Goal: Submit feedback/report problem

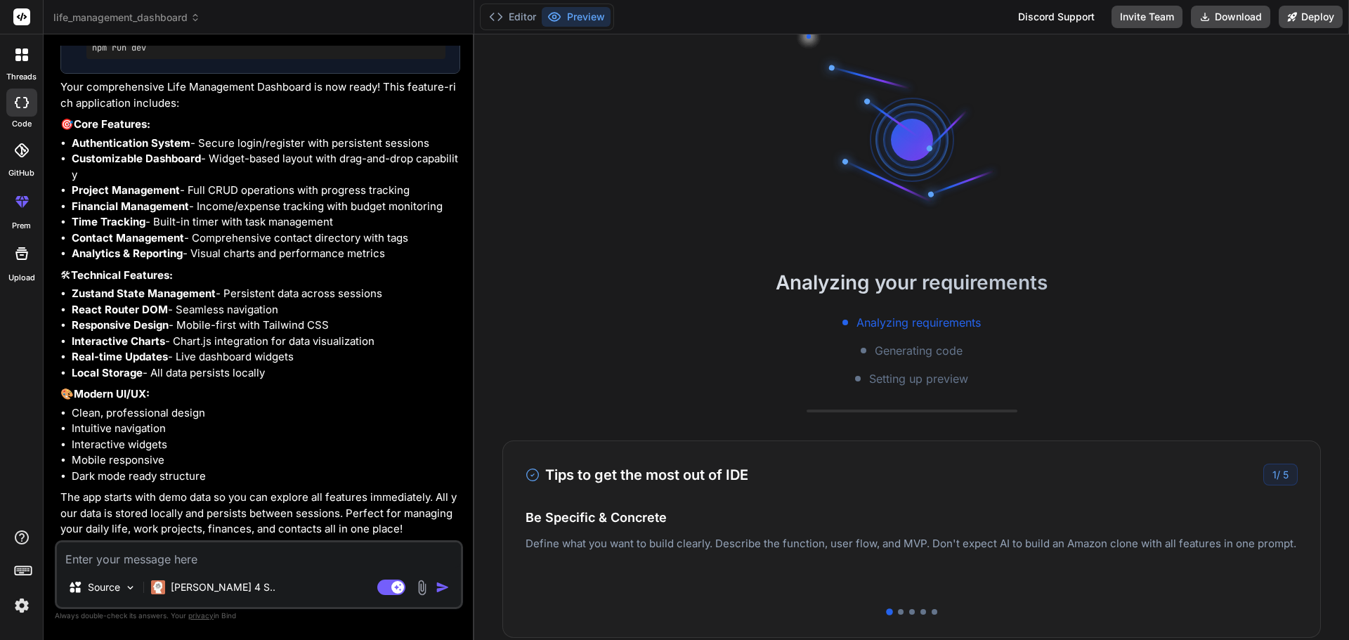
scroll to position [1858, 0]
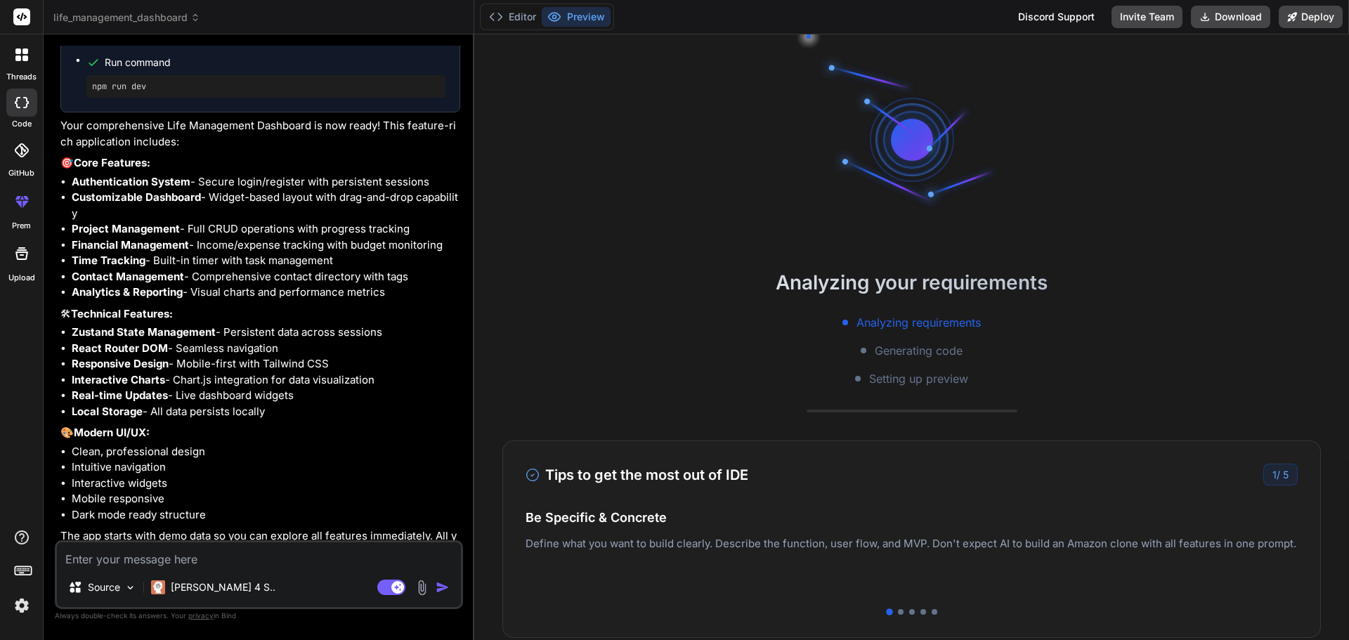
click at [403, 441] on p "🎨 Modern UI/UX:" at bounding box center [260, 433] width 400 height 16
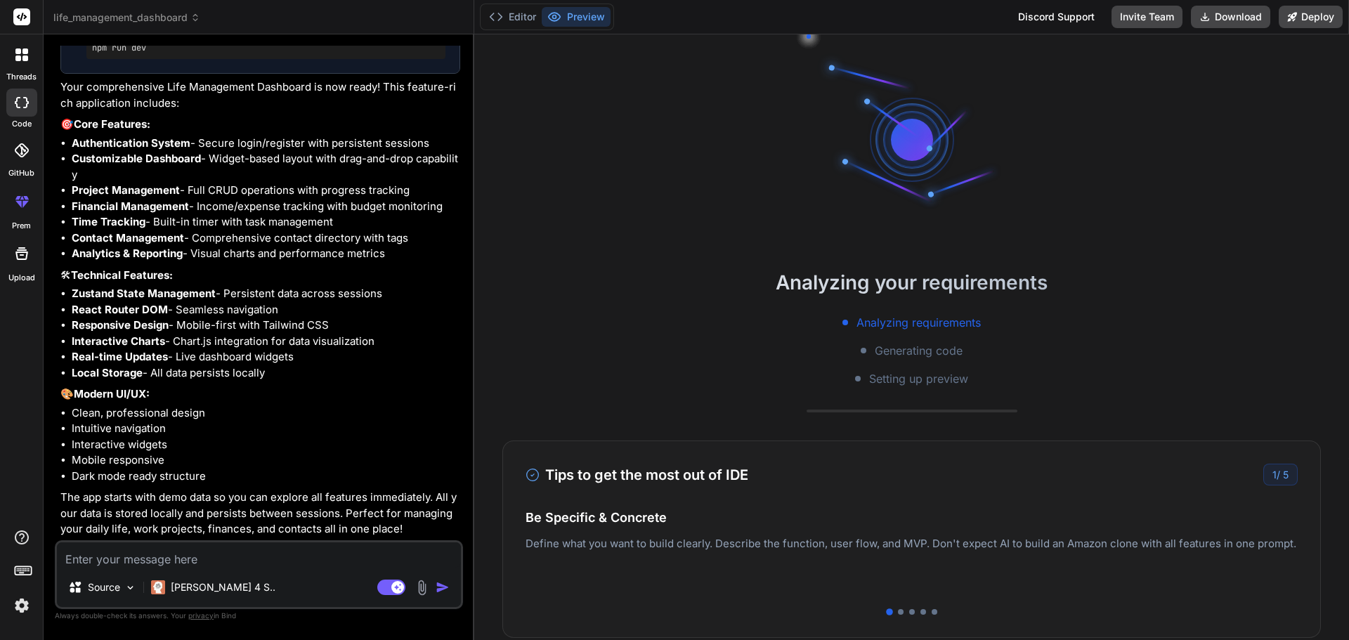
scroll to position [1577, 0]
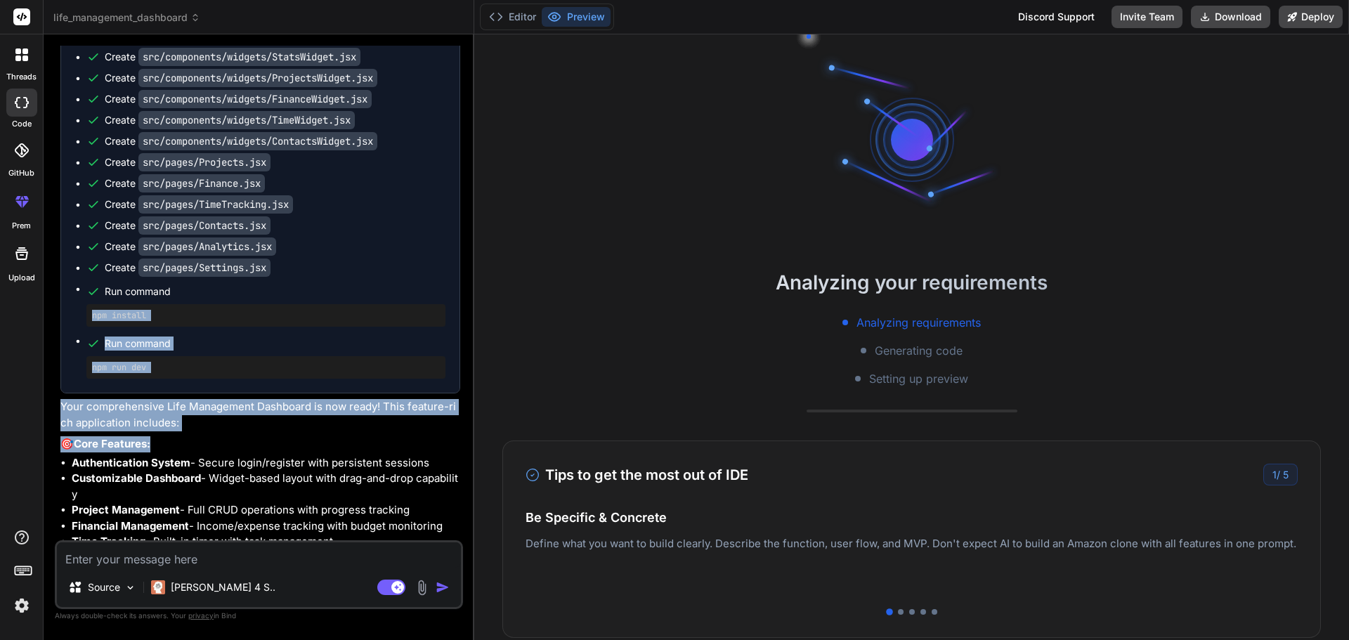
drag, startPoint x: 385, startPoint y: 480, endPoint x: 377, endPoint y: 314, distance: 166.1
click at [377, 314] on div "Life Management Dashboard Click to open Workbench Create package.json Create in…" at bounding box center [260, 254] width 400 height 1207
click at [448, 472] on li "Authentication System - Secure login/register with persistent sessions" at bounding box center [266, 463] width 389 height 16
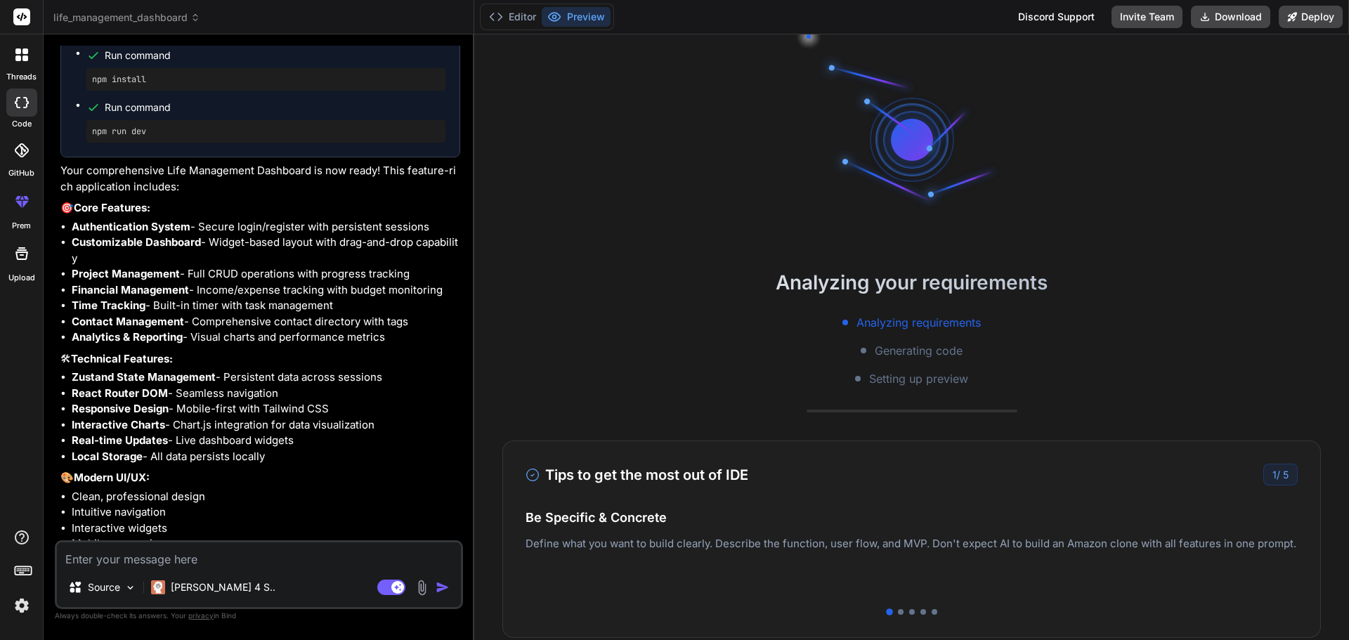
scroll to position [1928, 0]
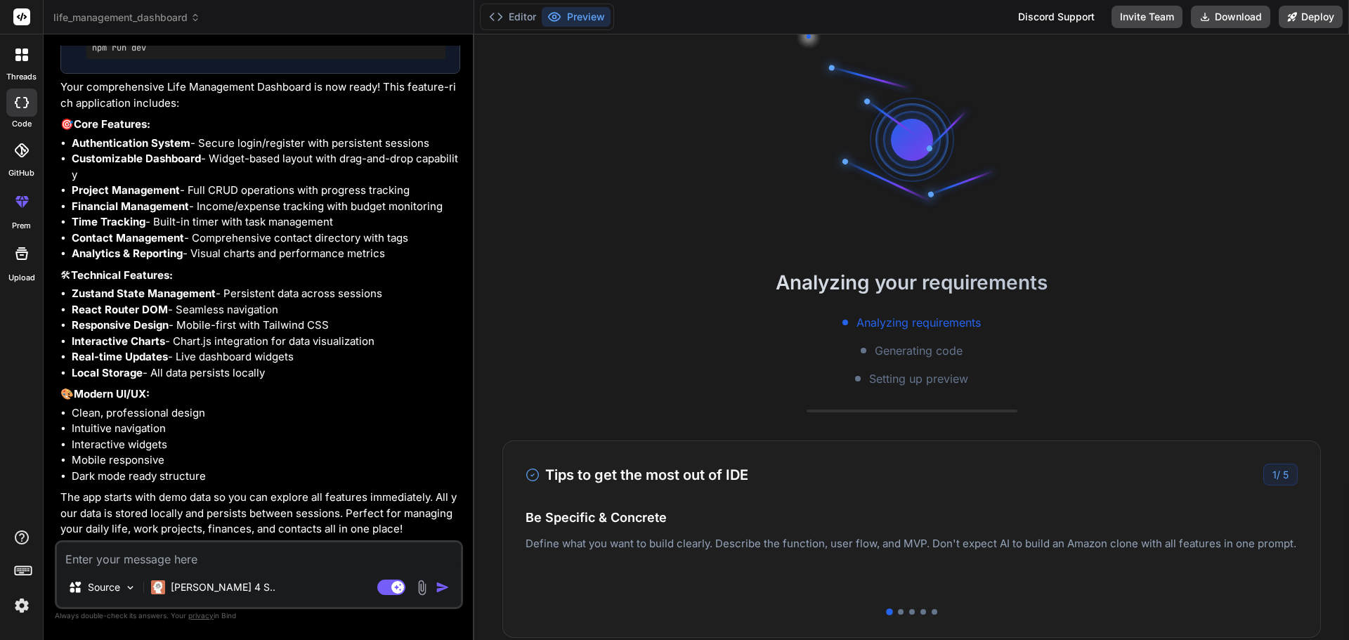
click at [1271, 475] on div "1 / 5" at bounding box center [1280, 475] width 34 height 22
click at [133, 585] on img at bounding box center [130, 588] width 12 height 12
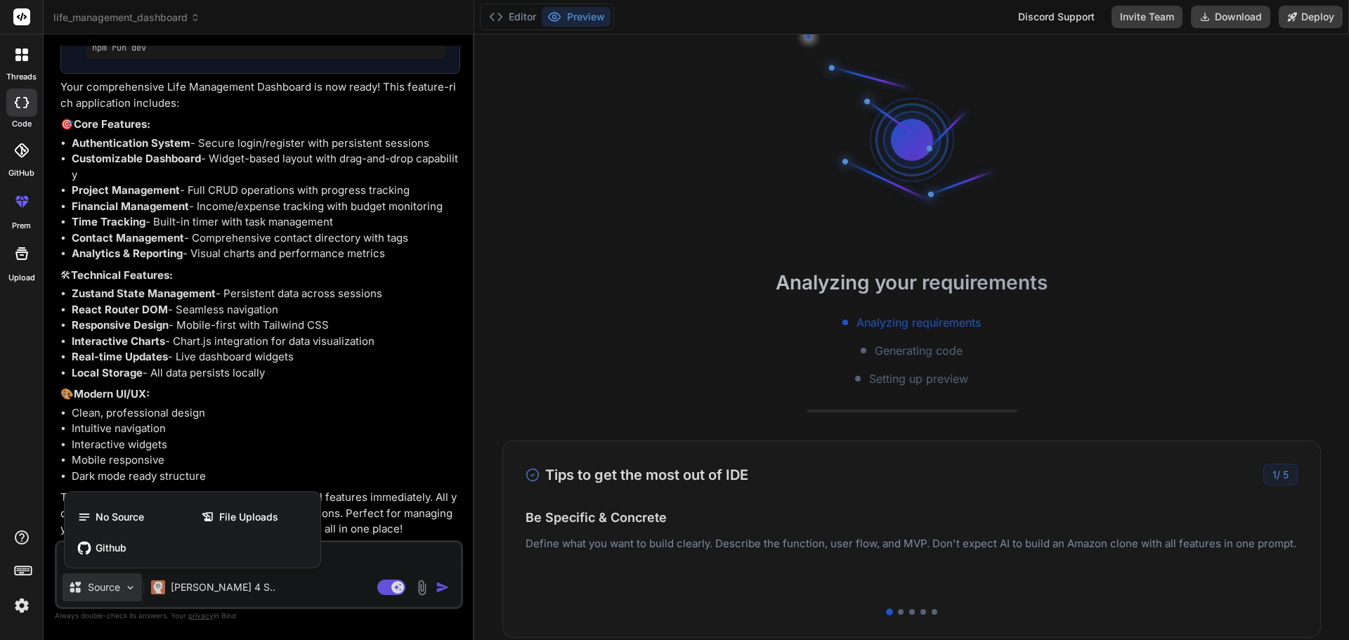
click at [133, 585] on div at bounding box center [674, 320] width 1349 height 640
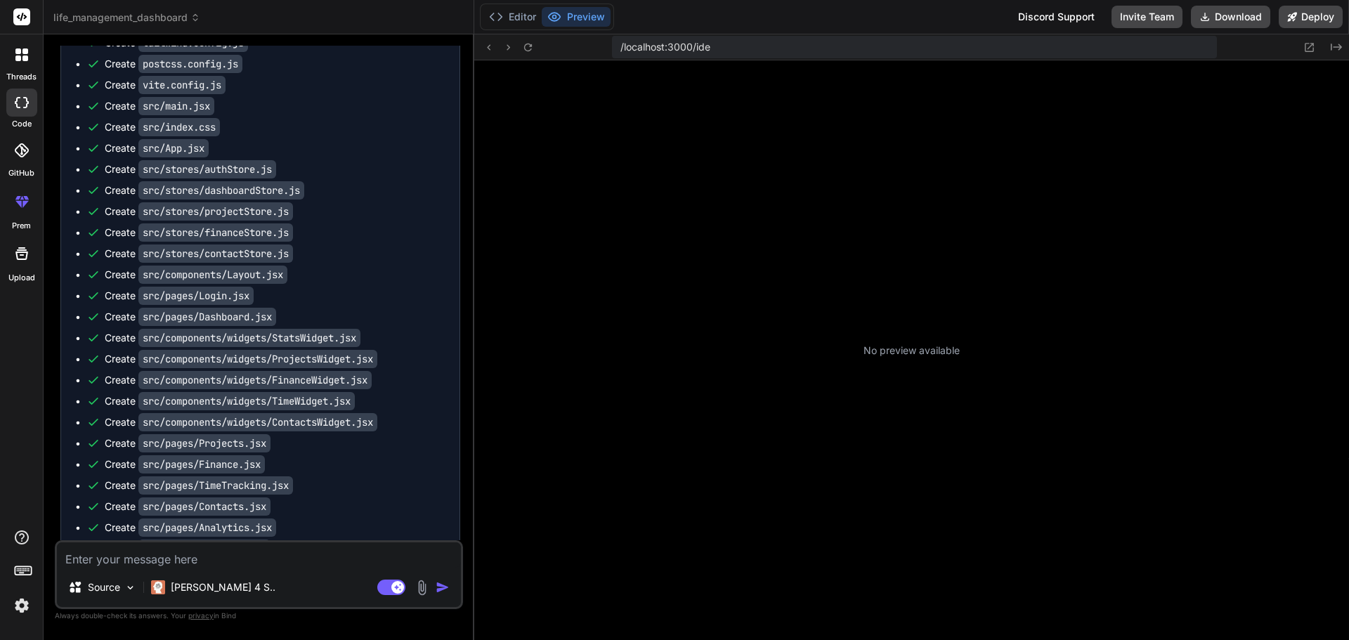
scroll to position [160, 0]
type textarea "x"
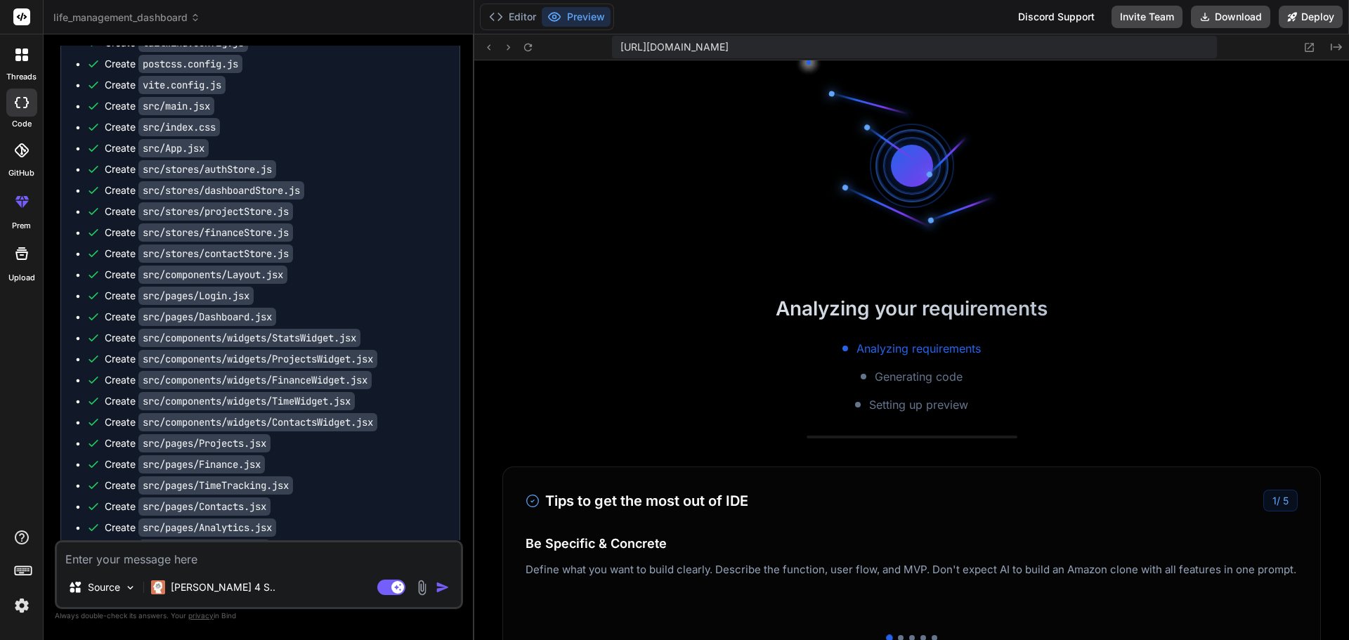
scroll to position [294, 0]
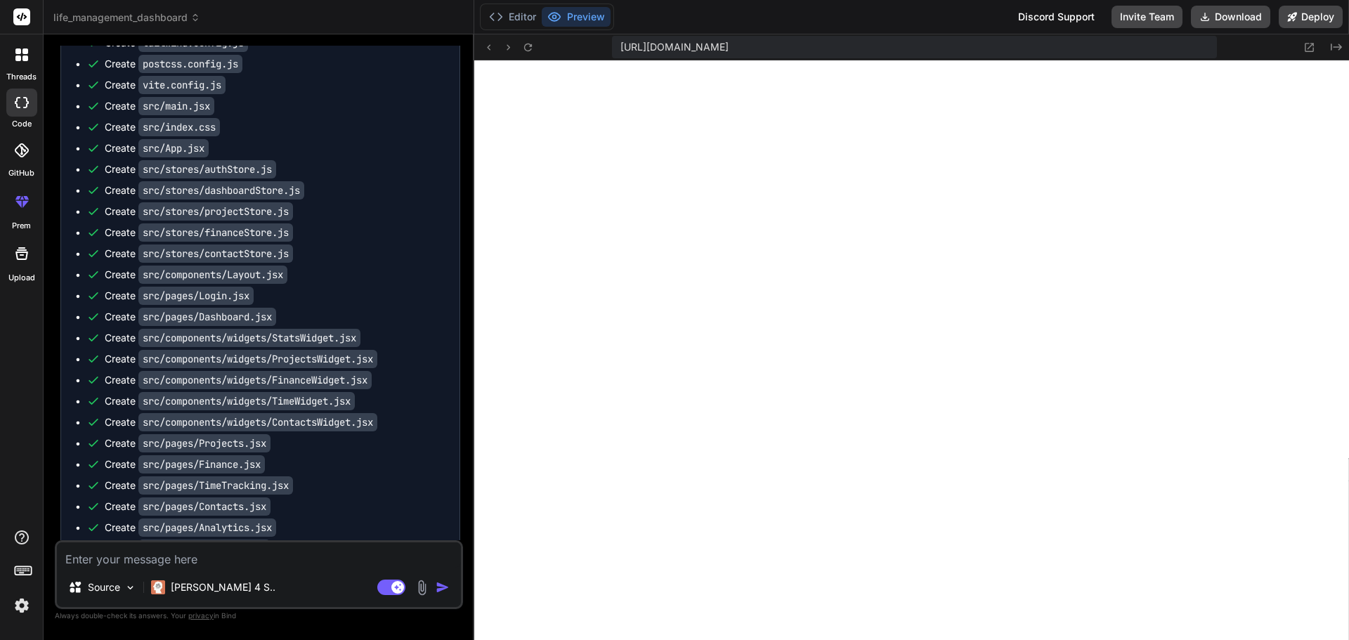
click at [273, 570] on div "Source Claude 4 S.. Agent Mode. When this toggle is activated, AI automatically…" at bounding box center [259, 574] width 408 height 69
click at [274, 558] on textarea at bounding box center [259, 554] width 404 height 25
type textarea "t"
type textarea "x"
type textarea "to"
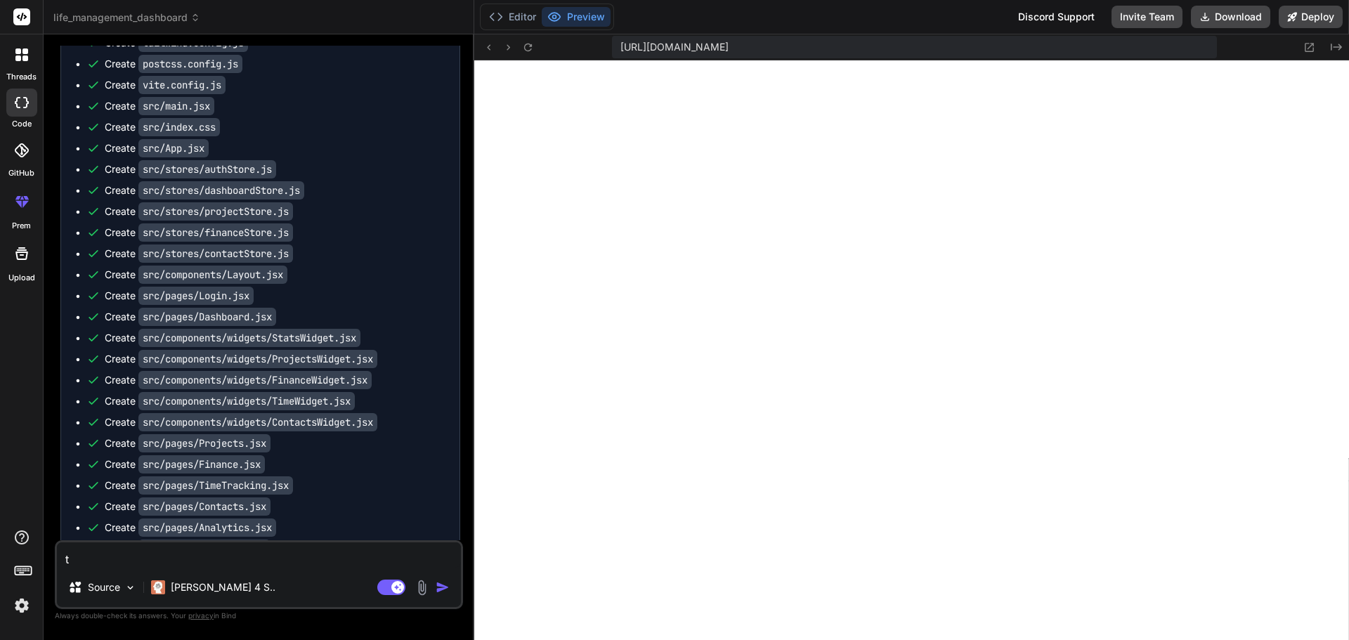
type textarea "x"
type textarea "to"
type textarea "x"
type textarea "to m"
type textarea "x"
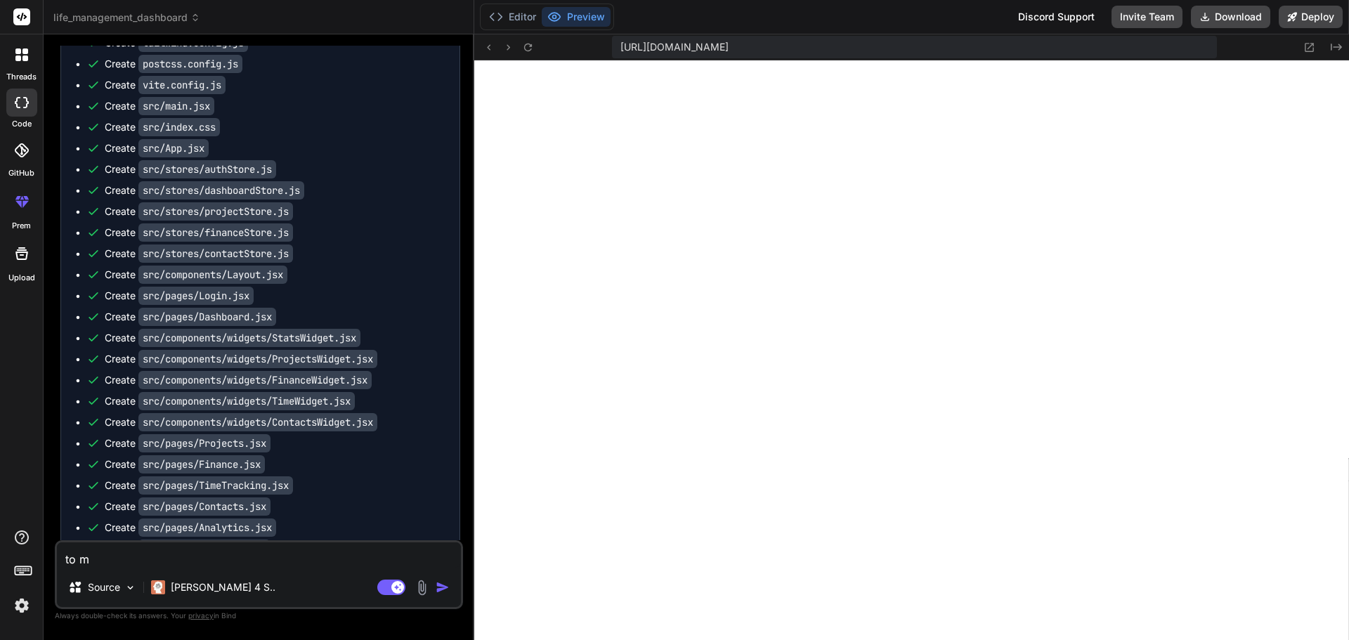
type textarea "to mu"
type textarea "x"
type textarea "to muc"
type textarea "x"
type textarea "to much"
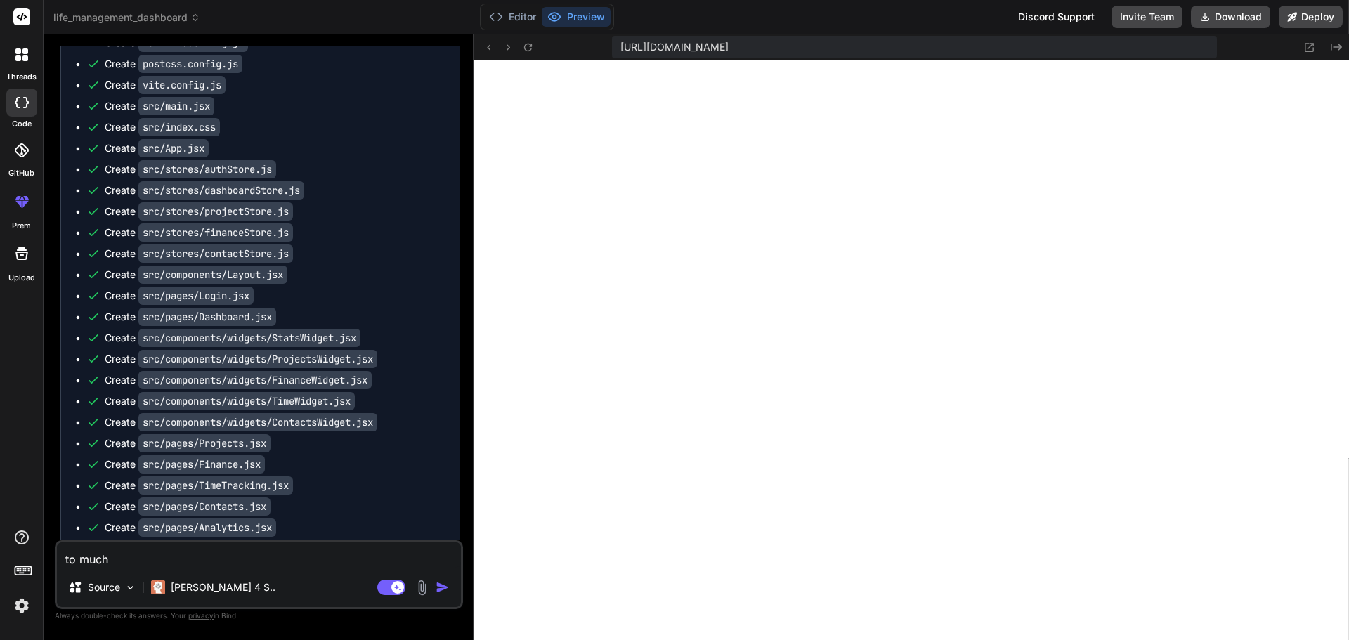
type textarea "x"
type textarea "to much"
type textarea "x"
type textarea "to much b"
type textarea "x"
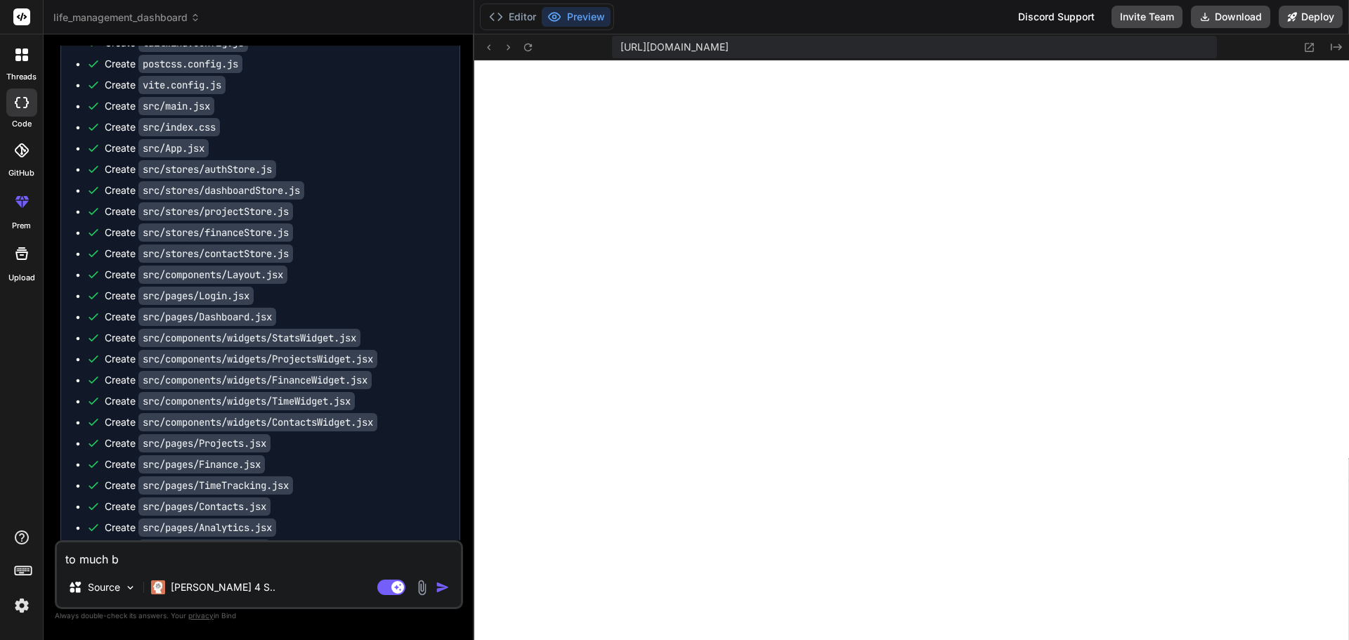
type textarea "to much ba"
type textarea "x"
type textarea "to much bad"
type textarea "x"
type textarea "to much bads"
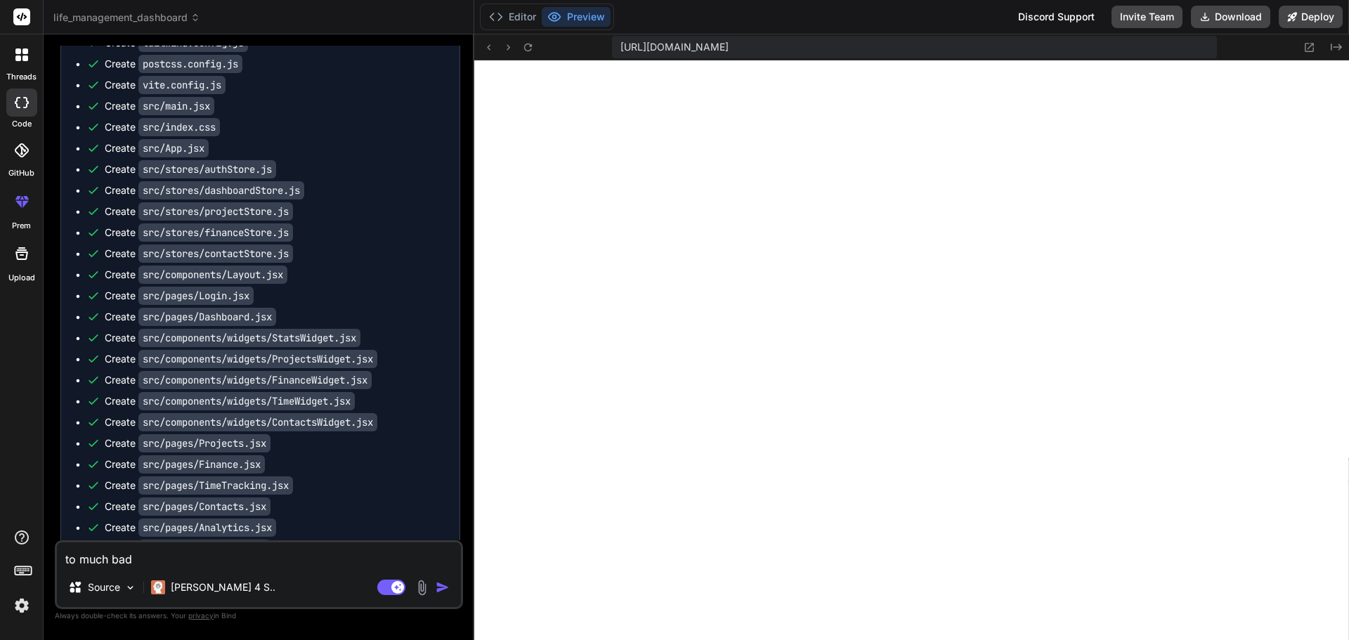
type textarea "x"
type textarea "to much bads"
type textarea "x"
type textarea "to much bads U"
type textarea "x"
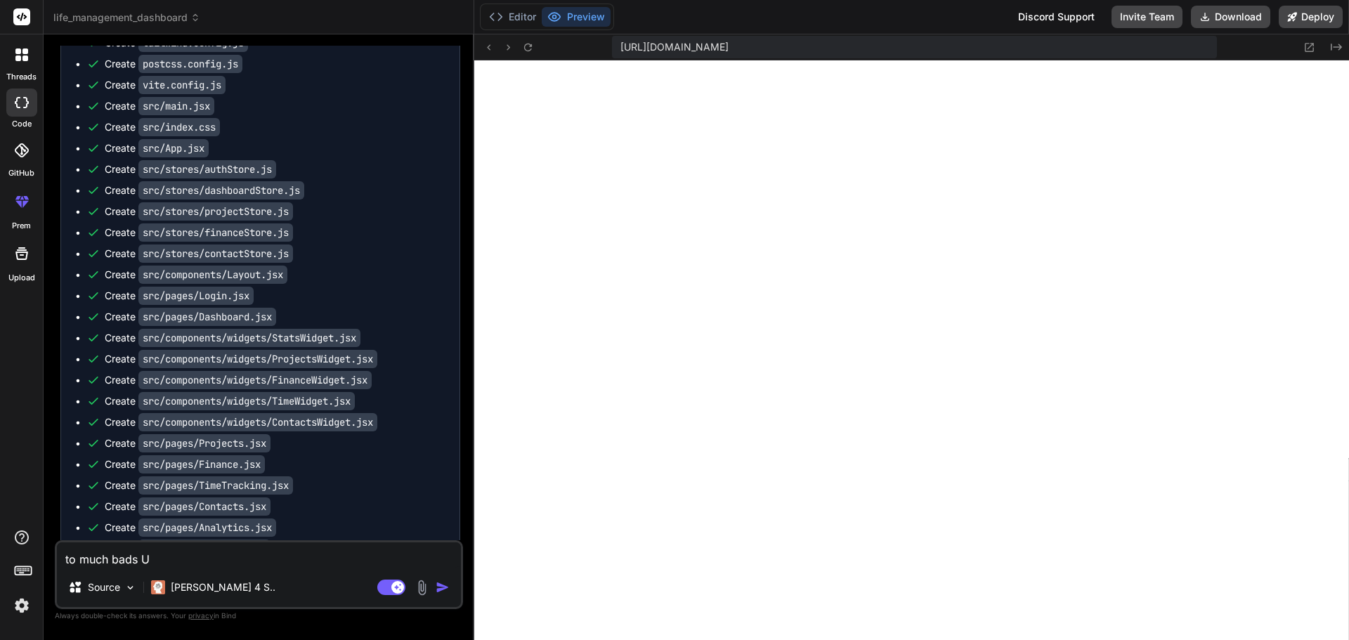
type textarea "to much bads UI"
type textarea "x"
type textarea "to much bads UI"
type textarea "x"
type textarea "to much bads UI"
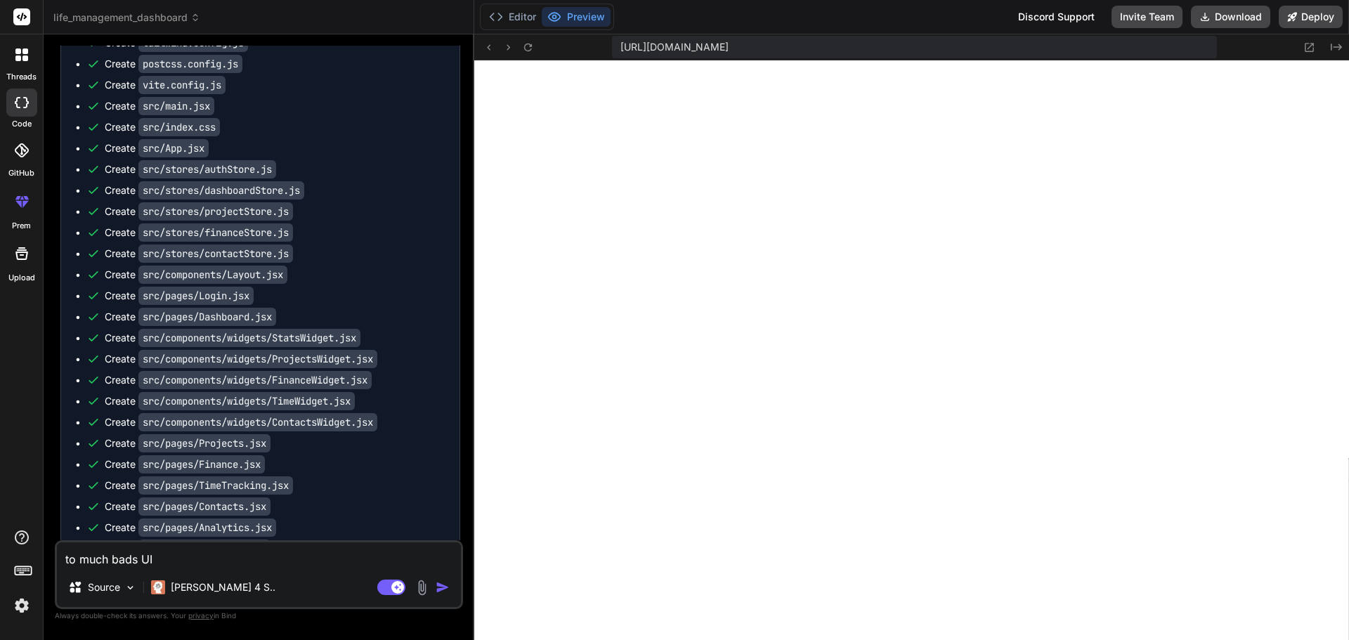
type textarea "x"
type textarea "to much bads U"
type textarea "x"
type textarea "to much bads"
type textarea "x"
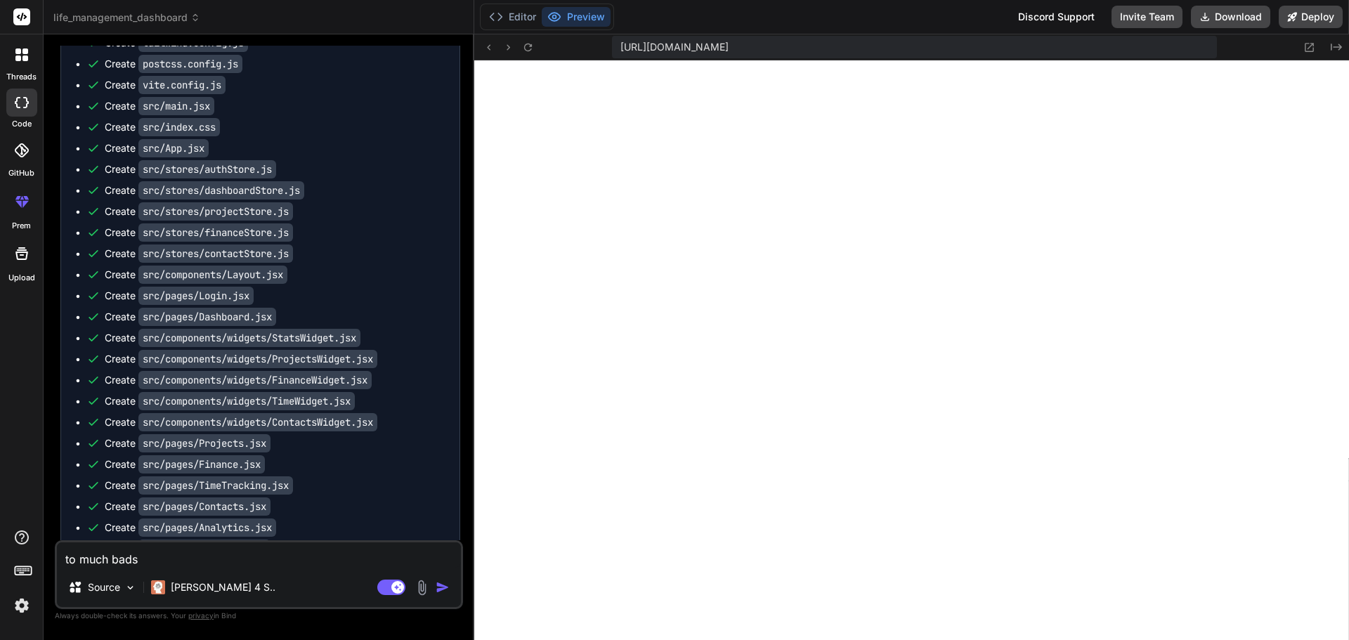
type textarea "to much bads"
type textarea "x"
type textarea "to much bad"
type textarea "x"
type textarea "to much bad"
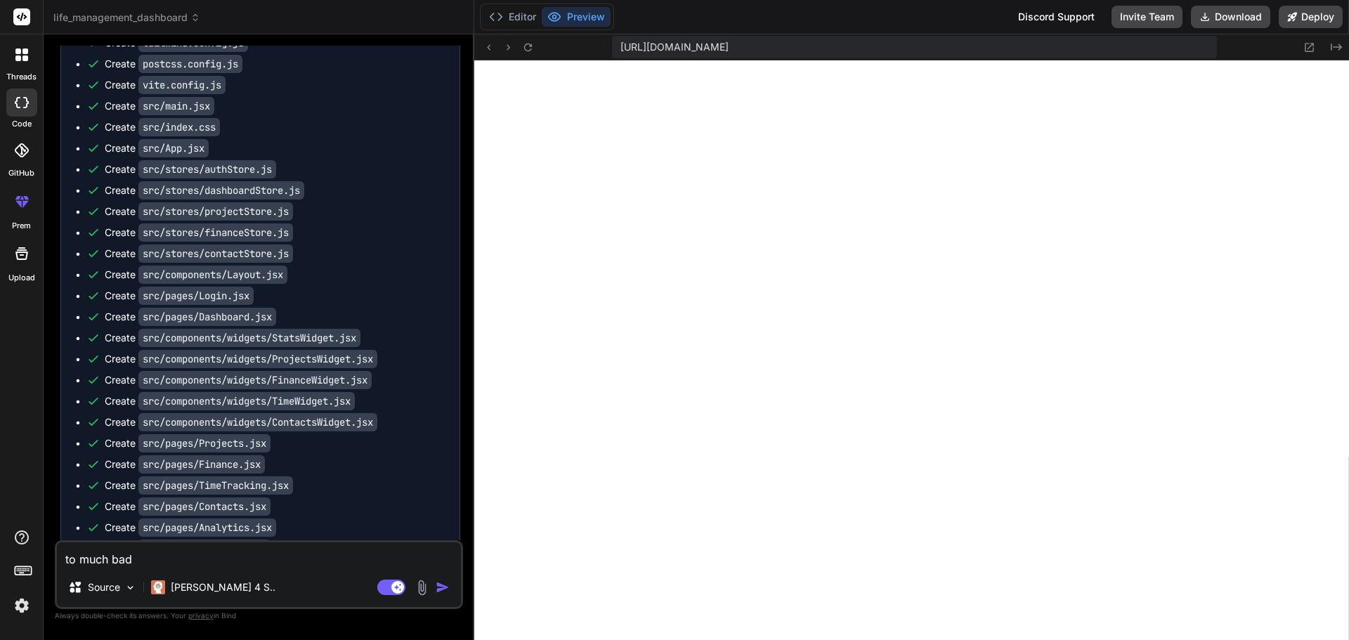
type textarea "x"
type textarea "to much bad U"
type textarea "x"
type textarea "to much bad UI"
type textarea "x"
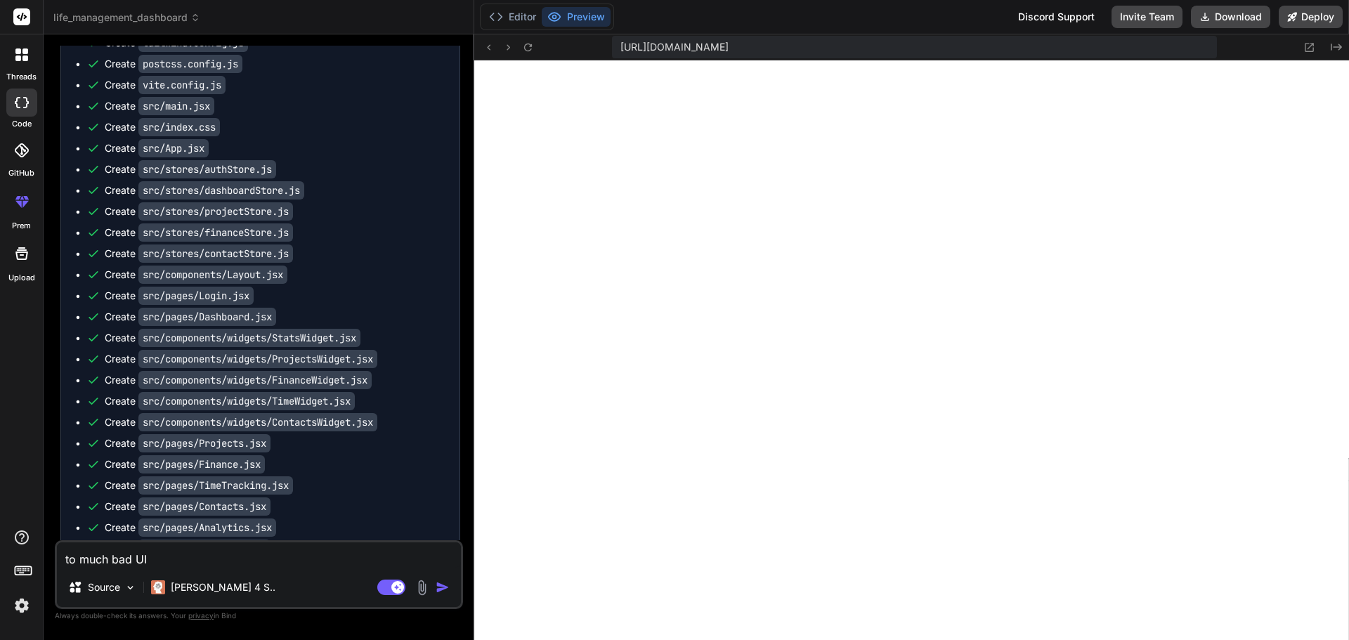
type textarea "to much bad UI"
type textarea "x"
type textarea "to much bad UI i"
type textarea "x"
type textarea "to much bad UI i"
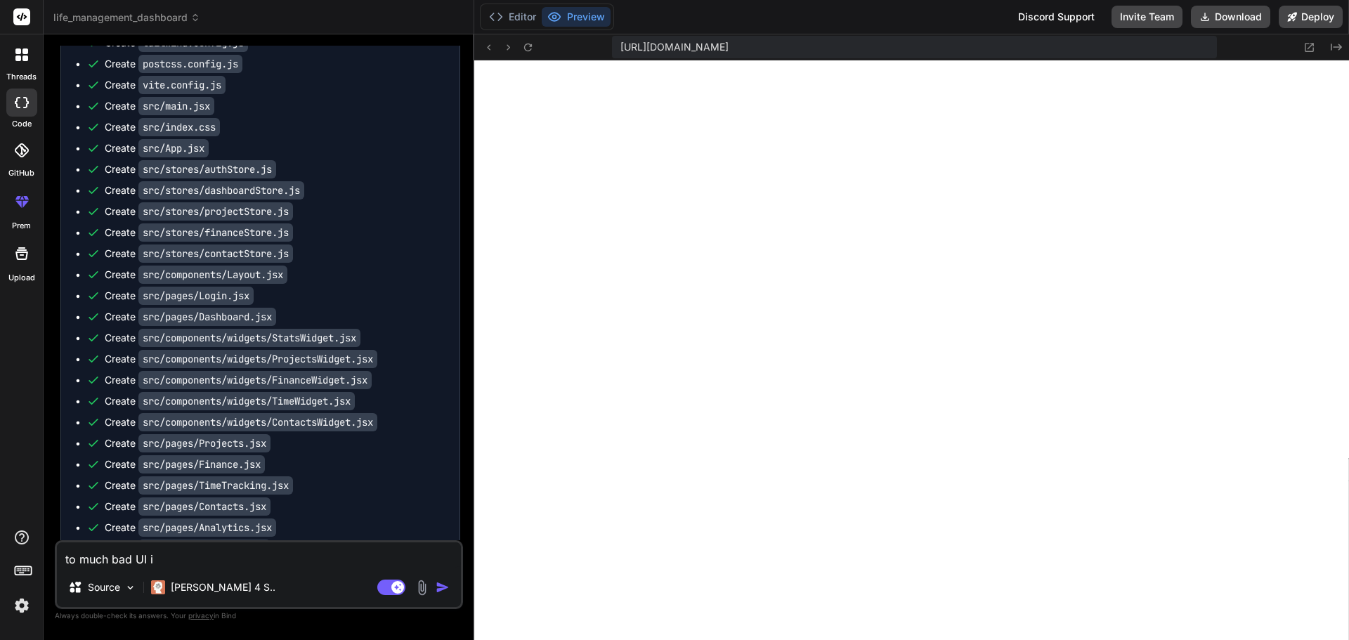
type textarea "x"
type textarea "to much bad UI i w"
type textarea "x"
type textarea "to much bad UI i wa"
type textarea "x"
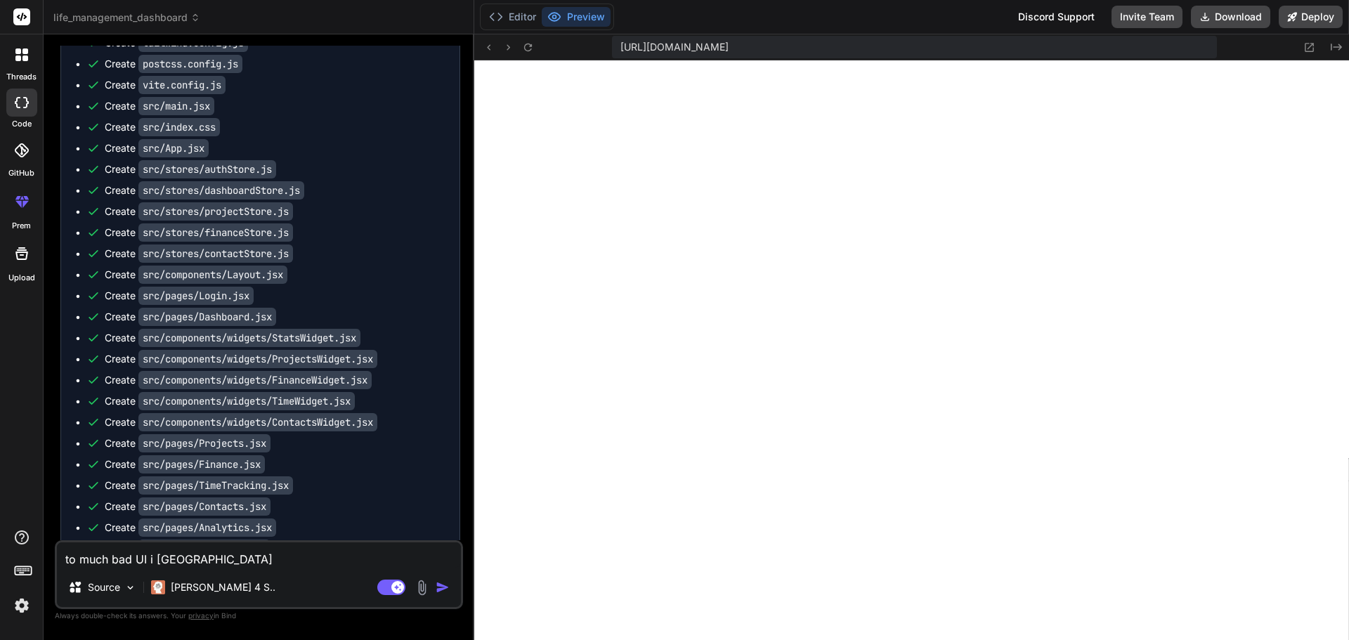
type textarea "to much bad UI i wan"
type textarea "x"
type textarea "to much bad UI i want"
type textarea "x"
type textarea "to much bad UI i want"
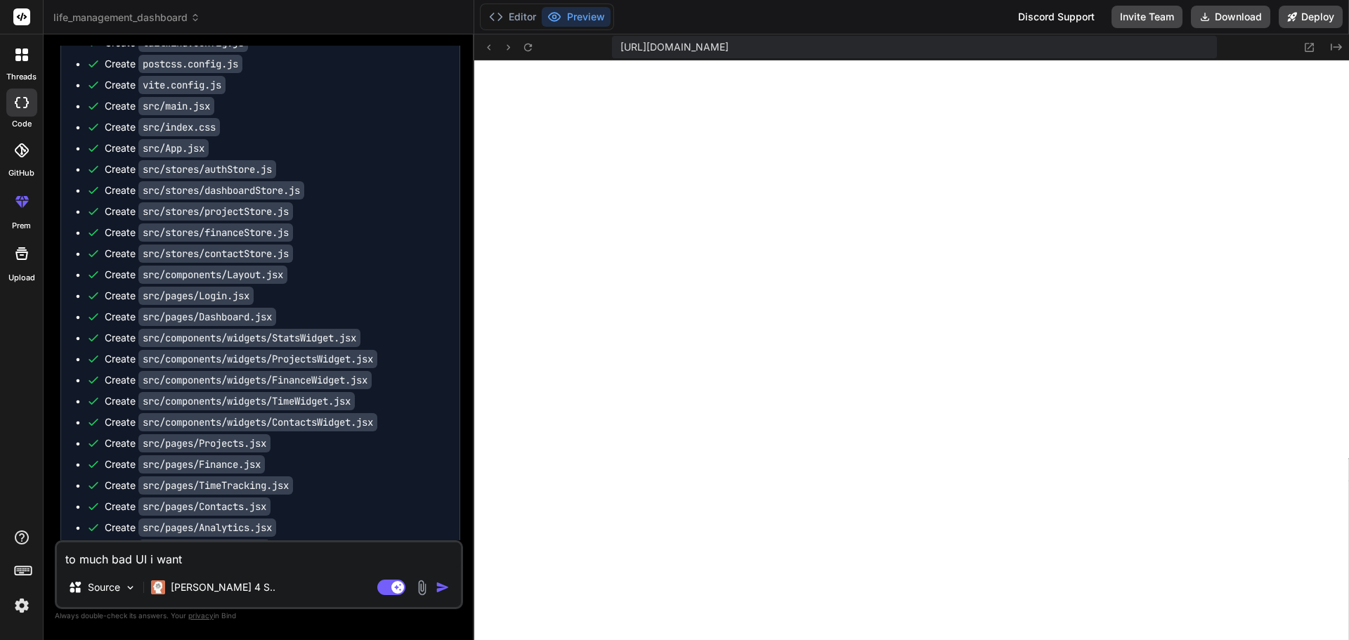
type textarea "x"
type textarea "to much bad UI i want b"
type textarea "x"
type textarea "to much bad UI i want be"
type textarea "x"
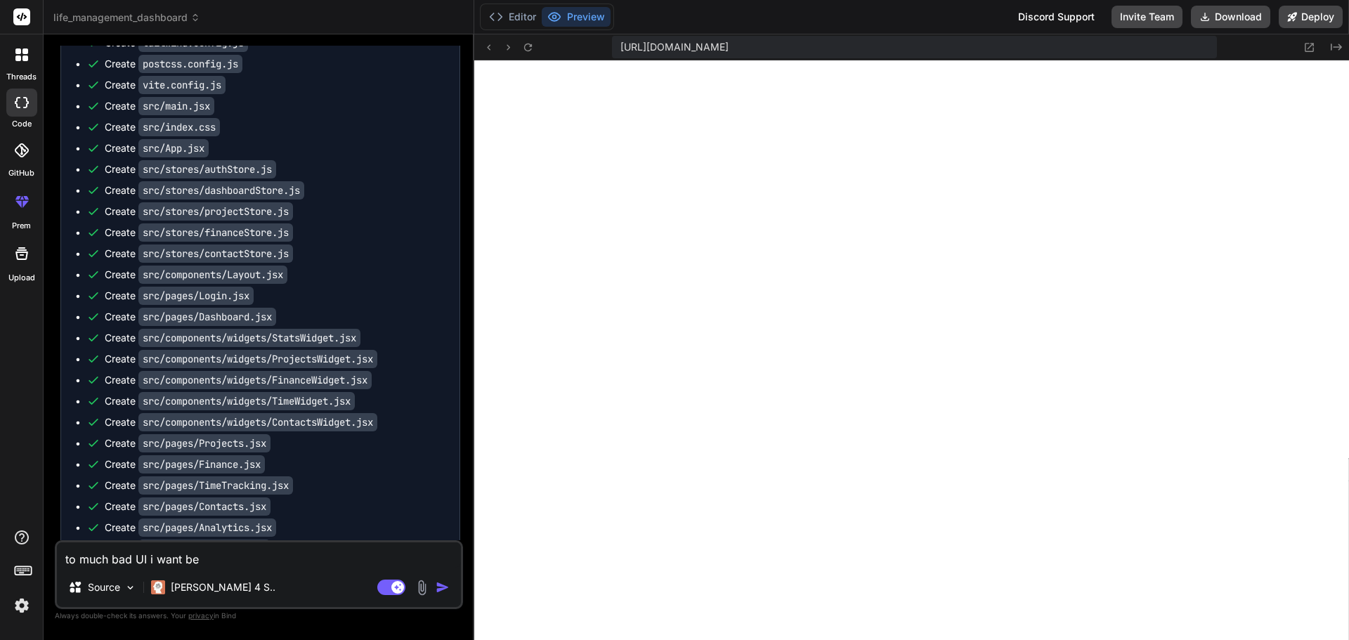
type textarea "to much bad UI i want bes"
type textarea "x"
type textarea "to much bad UI i want best"
type textarea "x"
type textarea "to much bad UI i want best"
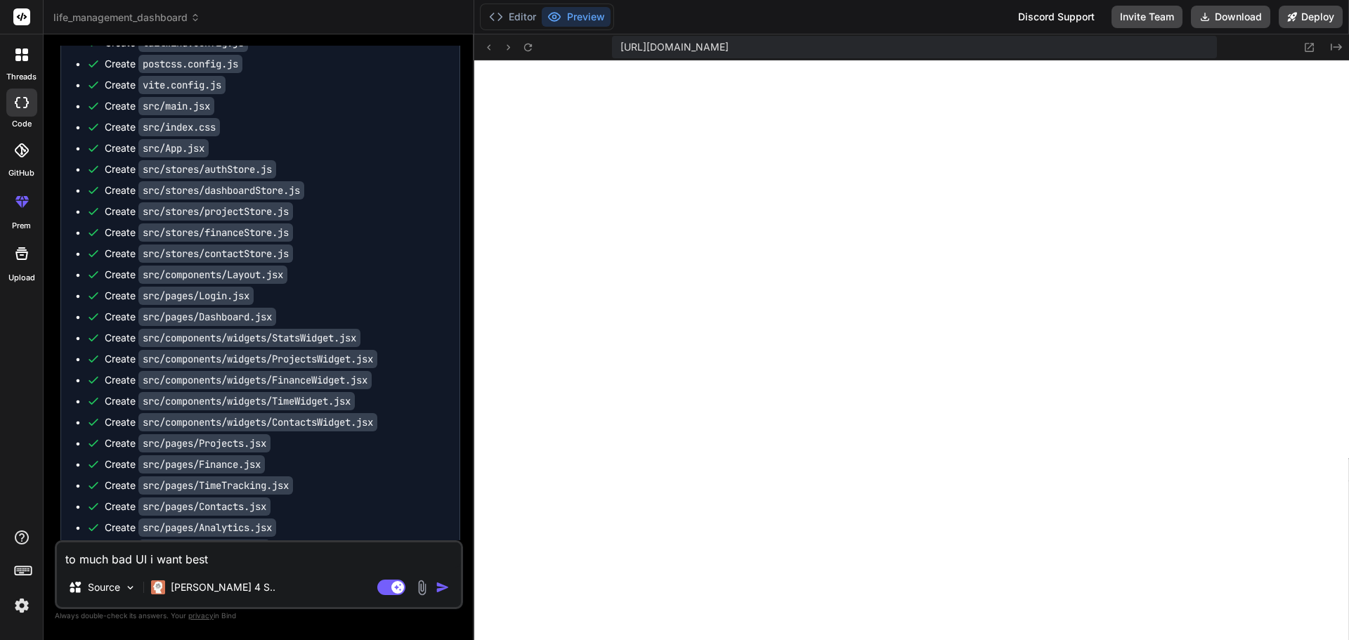
type textarea "x"
type textarea "to much bad UI i want best a"
type textarea "x"
type textarea "to much bad UI i want best at"
type textarea "x"
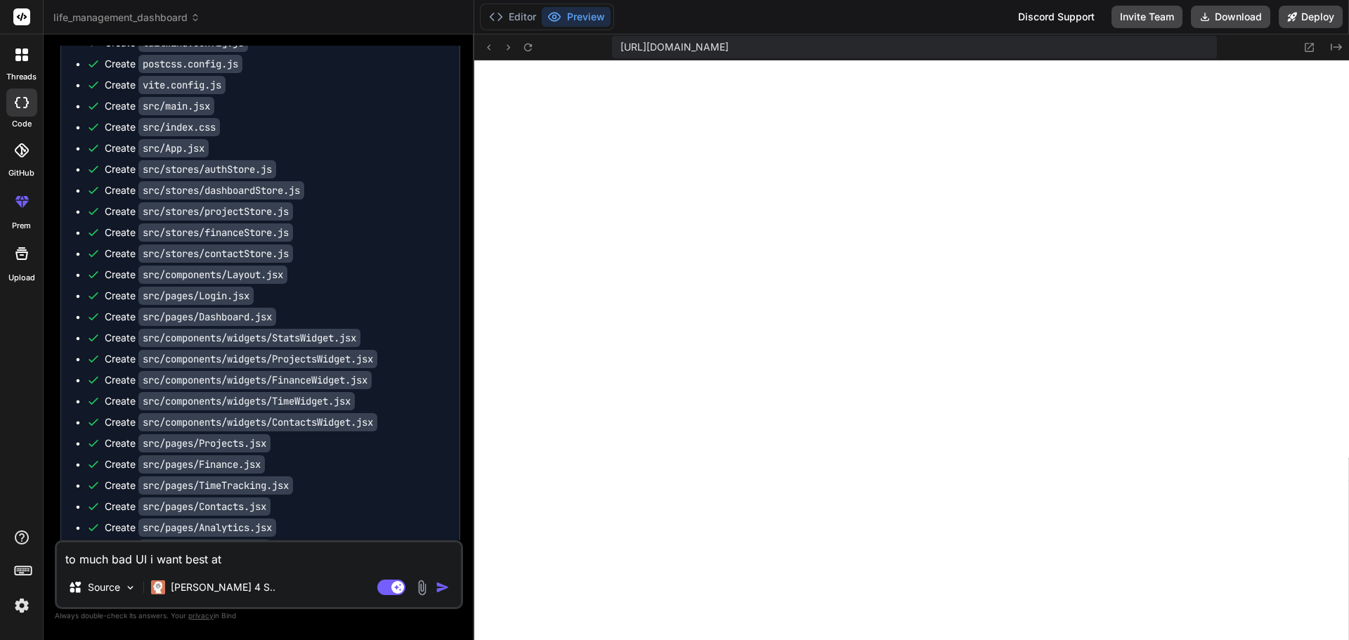
type textarea "to much bad UI i want best att"
type textarea "x"
type textarea "to much bad UI i want best attr"
type textarea "x"
type textarea "to much bad UI i want best attra"
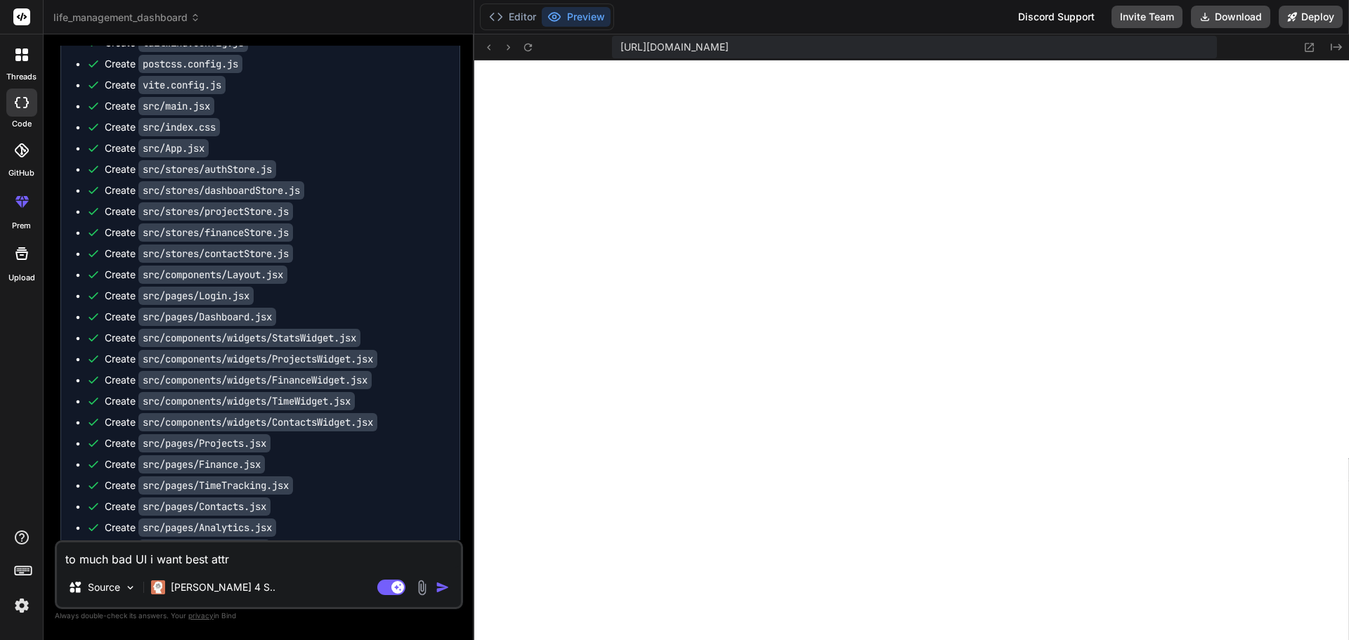
type textarea "x"
type textarea "to much bad UI i want best attrac"
type textarea "x"
type textarea "to much bad UI i want best attract"
type textarea "x"
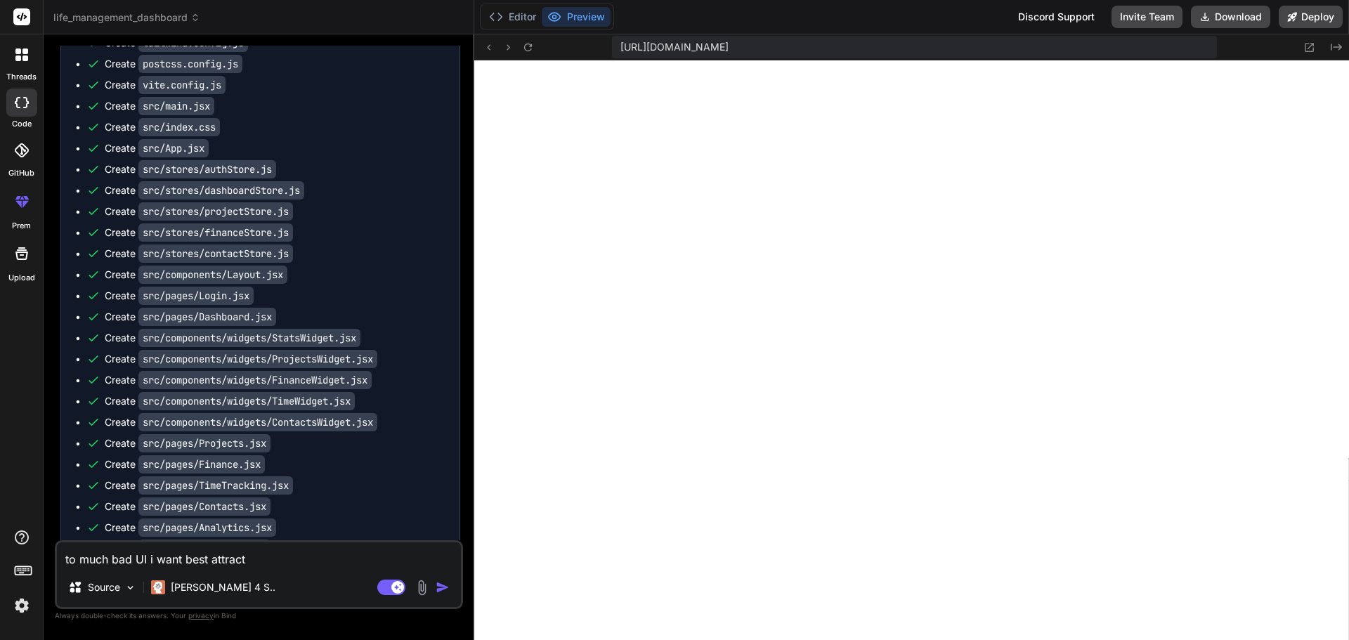
type textarea "to much bad UI i want best attracti"
type textarea "x"
type textarea "to much bad UI i want best attractiv"
type textarea "x"
type textarea "to much bad UI i want best attractive"
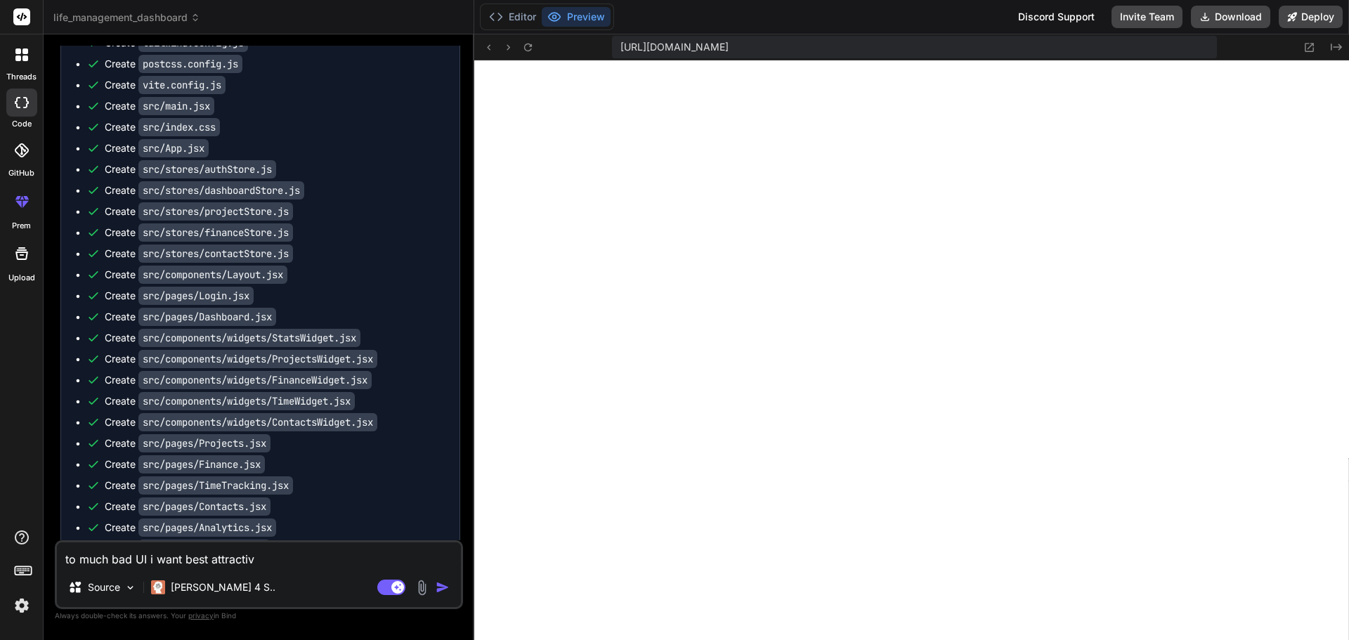
type textarea "x"
type textarea "to much bad UI i want best attractive"
type textarea "x"
type textarea "to much bad UI i want best attractive a"
type textarea "x"
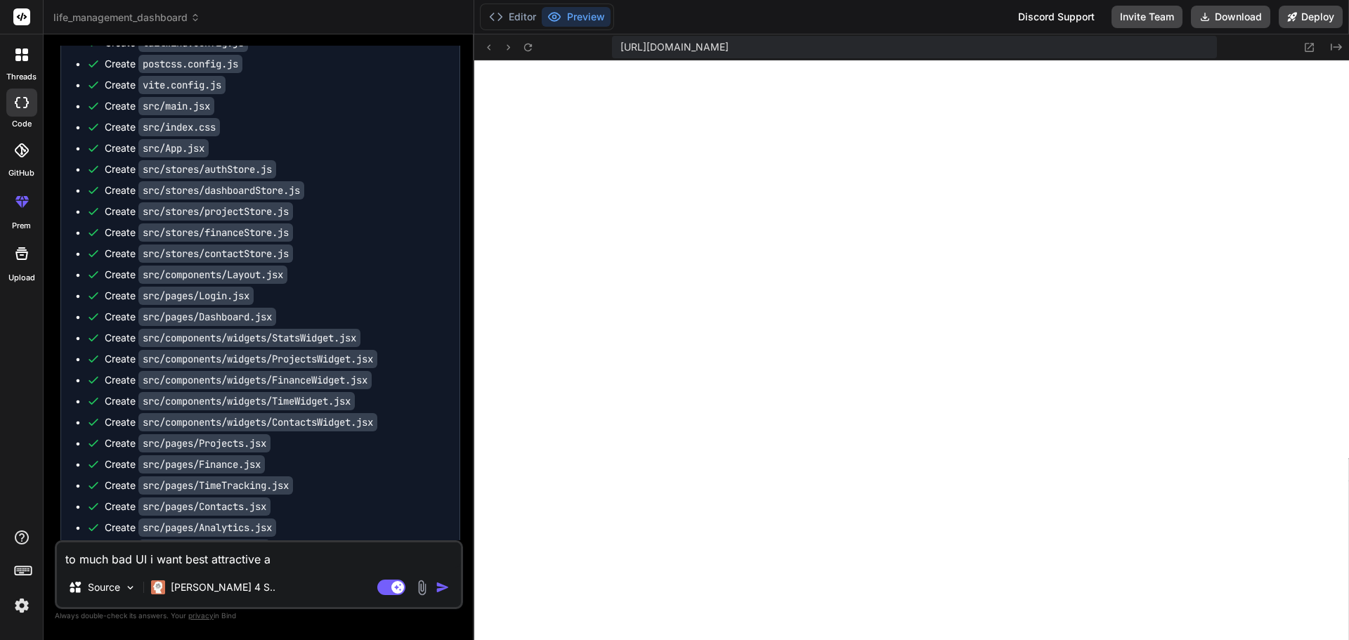
type textarea "to much bad UI i want best attractive an"
type textarea "x"
type textarea "to much bad UI i want best attractive and"
type textarea "x"
type textarea "to much bad UI i want best attractive and"
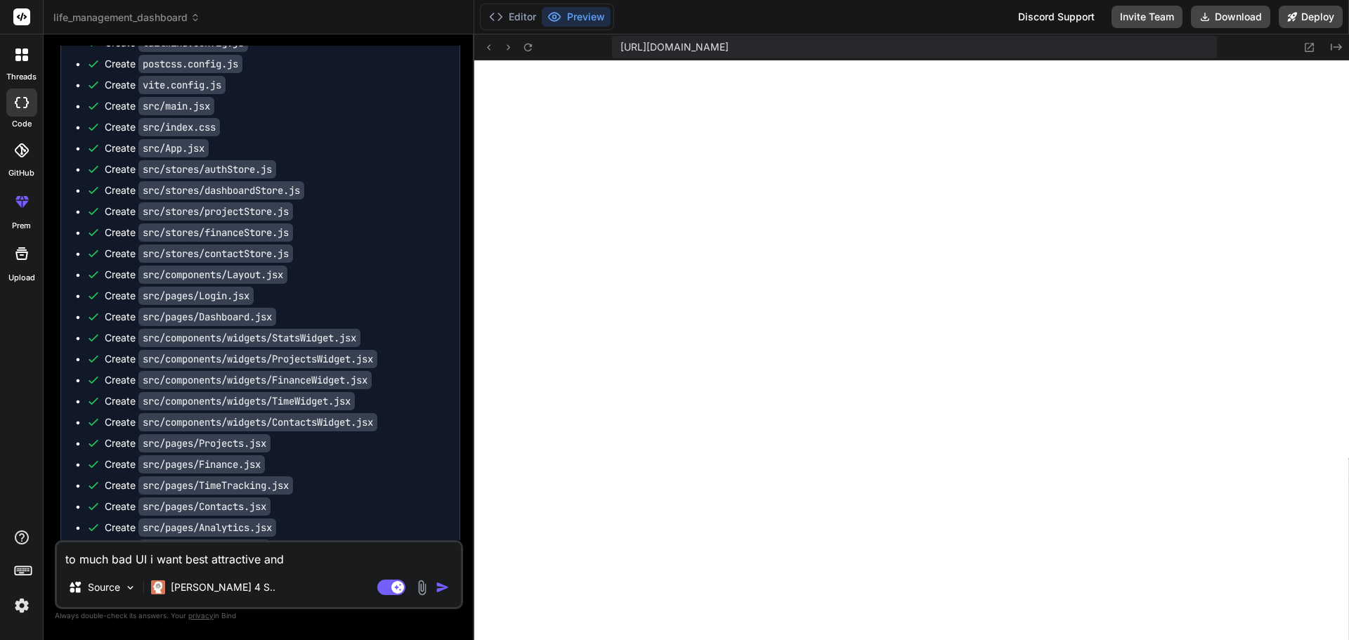
type textarea "x"
type textarea "to much bad UI i want best attractive and m"
type textarea "x"
type textarea "to much bad UI i want best attractive and mio"
type textarea "x"
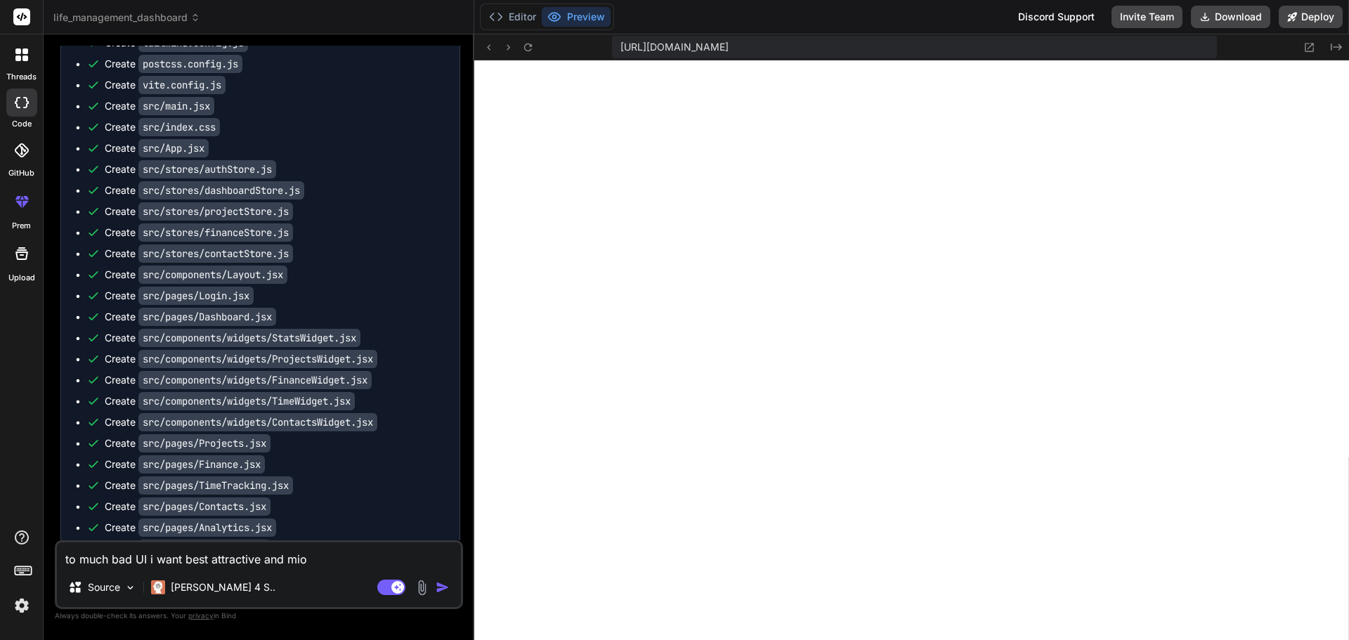
type textarea "to much bad UI i want best attractive and mi"
type textarea "x"
type textarea "to much bad UI i want best attractive and m"
type textarea "x"
type textarea "to much bad UI i want best attractive and mo"
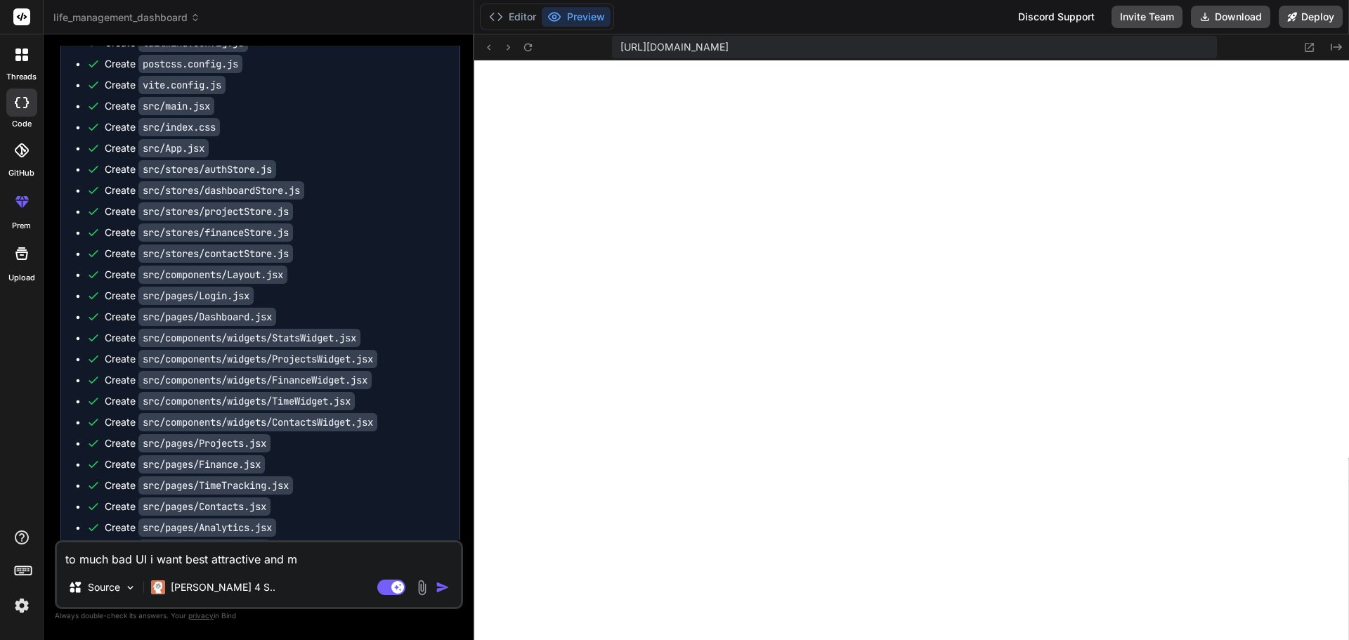
type textarea "x"
type textarea "to much bad UI i want best attractive and mor"
type textarea "x"
type textarea "to much bad UI i want best attractive and mord"
type textarea "x"
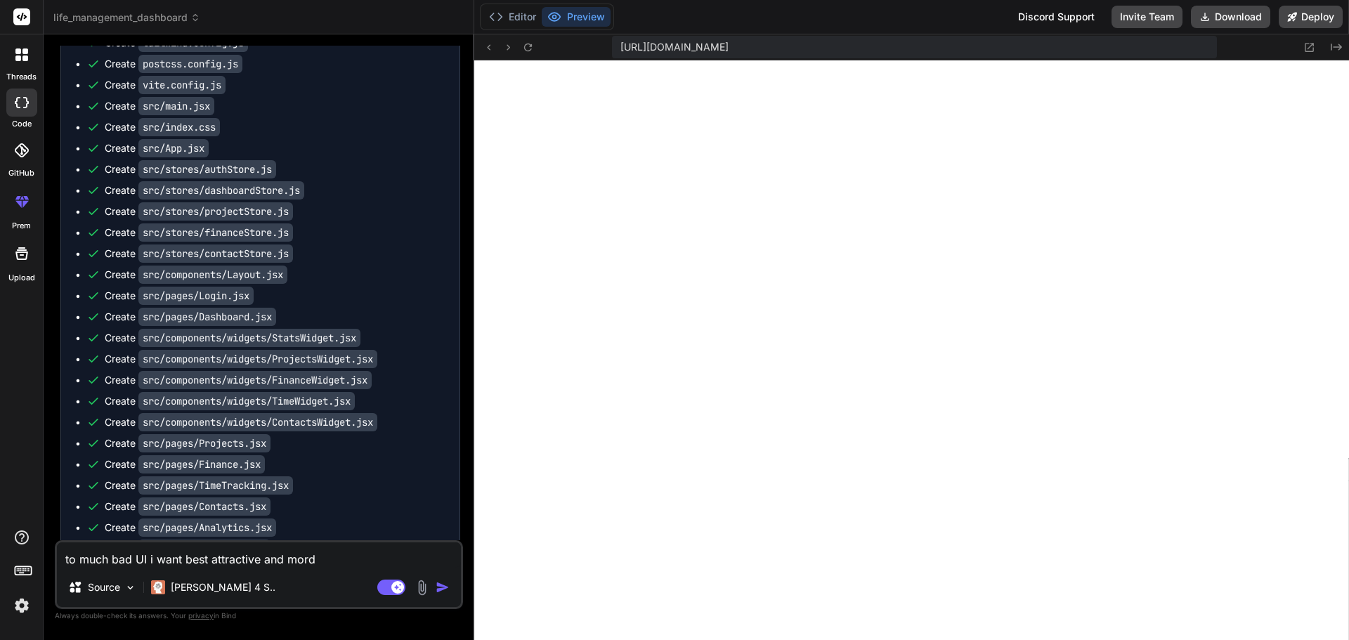
type textarea "to much bad UI i want best attractive and mordr"
type textarea "x"
type textarea "to much bad UI i want best attractive and mordre"
type textarea "x"
type textarea "to much bad UI i want best attractive and mordren"
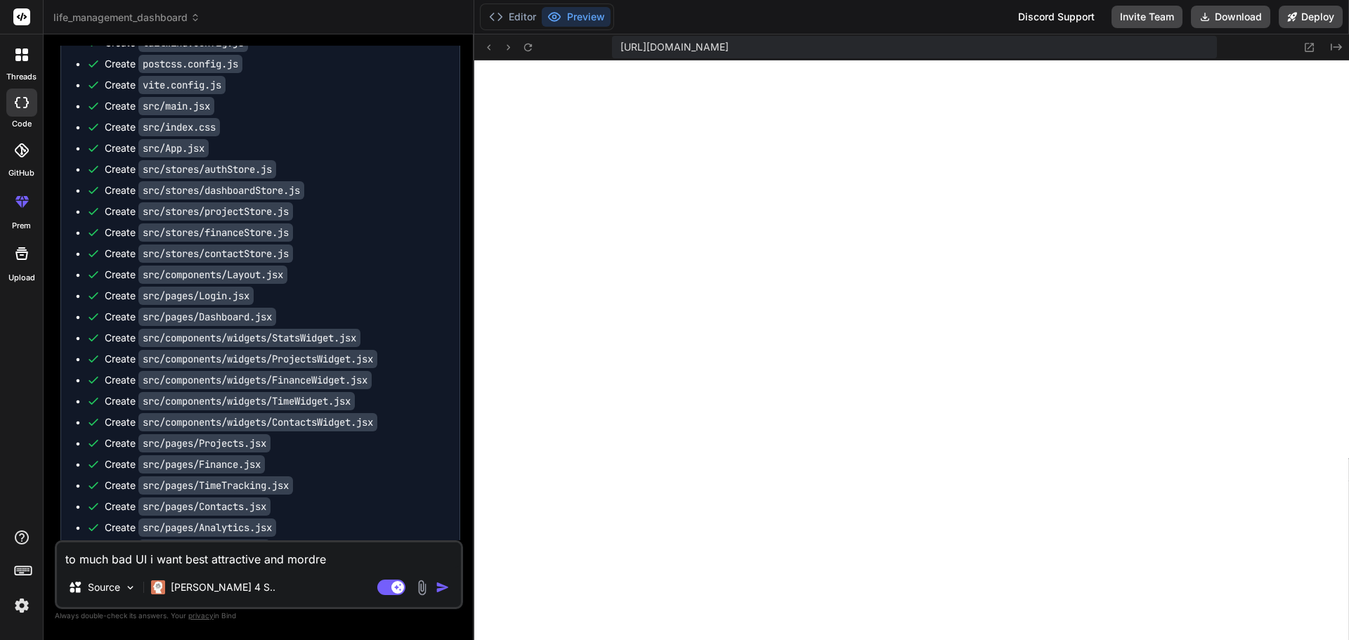
type textarea "x"
type textarea "to much bad UI i want best attractive and mordren"
type textarea "x"
type textarea "to much bad UI i want best attractive and mordren U"
type textarea "x"
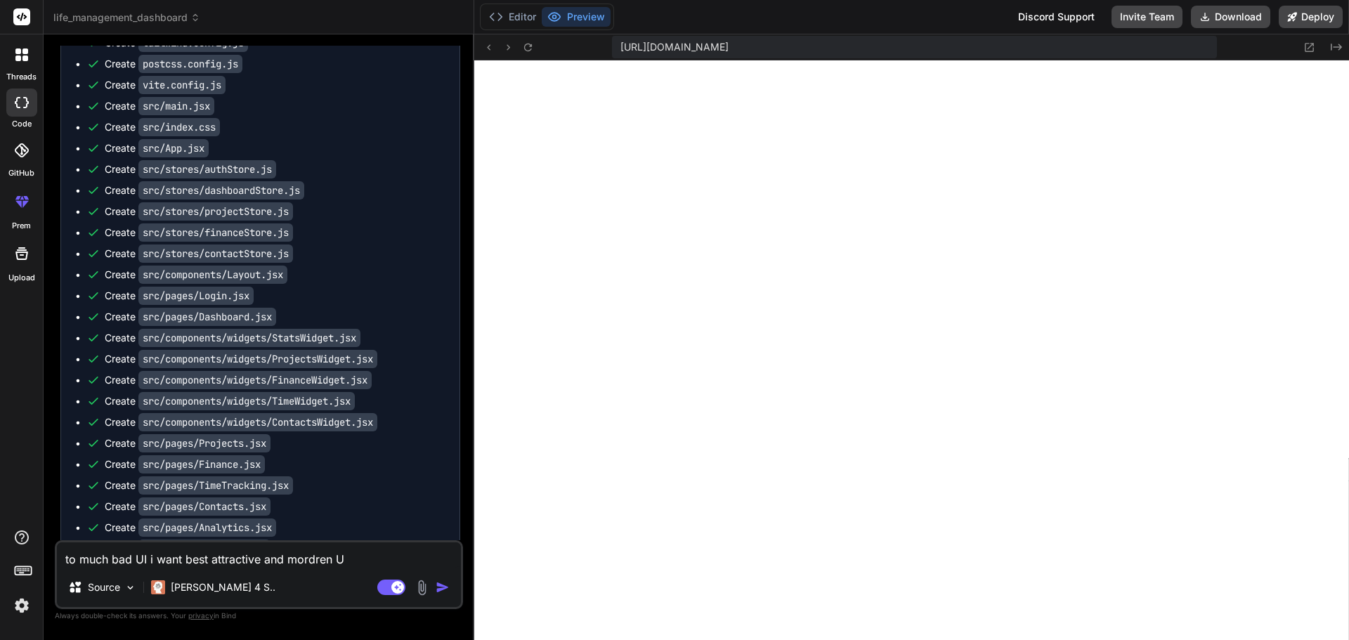
type textarea "to much bad UI i want best attractive and mordren UI"
type textarea "x"
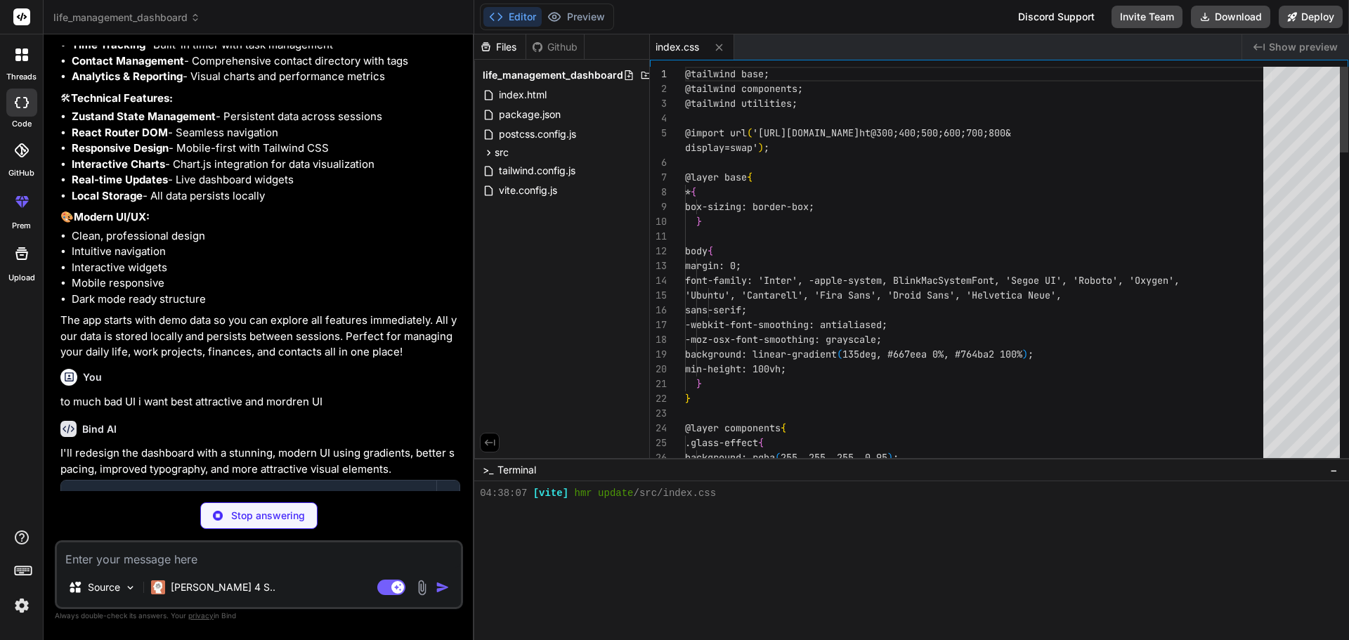
scroll to position [374, 0]
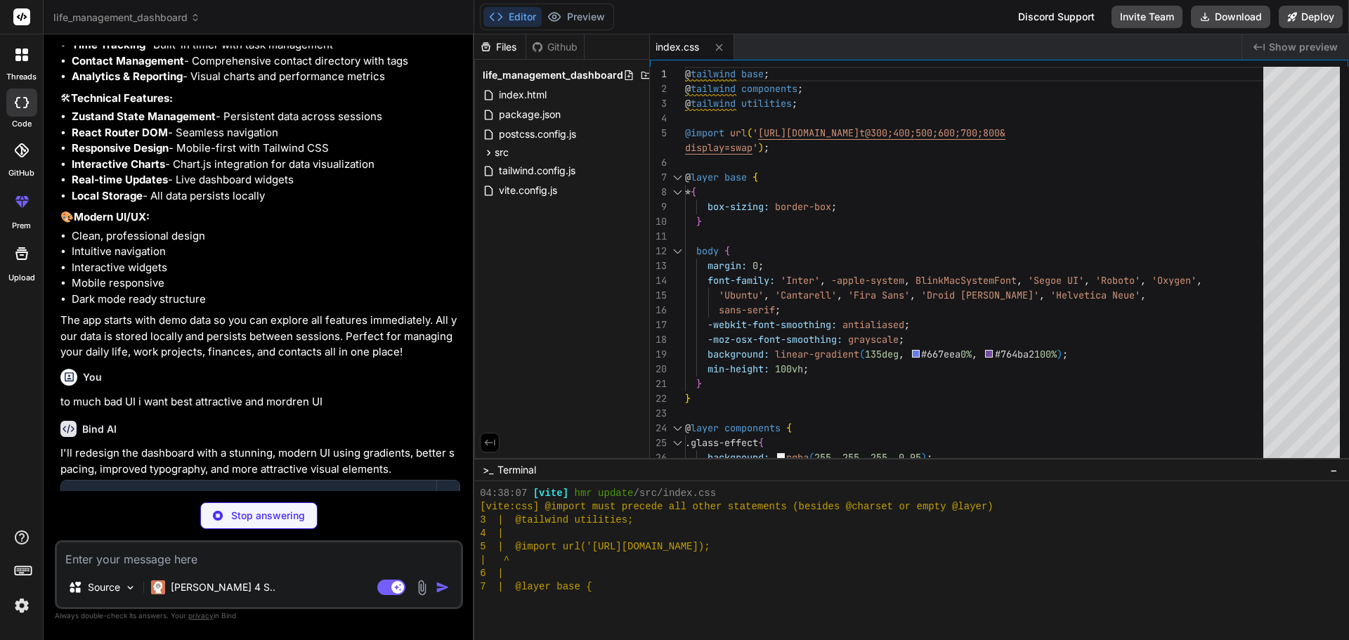
type textarea "x"
type textarea "</div> </div> ) } export default Layout"
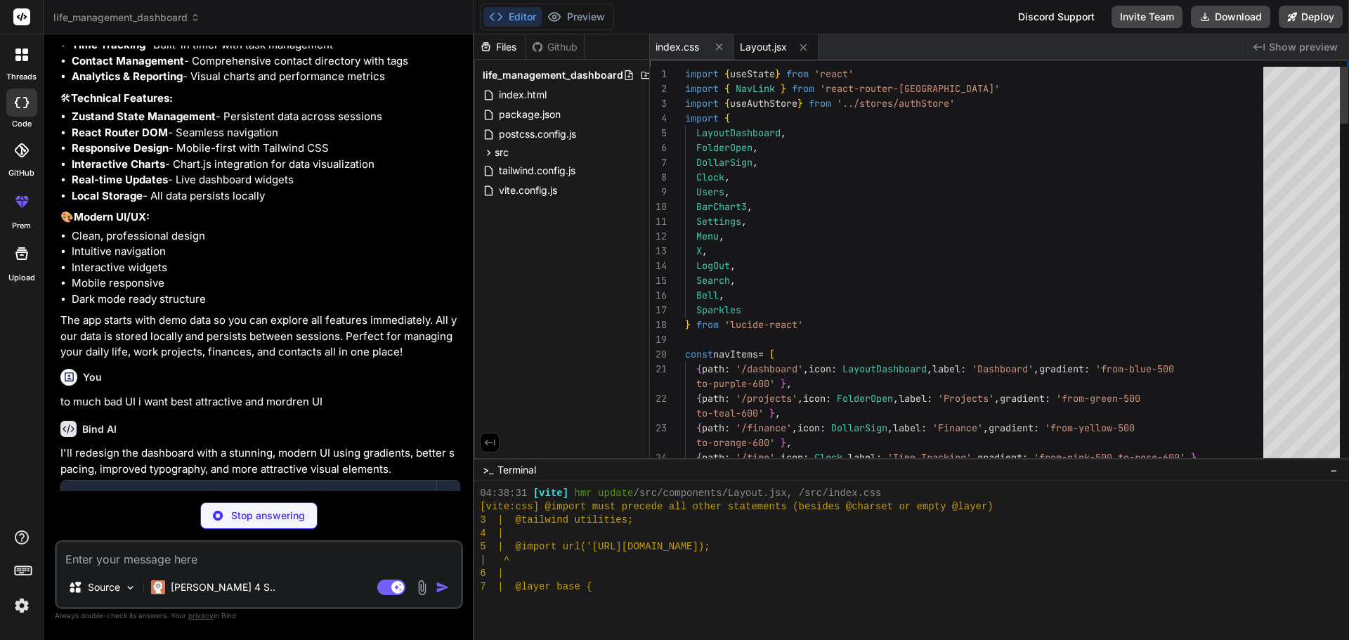
scroll to position [481, 0]
click at [266, 564] on textarea at bounding box center [259, 554] width 404 height 25
type textarea "x"
type textarea "{ path: '/dashboard', icon: LayoutDashboard, label: 'Dashboard', gradient: 'fro…"
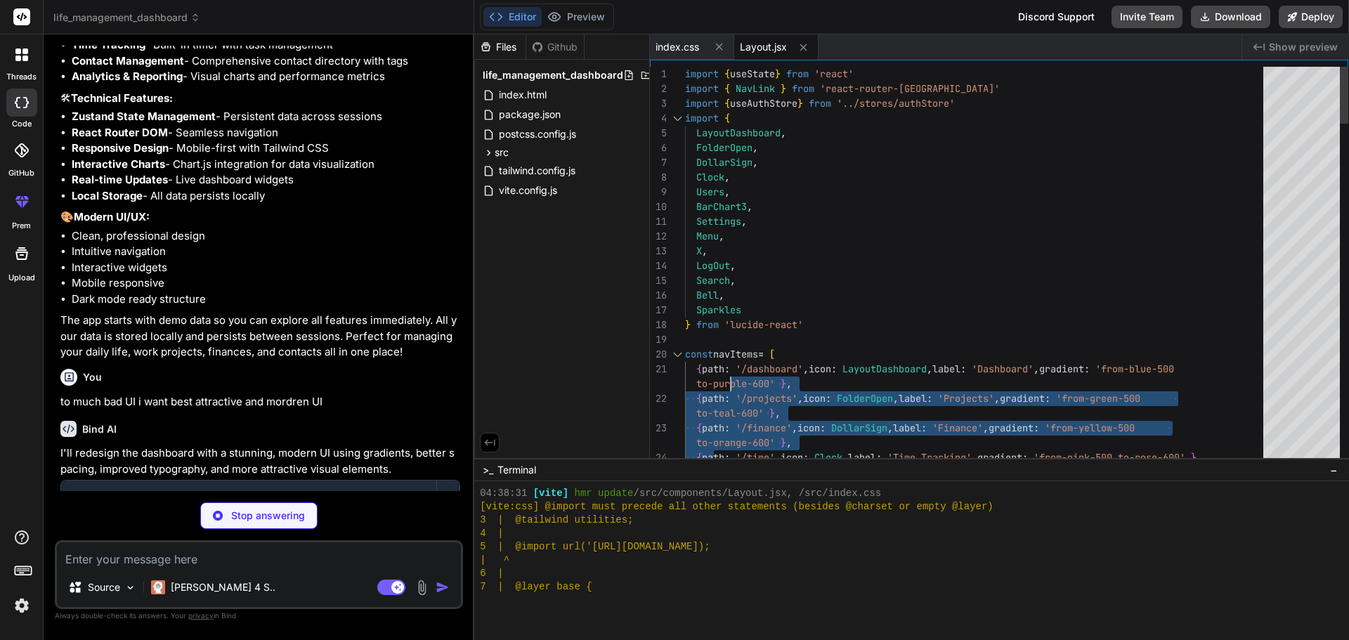
drag, startPoint x: 715, startPoint y: 457, endPoint x: 730, endPoint y: 377, distance: 82.1
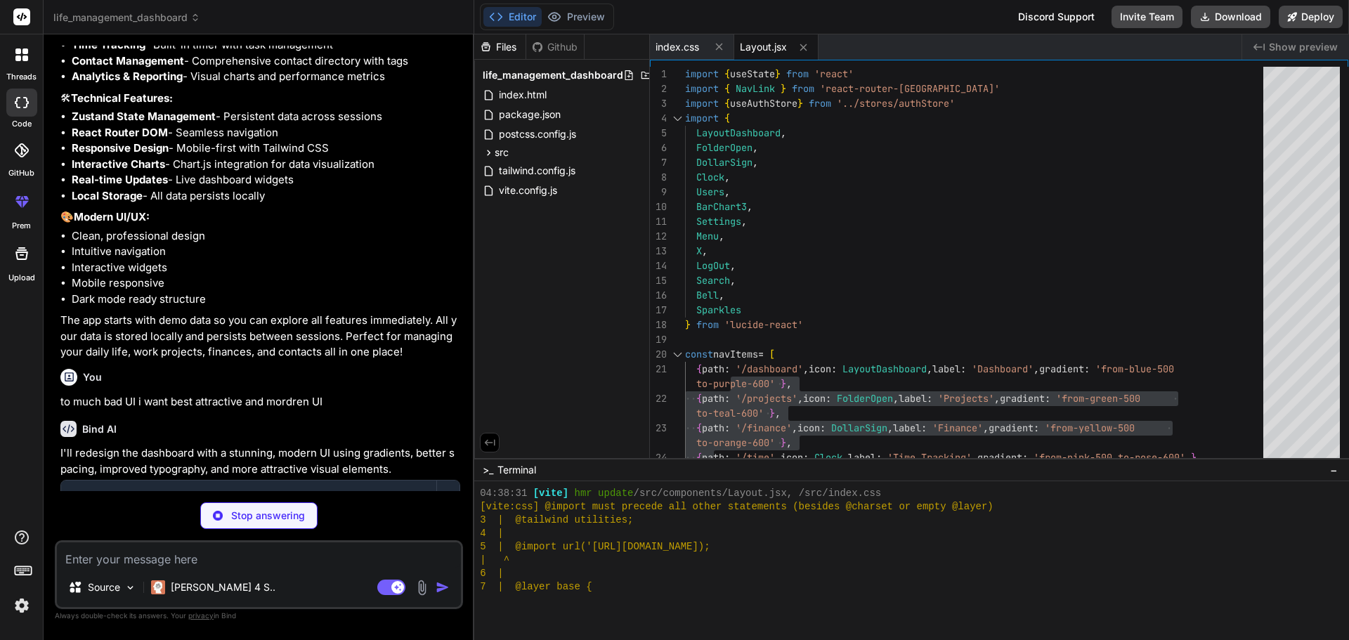
click at [598, 312] on div "Files Github life_management_dashboard index.html package.json postcss.config.j…" at bounding box center [562, 246] width 176 height 424
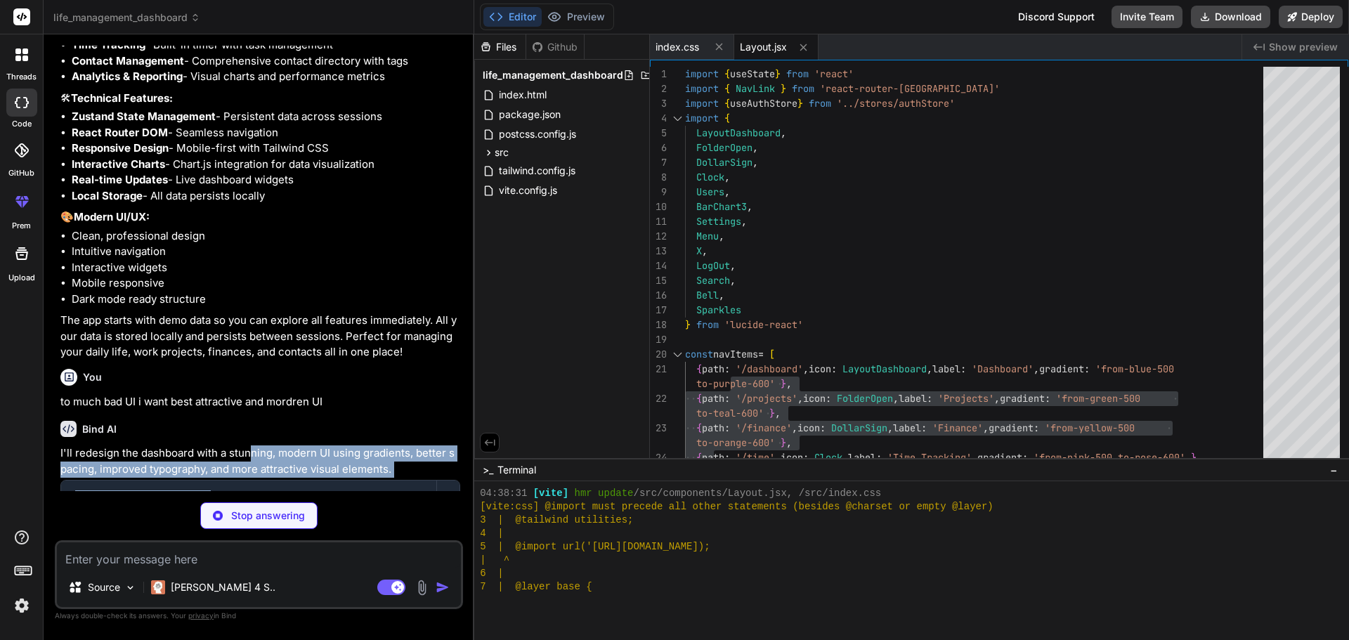
scroll to position [2184, 0]
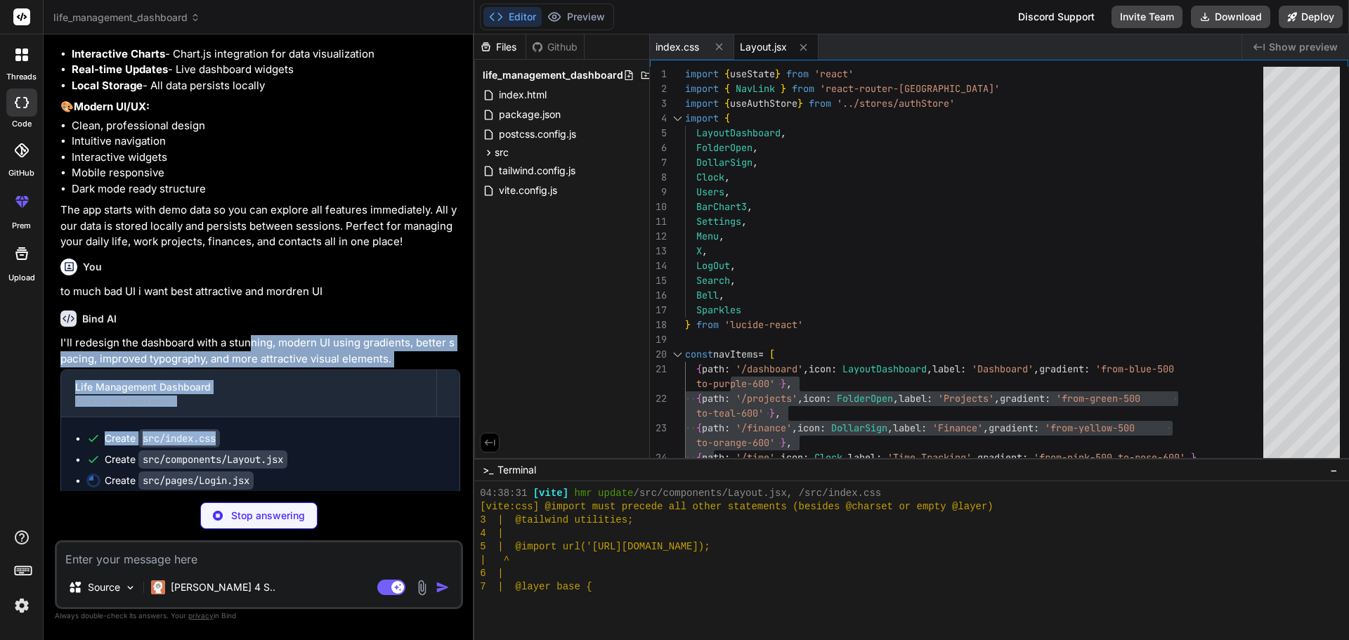
drag, startPoint x: 252, startPoint y: 486, endPoint x: 431, endPoint y: 476, distance: 180.2
click at [431, 476] on div "I'll redesign the dashboard with a stunning, modern UI using gradients, better …" at bounding box center [260, 418] width 400 height 167
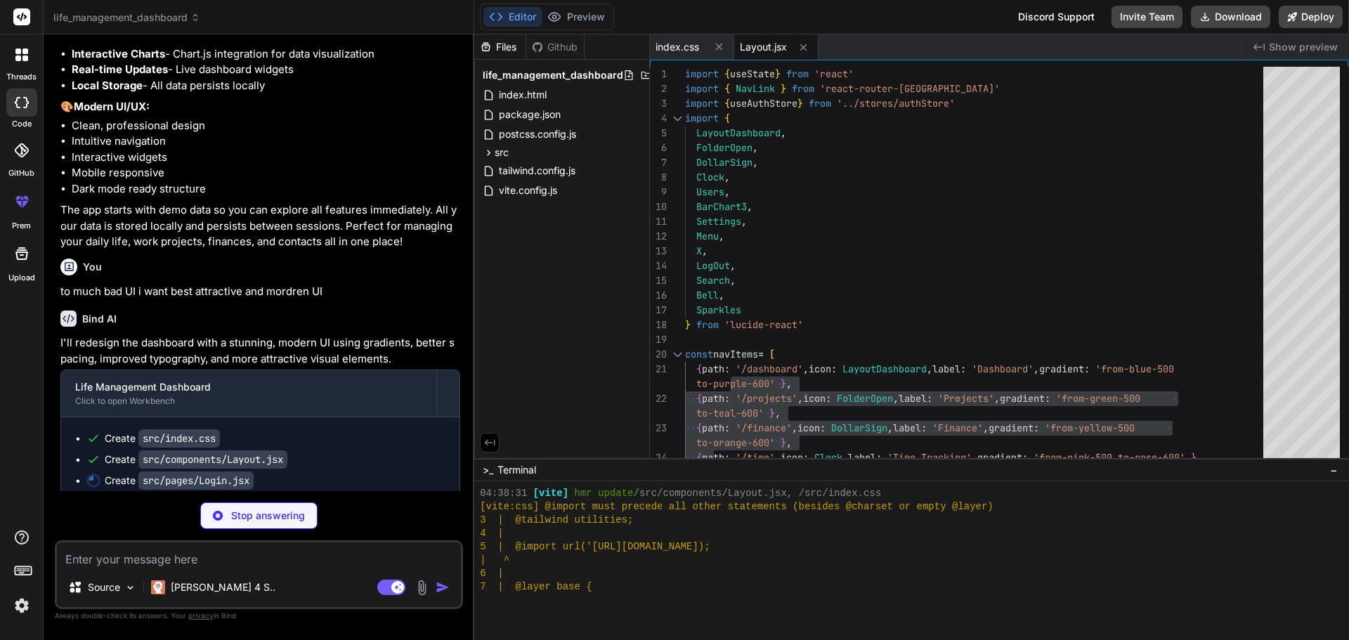
click at [401, 300] on p "to much bad UI i want best attractive and mordren UI" at bounding box center [260, 292] width 400 height 16
type textarea "x"
type textarea "</div> </div> </div> ) } export default Login"
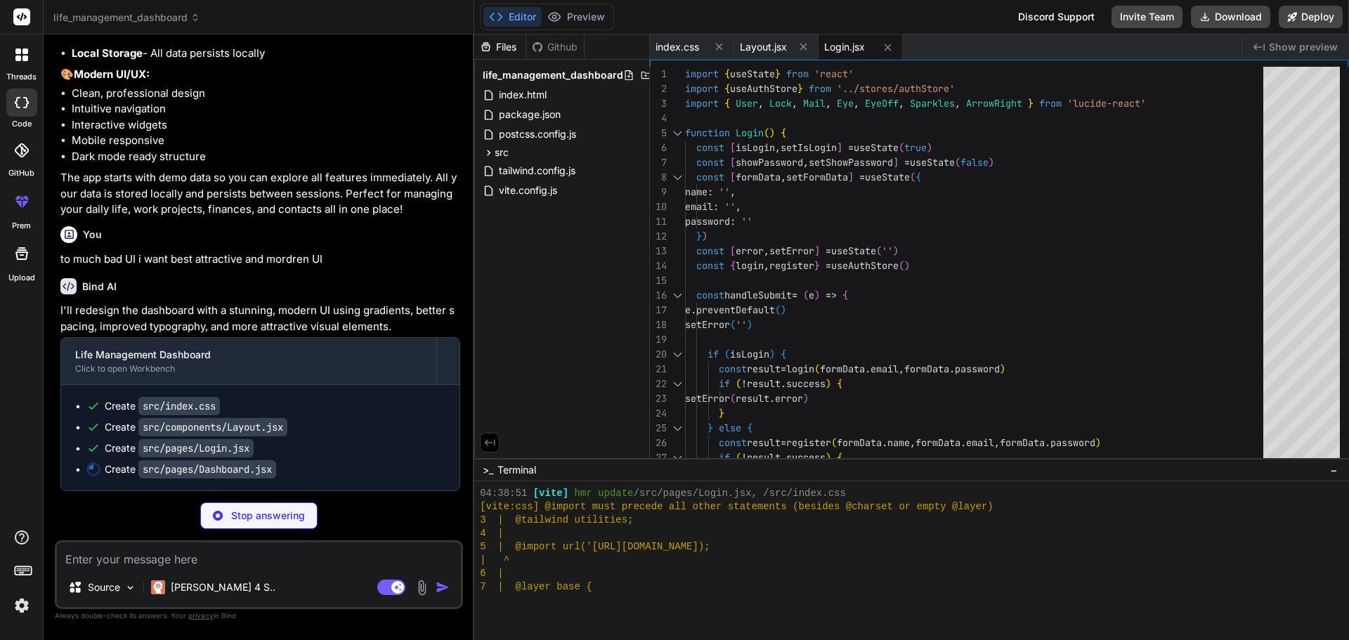
scroll to position [2248, 0]
type textarea "x"
type textarea ") } export default Dashboard"
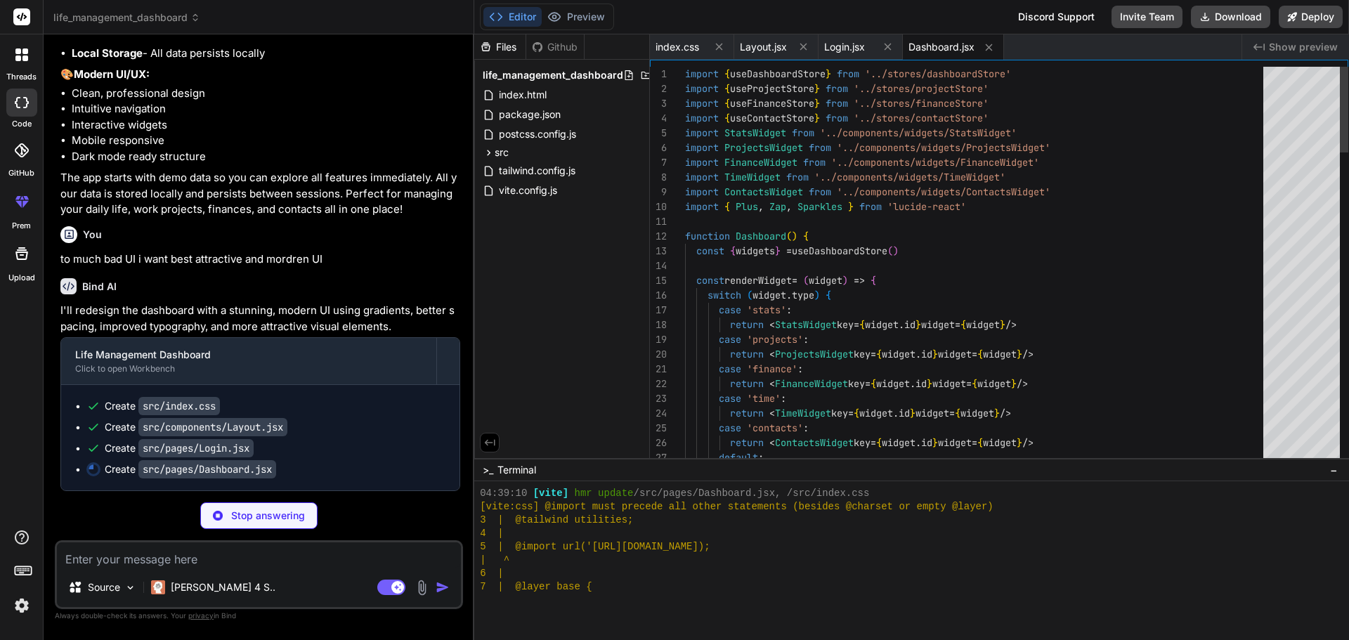
scroll to position [694, 0]
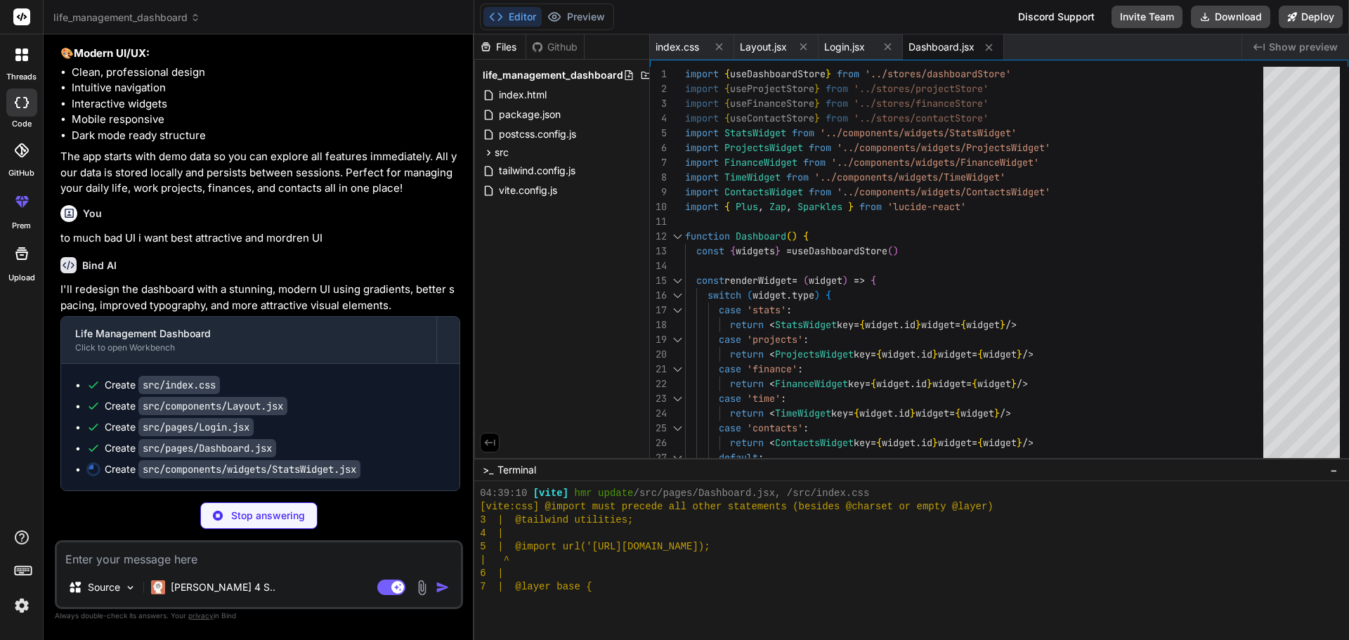
type textarea "x"
type textarea "</div> ))} </div> </div> ) } export default StatsWidget"
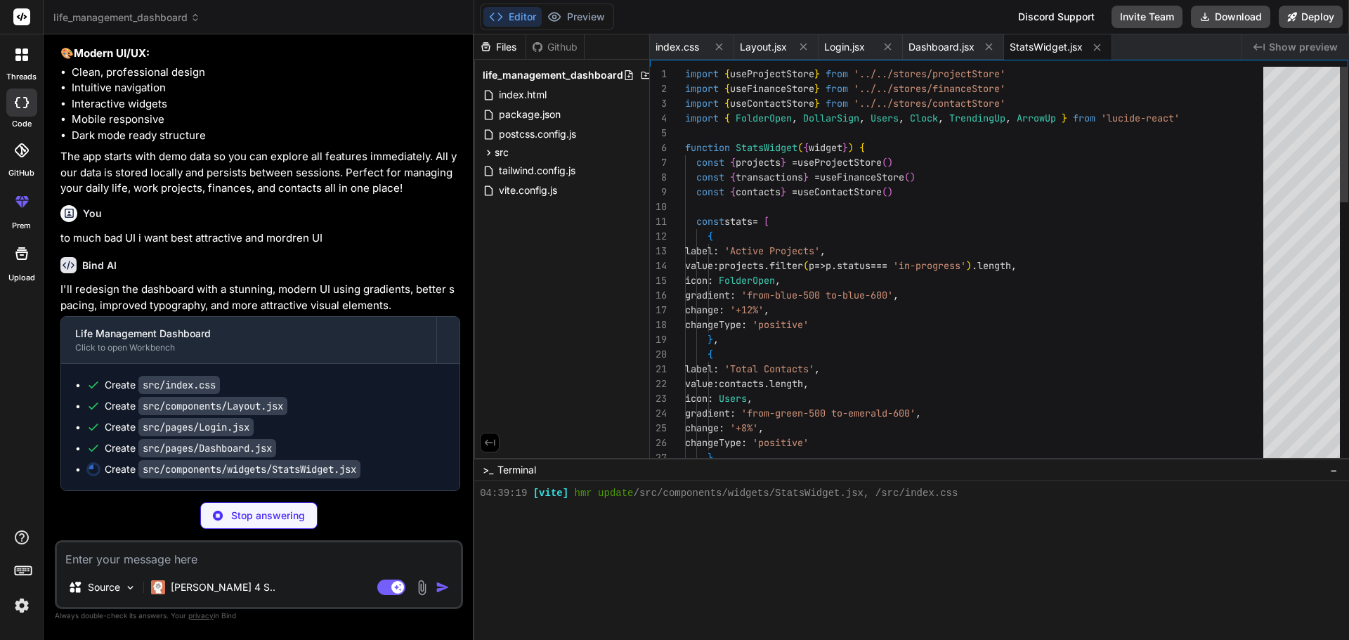
scroll to position [801, 0]
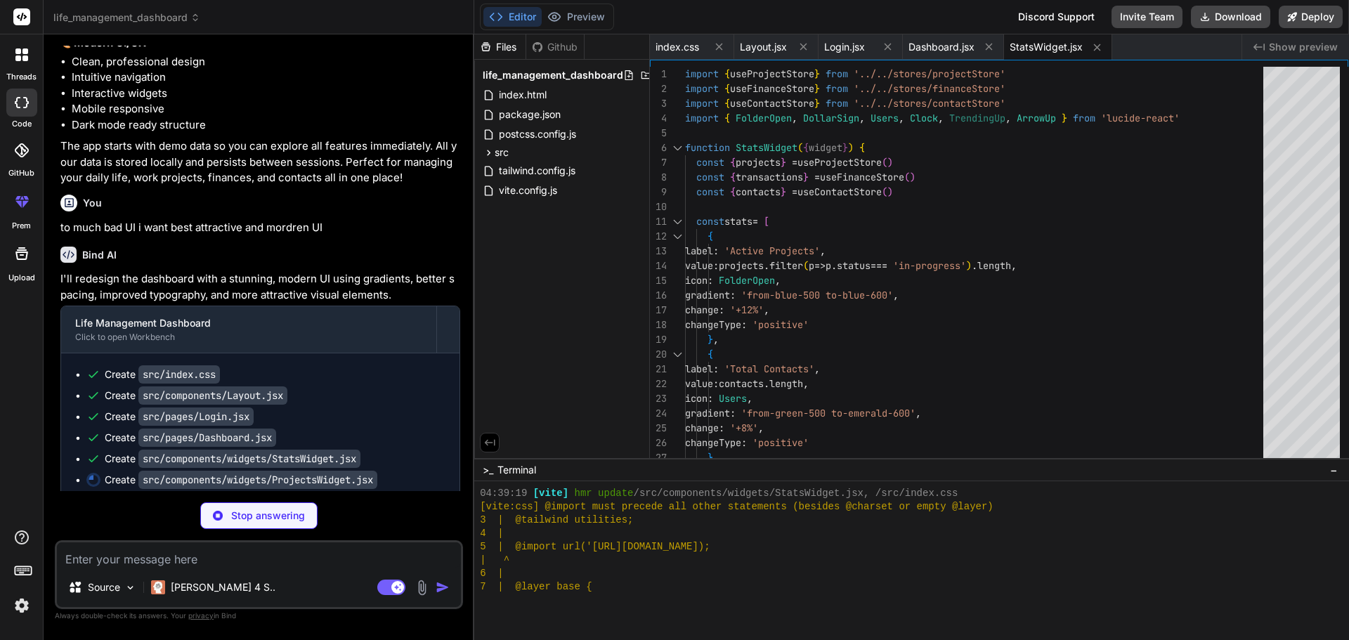
type textarea "x"
type textarea ")} </div> </div> ) } export default ProjectsWidget"
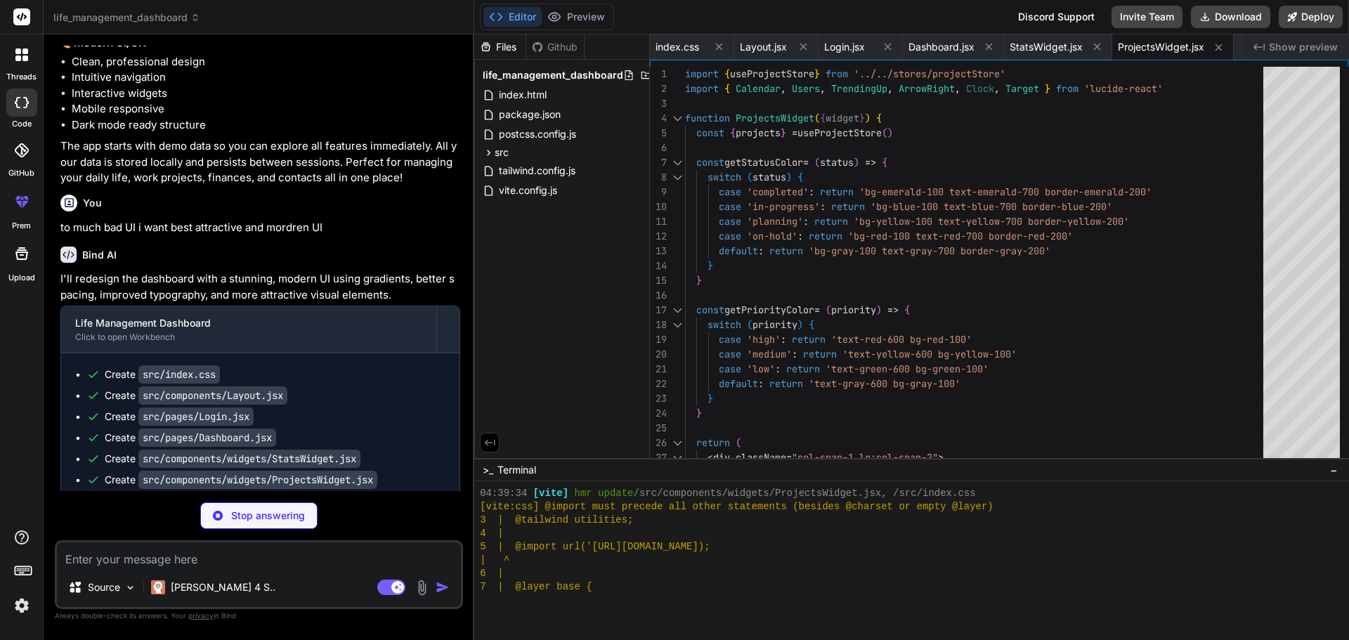
type textarea "x"
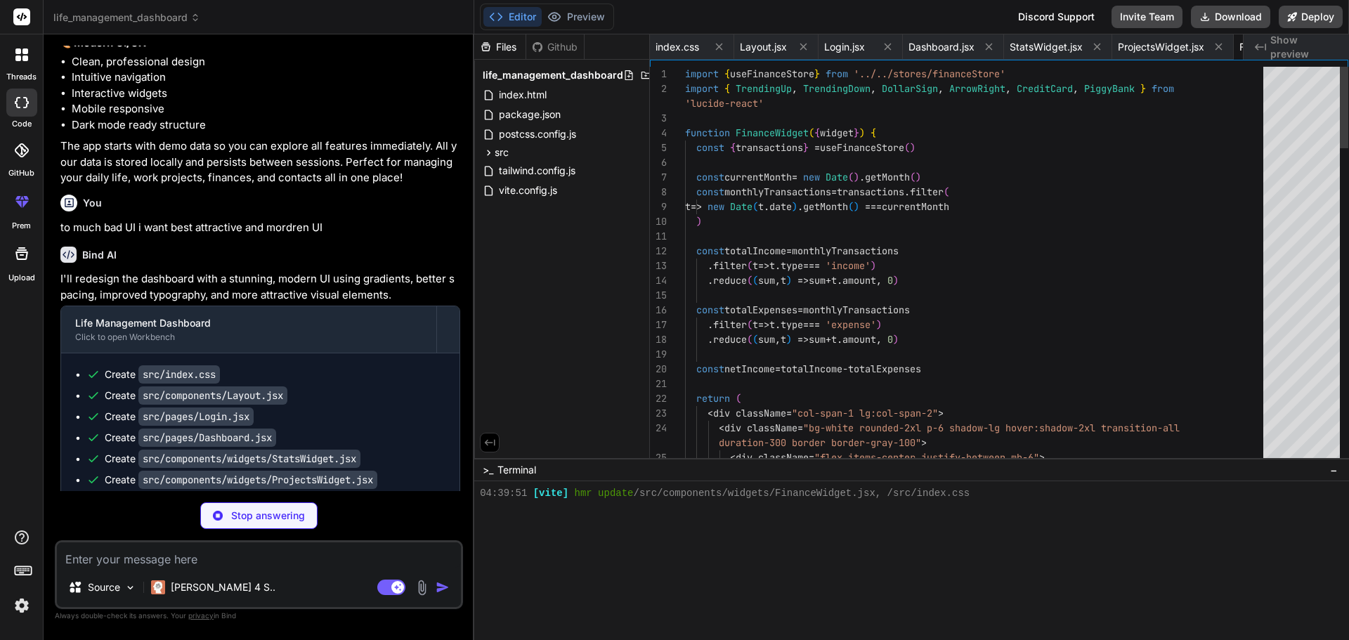
scroll to position [1015, 0]
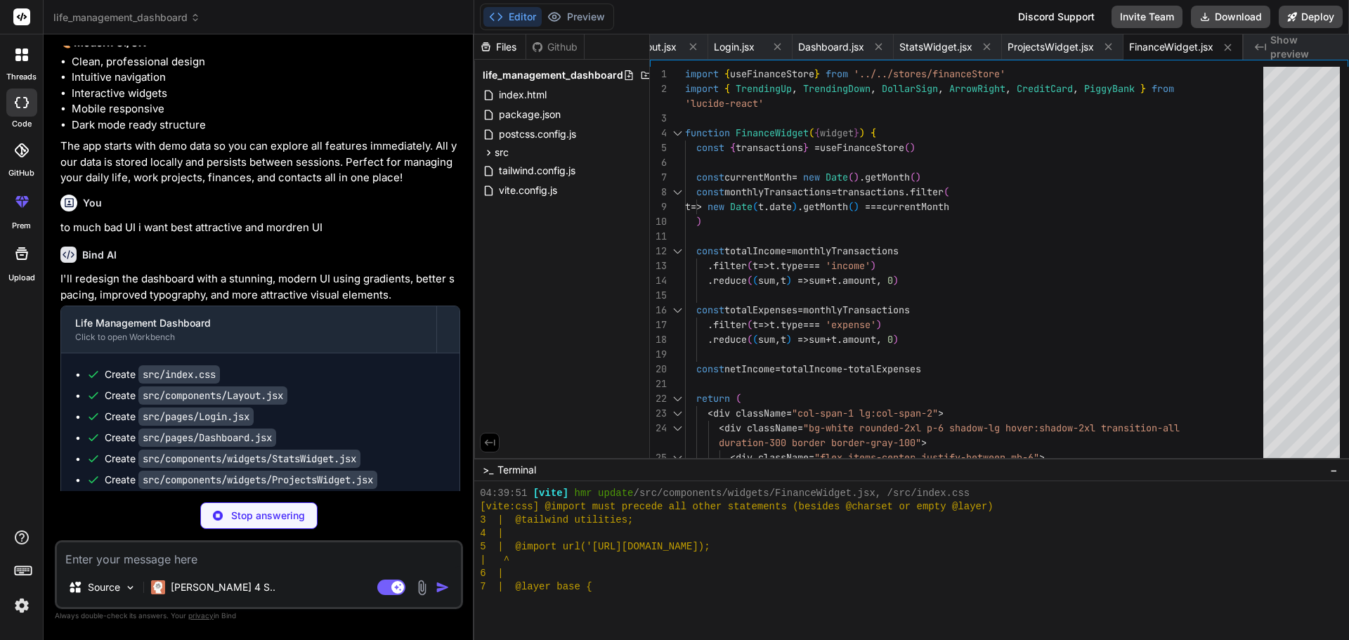
type textarea "x"
type textarea "</div> ) } export default TimeWidget"
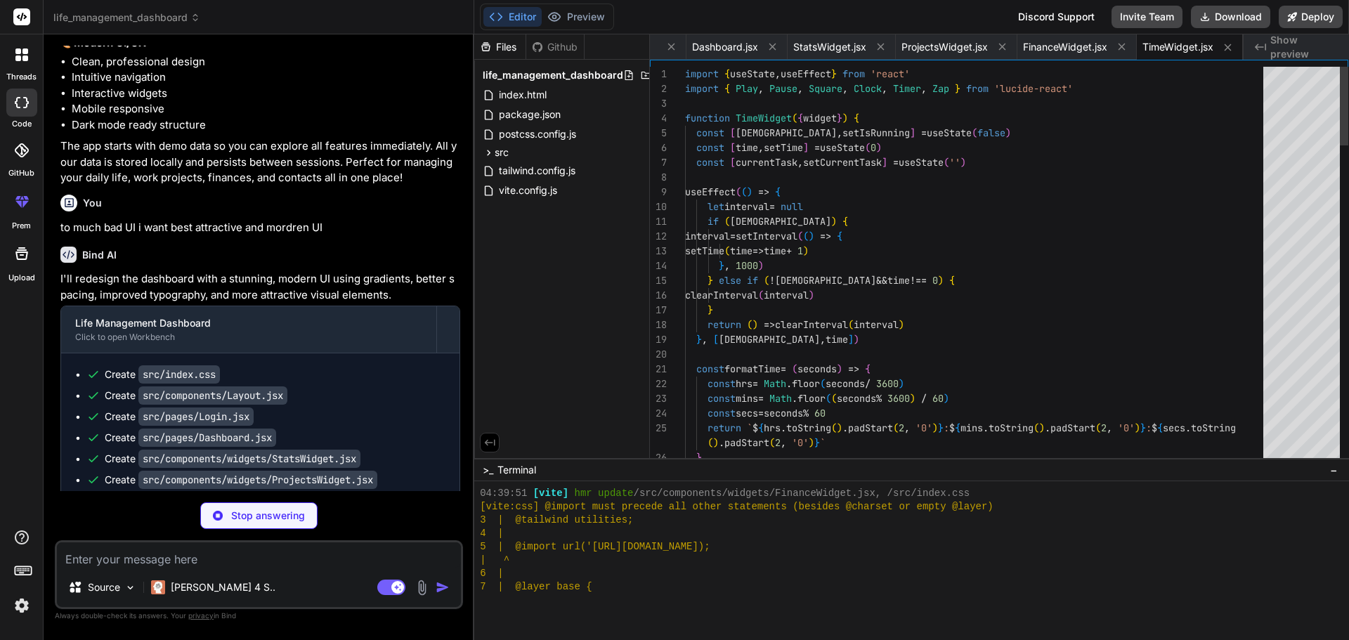
scroll to position [1122, 0]
type textarea "x"
type textarea "export default ContactsWidget"
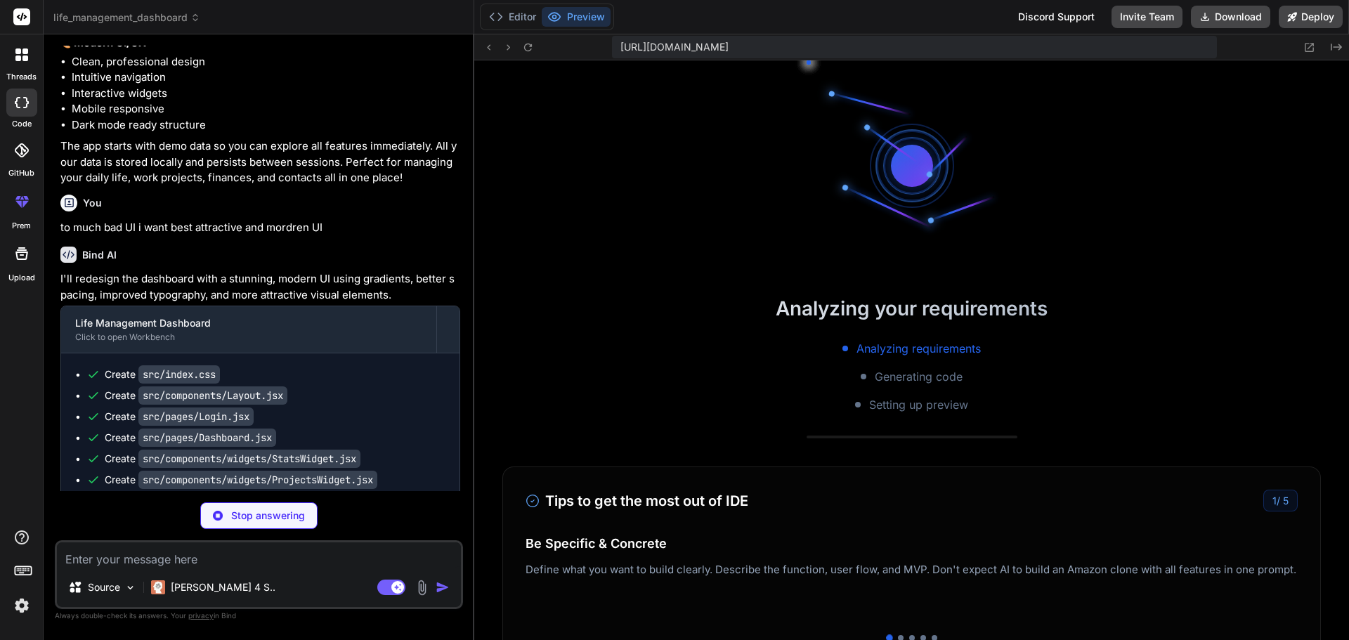
scroll to position [1495, 0]
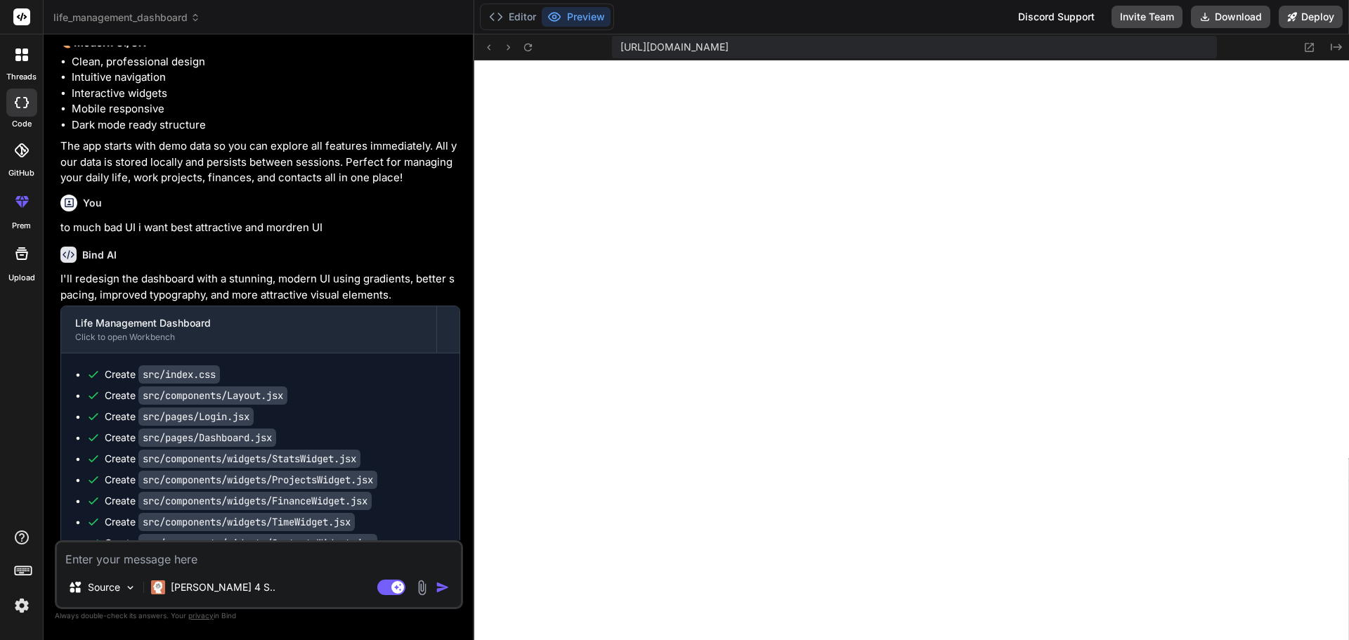
type textarea "x"
click at [250, 571] on div "Source Claude 4 S.. Agent Mode. When this toggle is activated, AI automatically…" at bounding box center [259, 574] width 408 height 69
click at [255, 556] on textarea at bounding box center [259, 554] width 404 height 25
paste textarea "Time Tracking"
type textarea "Time Tracking"
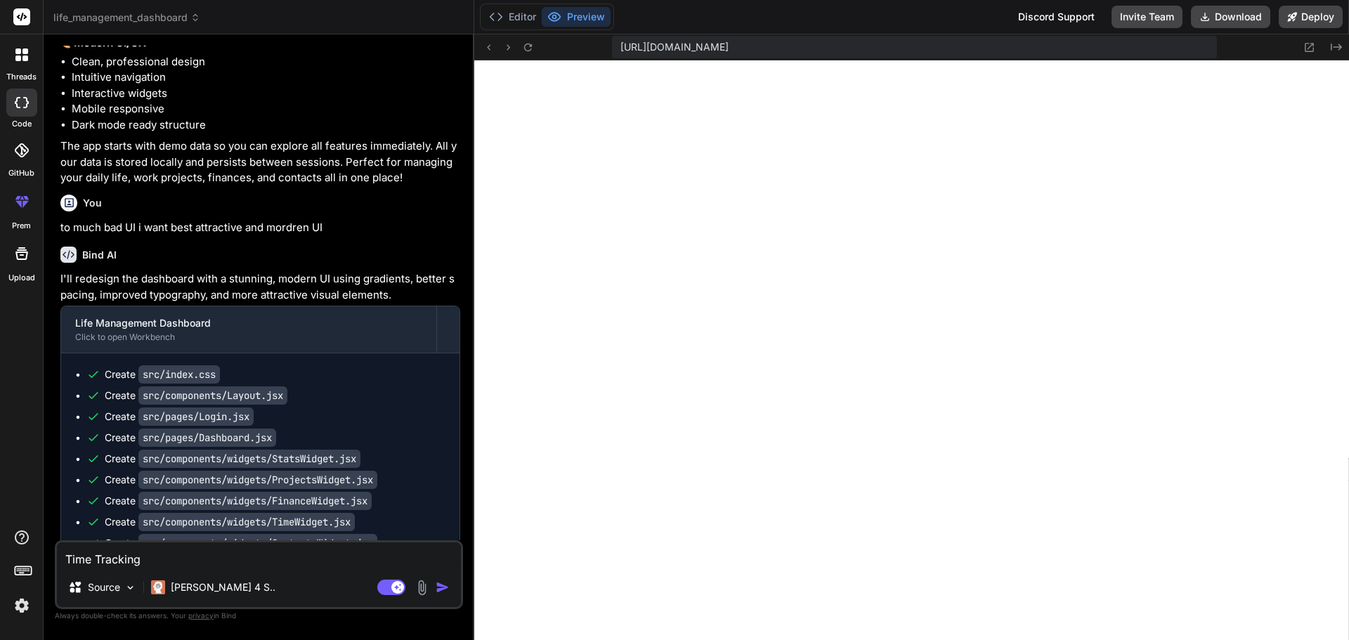
type textarea "x"
type textarea "Time Tracking"
type textarea "x"
type textarea "Time Tracking p"
type textarea "x"
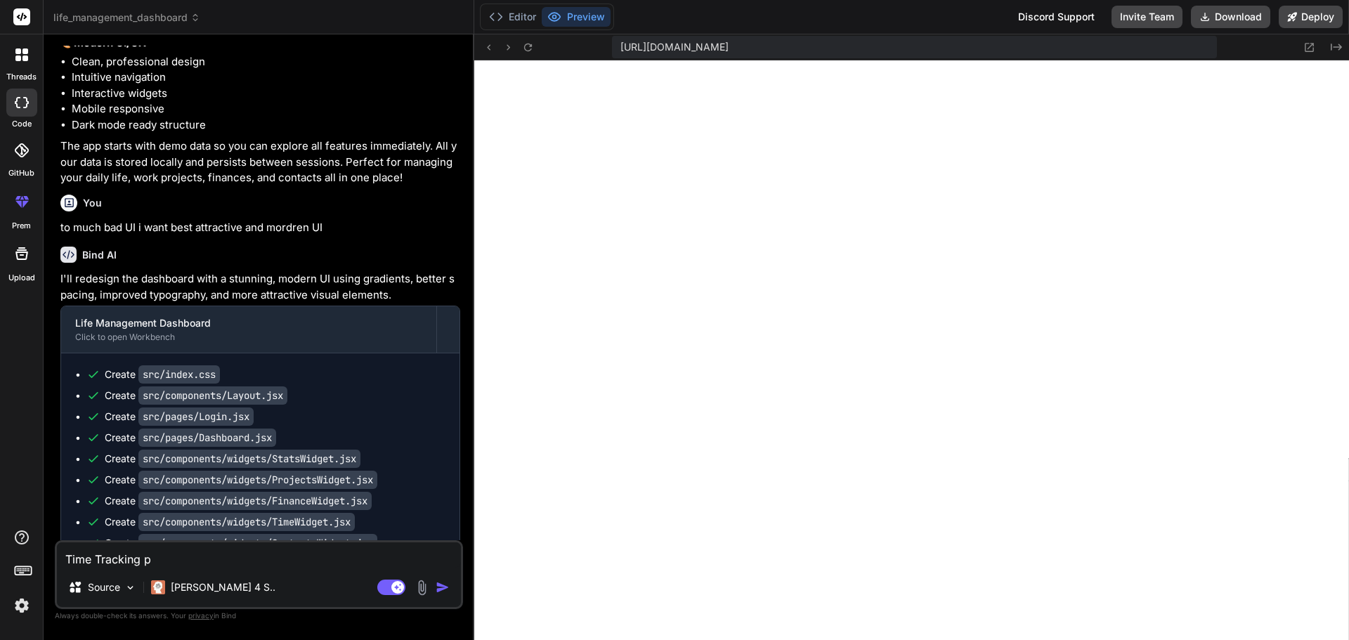
type textarea "Time Tracking pa"
type textarea "x"
type textarea "Time Tracking pag"
type textarea "x"
type textarea "Time Tracking page"
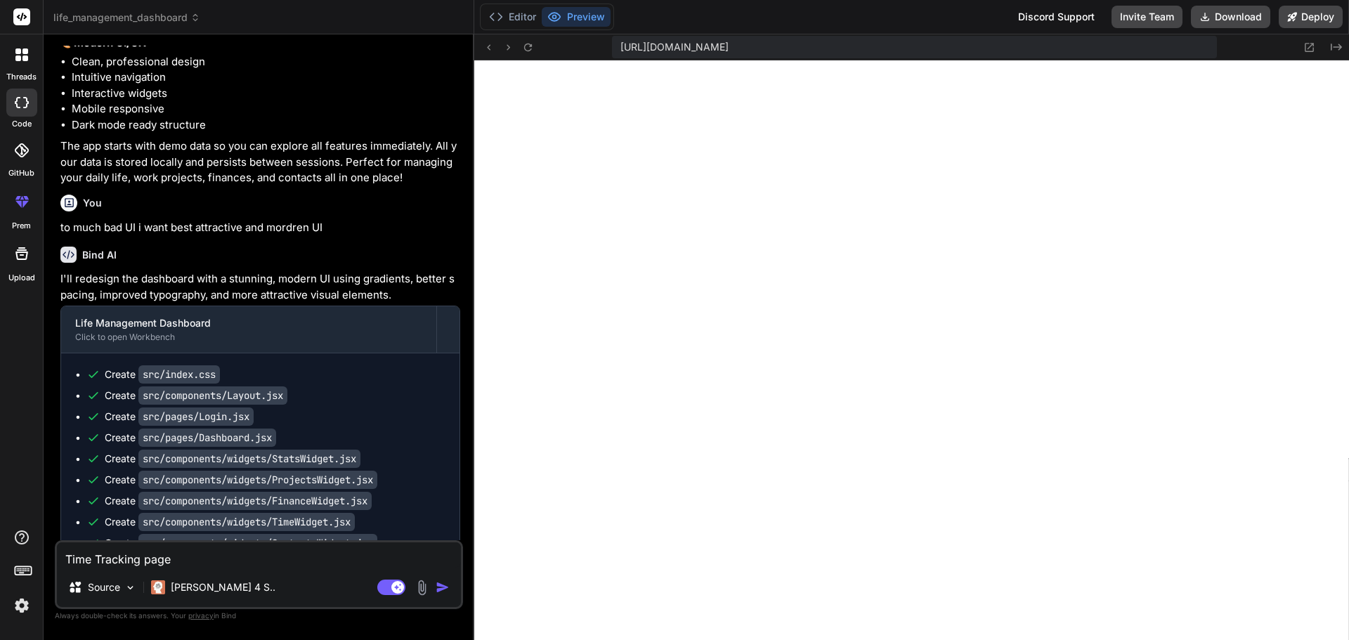
type textarea "x"
type textarea "Time Tracking page"
type textarea "x"
type textarea "Time Tracking page f"
type textarea "x"
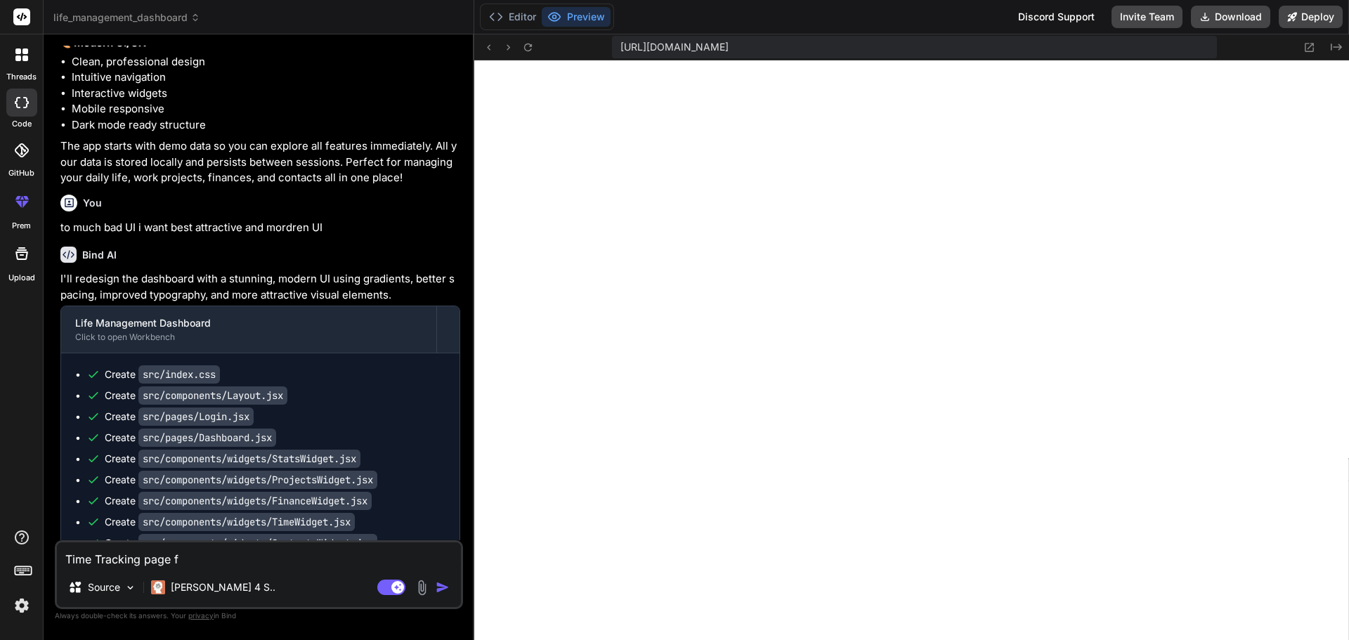
type textarea "Time Tracking page fe"
type textarea "x"
type textarea "Time Tracking page fea"
type textarea "x"
type textarea "Time Tracking page feat"
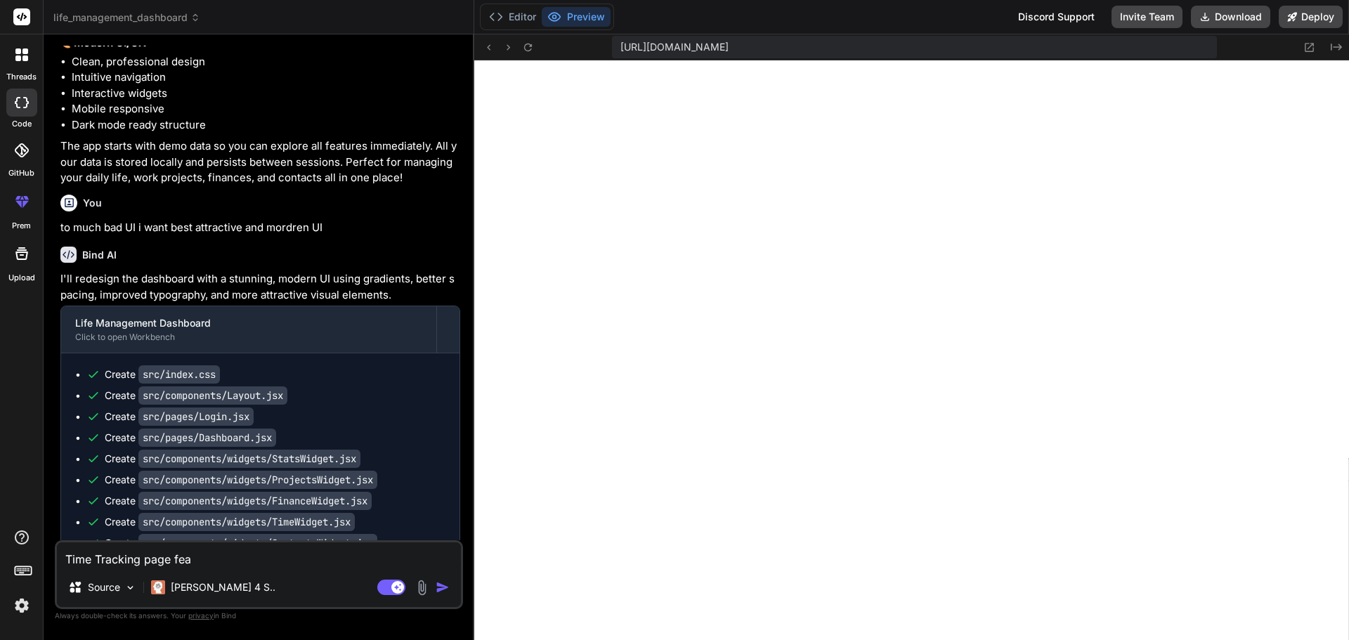
type textarea "x"
type textarea "Time Tracking page featu"
type textarea "x"
type textarea "Time Tracking page featur"
type textarea "x"
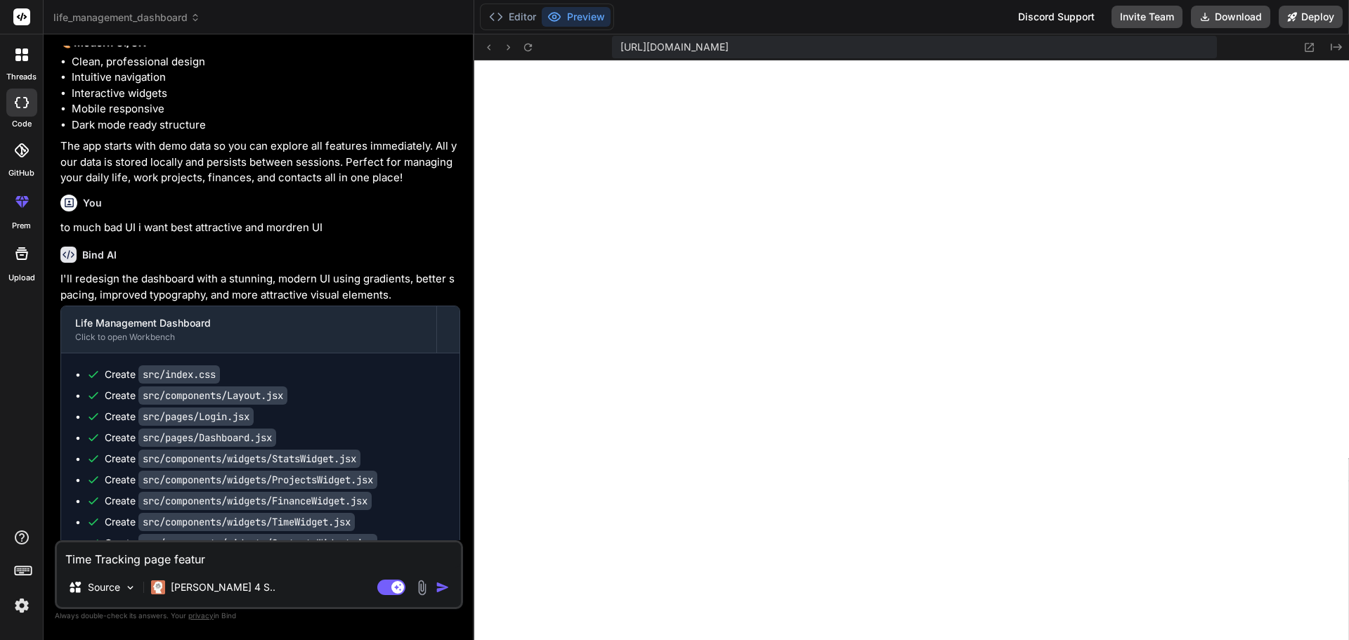
type textarea "Time Tracking page feature"
type textarea "x"
type textarea "Time Tracking page features"
type textarea "x"
type textarea "Time Tracking page features"
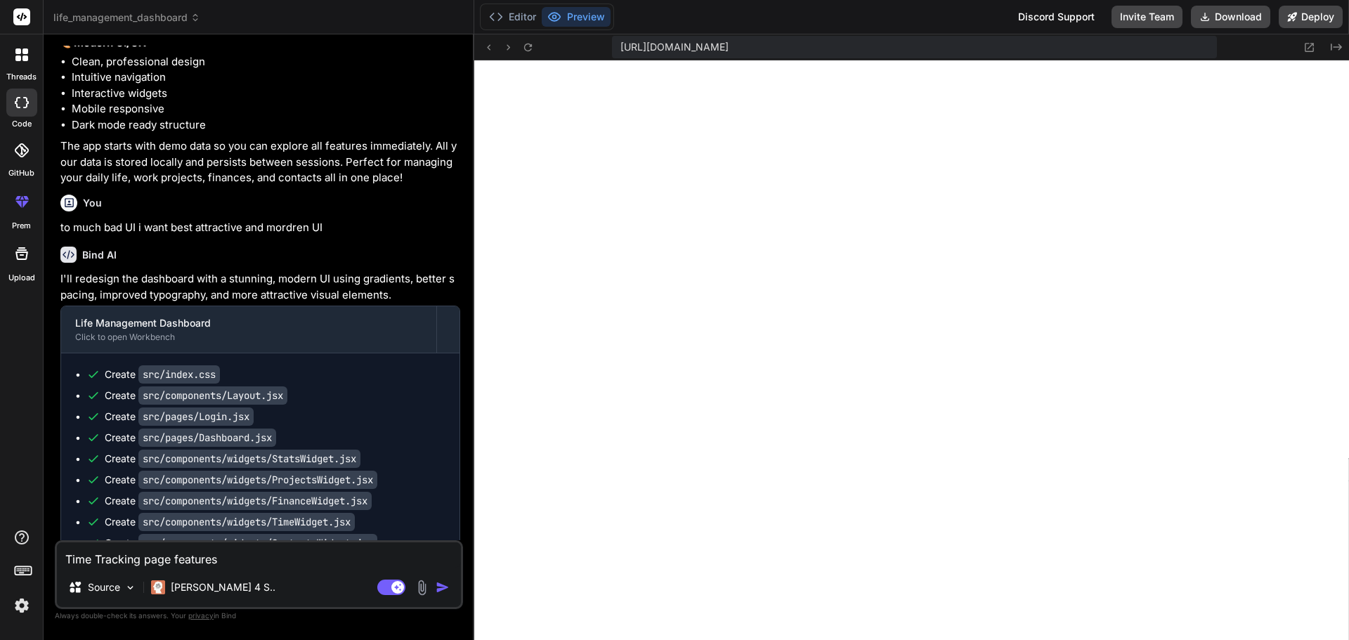
type textarea "x"
type textarea "Time Tracking page features n"
type textarea "x"
type textarea "Time Tracking page features no"
type textarea "x"
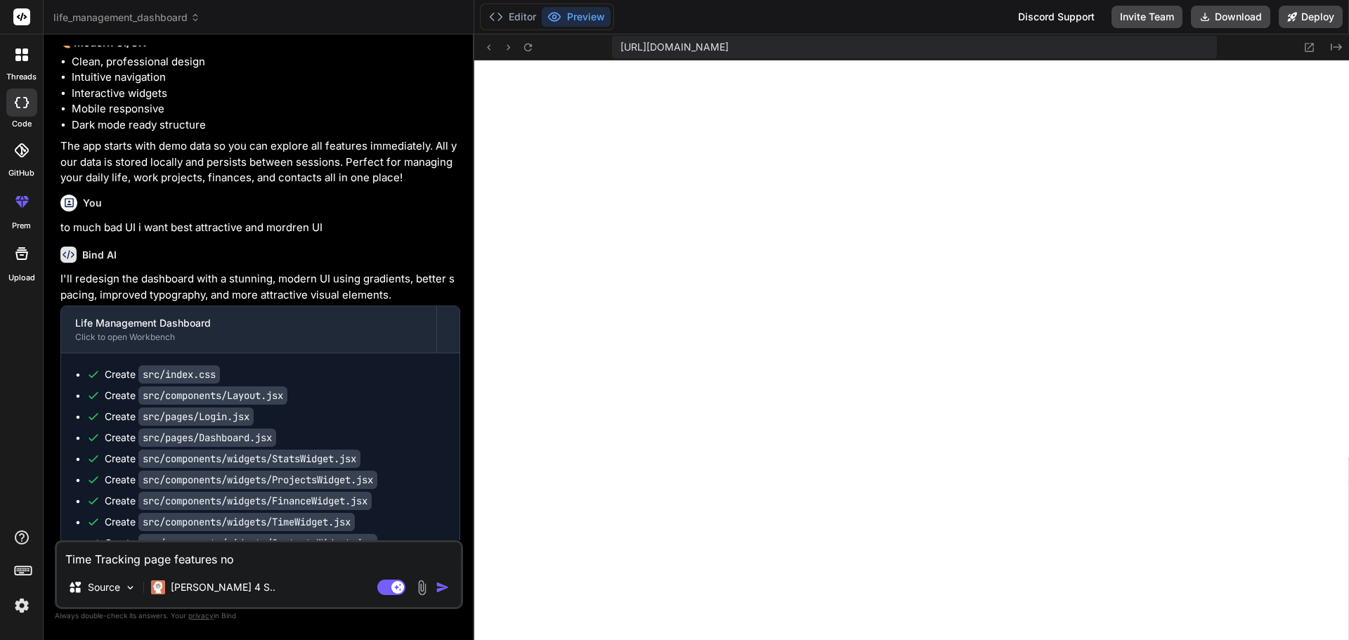
type textarea "Time Tracking page features not"
type textarea "x"
type textarea "Time Tracking page features not"
type textarea "x"
type textarea "Time Tracking page features not w"
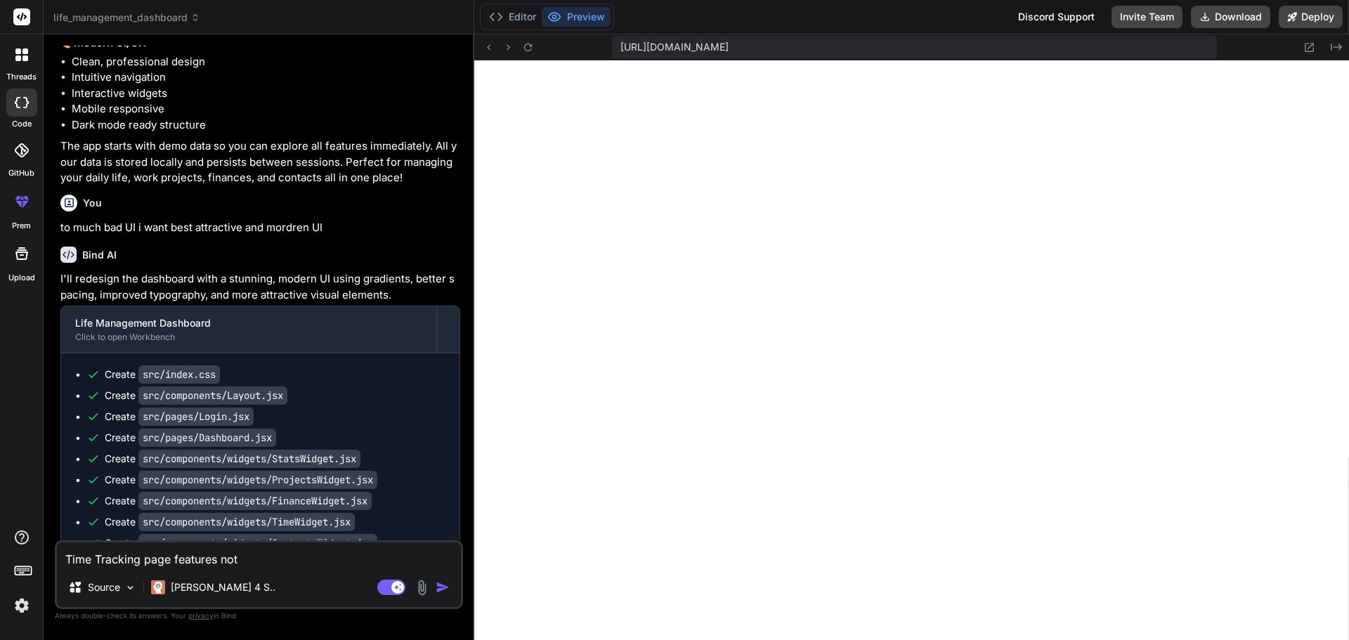
type textarea "x"
type textarea "Time Tracking page features not wo"
type textarea "x"
type textarea "Time Tracking page features not wor"
type textarea "x"
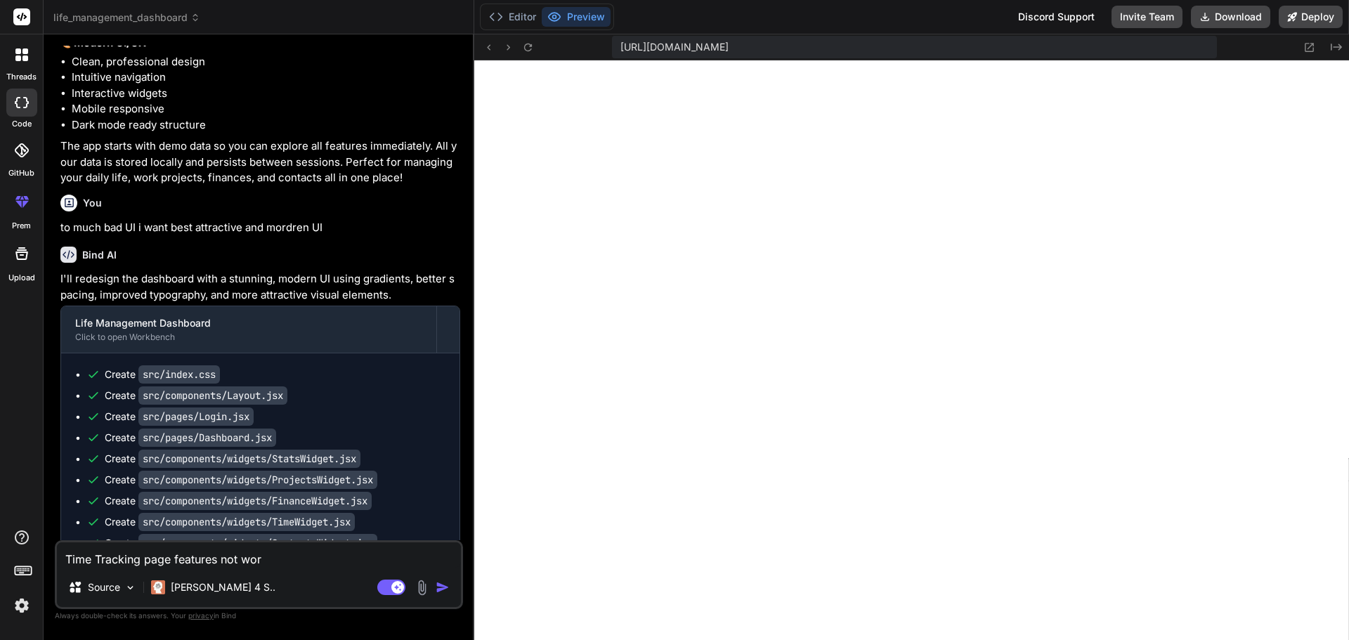
type textarea "Time Tracking page features not work"
type textarea "x"
type textarea "Time Tracking page features not worki"
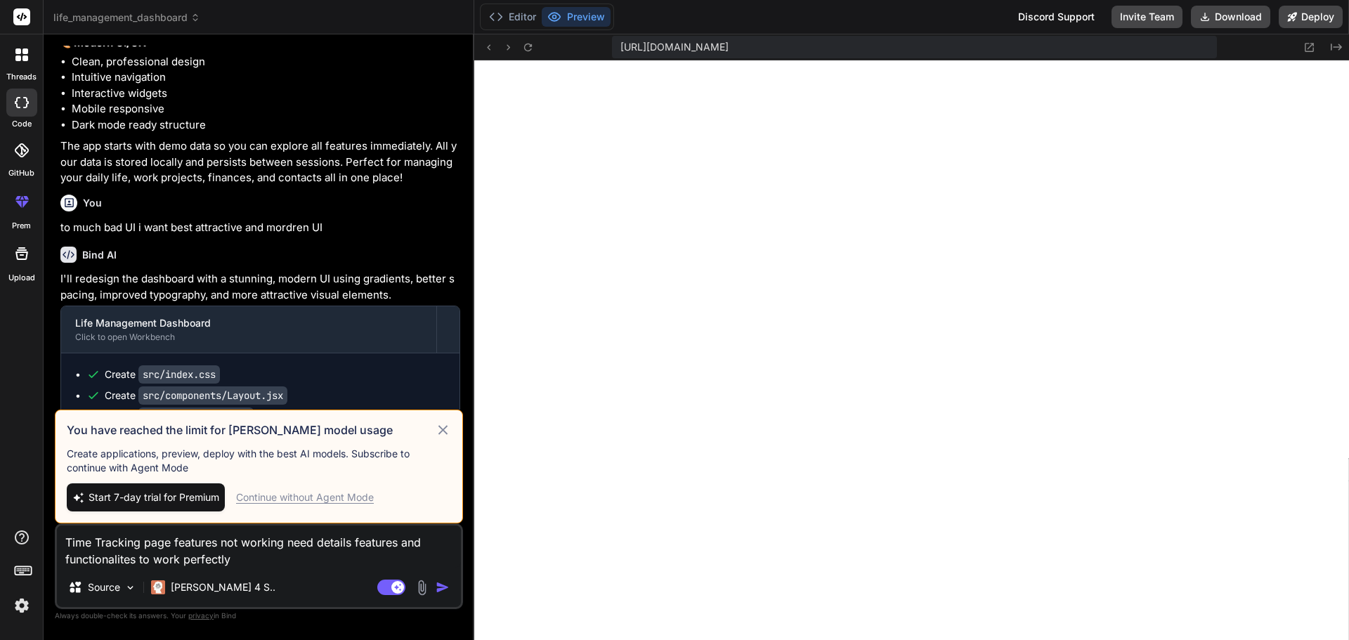
click at [440, 424] on icon at bounding box center [443, 430] width 16 height 17
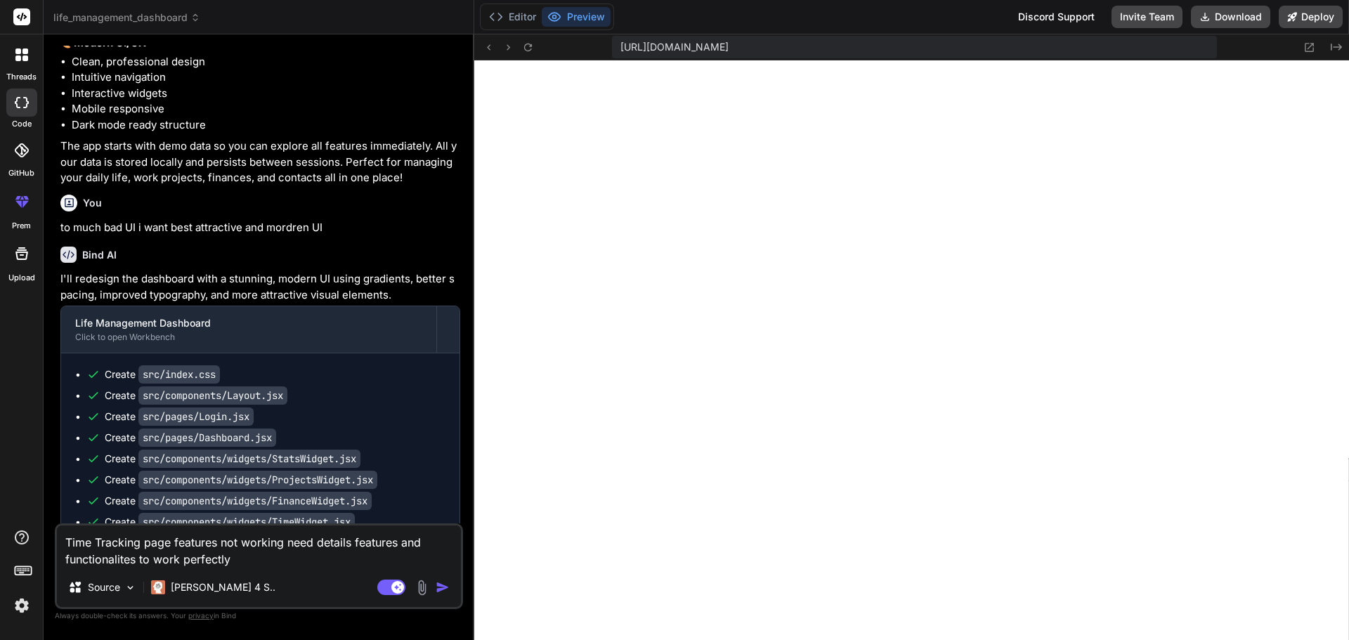
click at [438, 588] on img "button" at bounding box center [443, 587] width 14 height 14
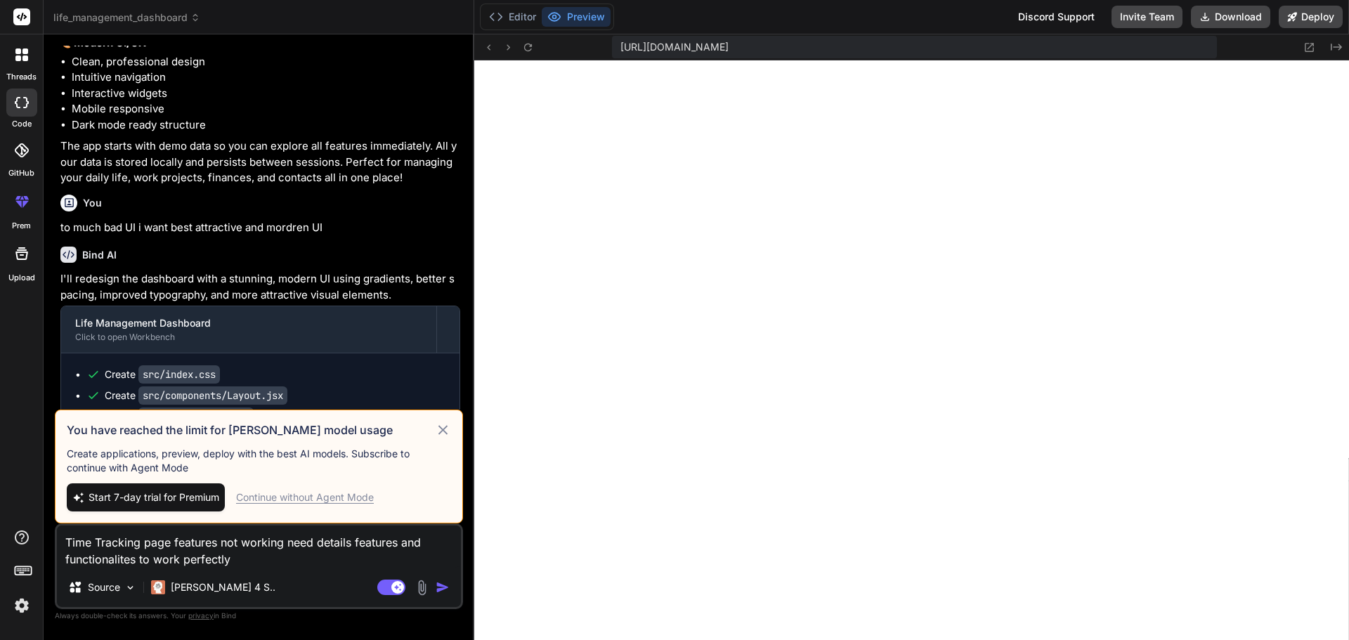
click at [298, 500] on div "Continue without Agent Mode" at bounding box center [305, 497] width 138 height 14
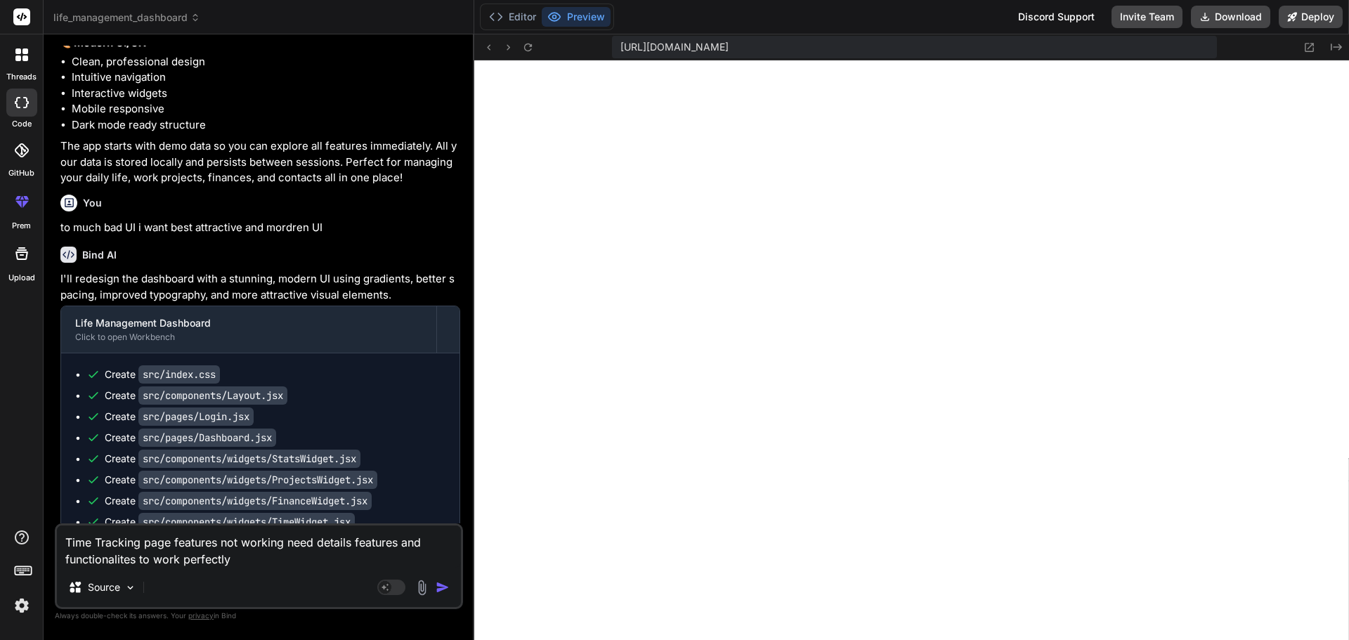
click at [443, 588] on img "button" at bounding box center [443, 587] width 14 height 14
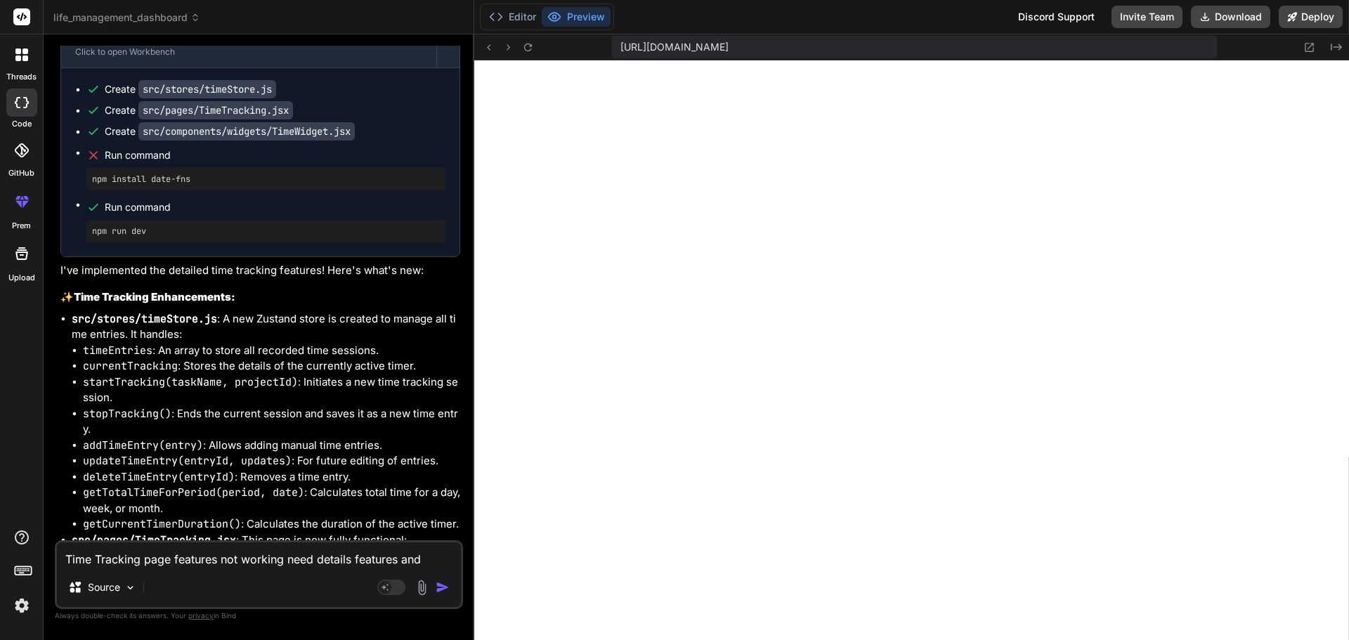
scroll to position [2123, 0]
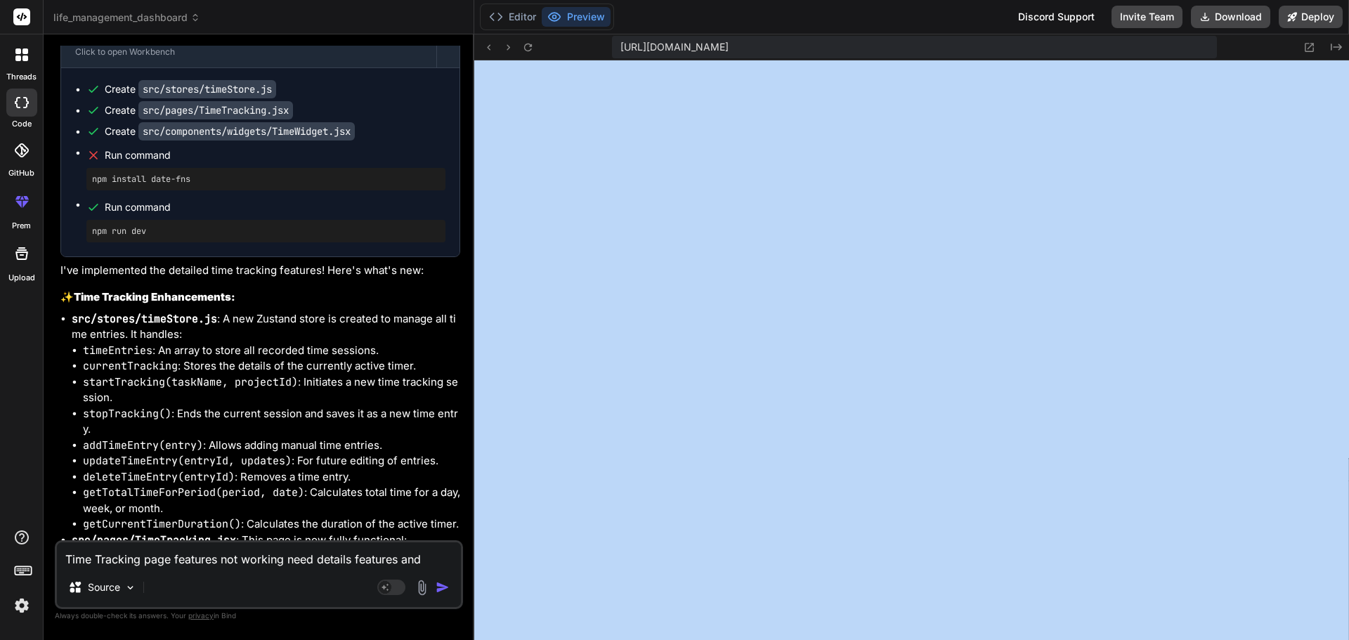
drag, startPoint x: 1348, startPoint y: 264, endPoint x: 1346, endPoint y: 325, distance: 61.9
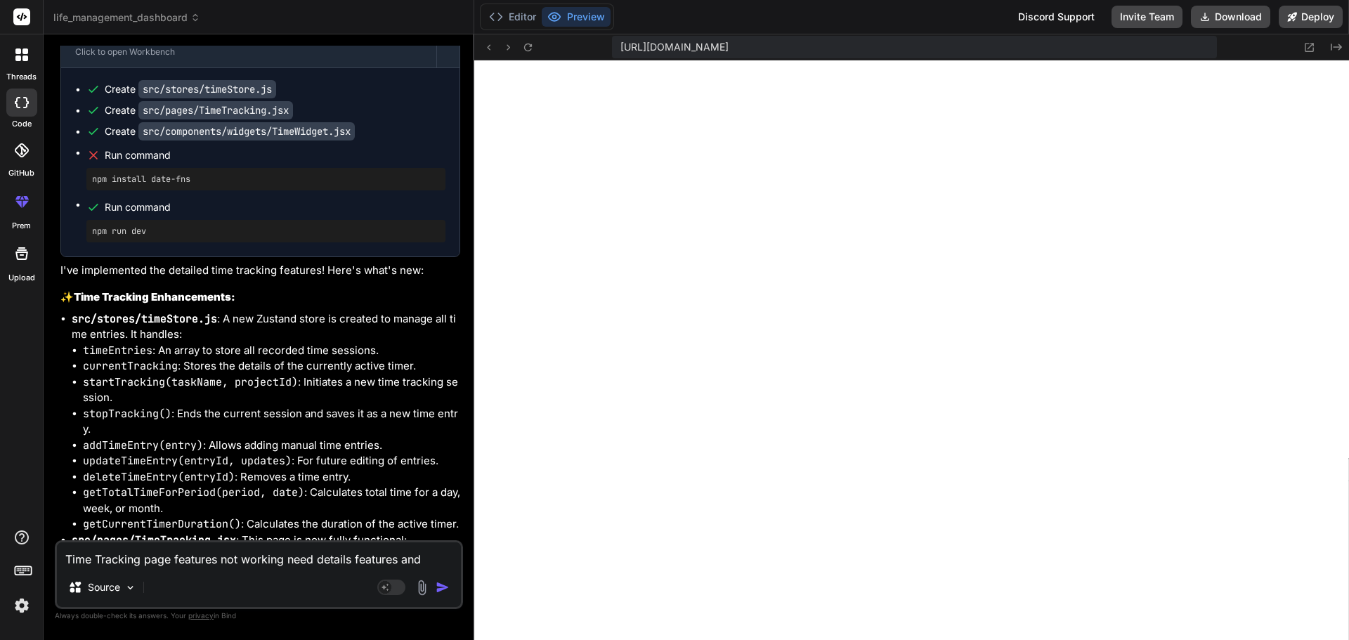
click at [272, 559] on textarea "Time Tracking page features not working need details features and functionalite…" at bounding box center [259, 554] width 404 height 25
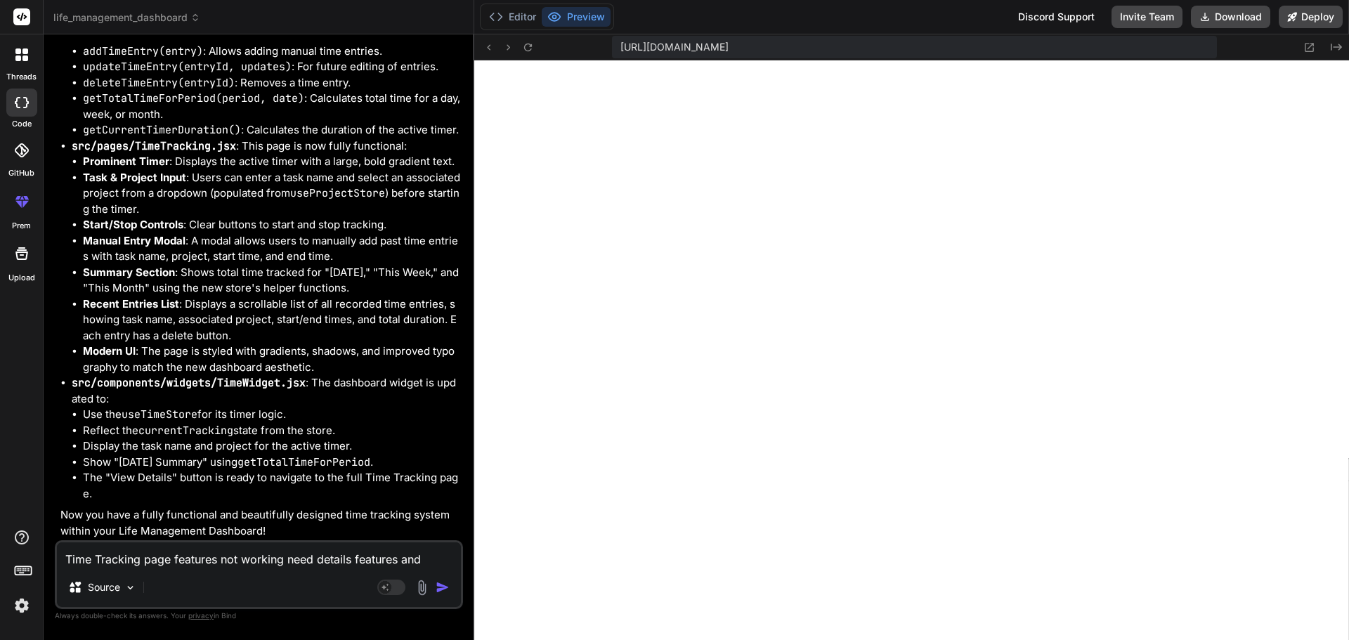
scroll to position [4402, 0]
click at [186, 564] on textarea "Time Tracking page features not working need details features and functionalite…" at bounding box center [259, 554] width 404 height 25
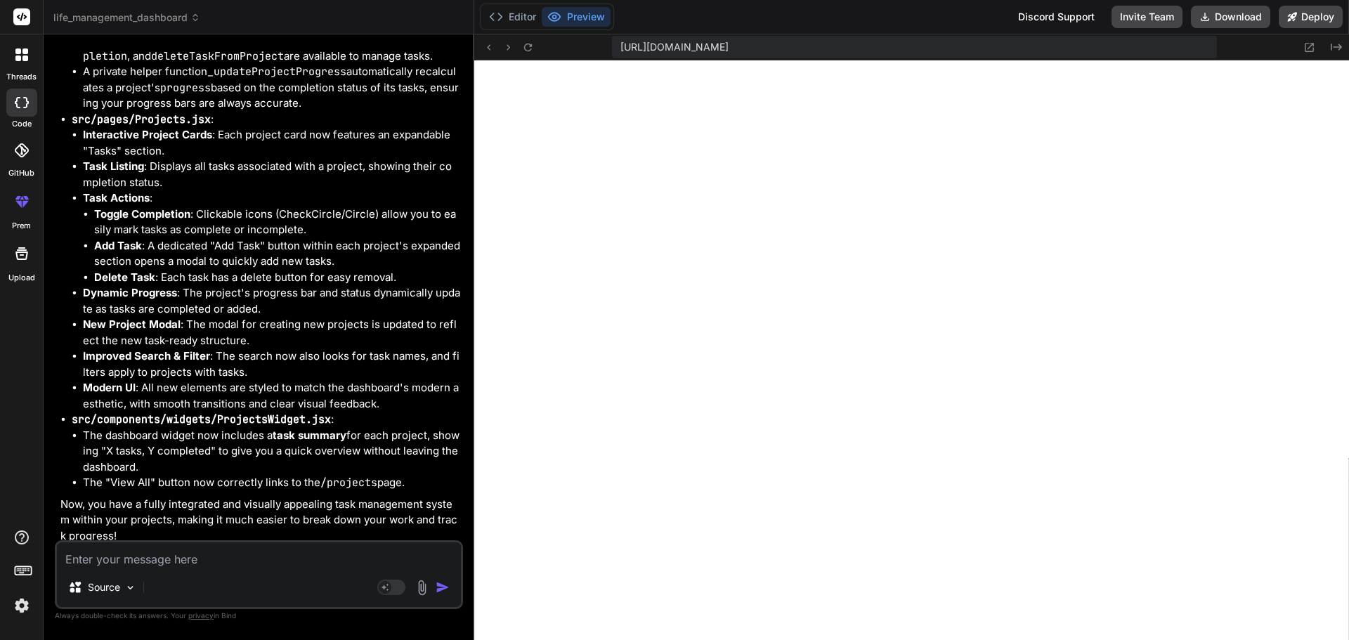
scroll to position [5712, 0]
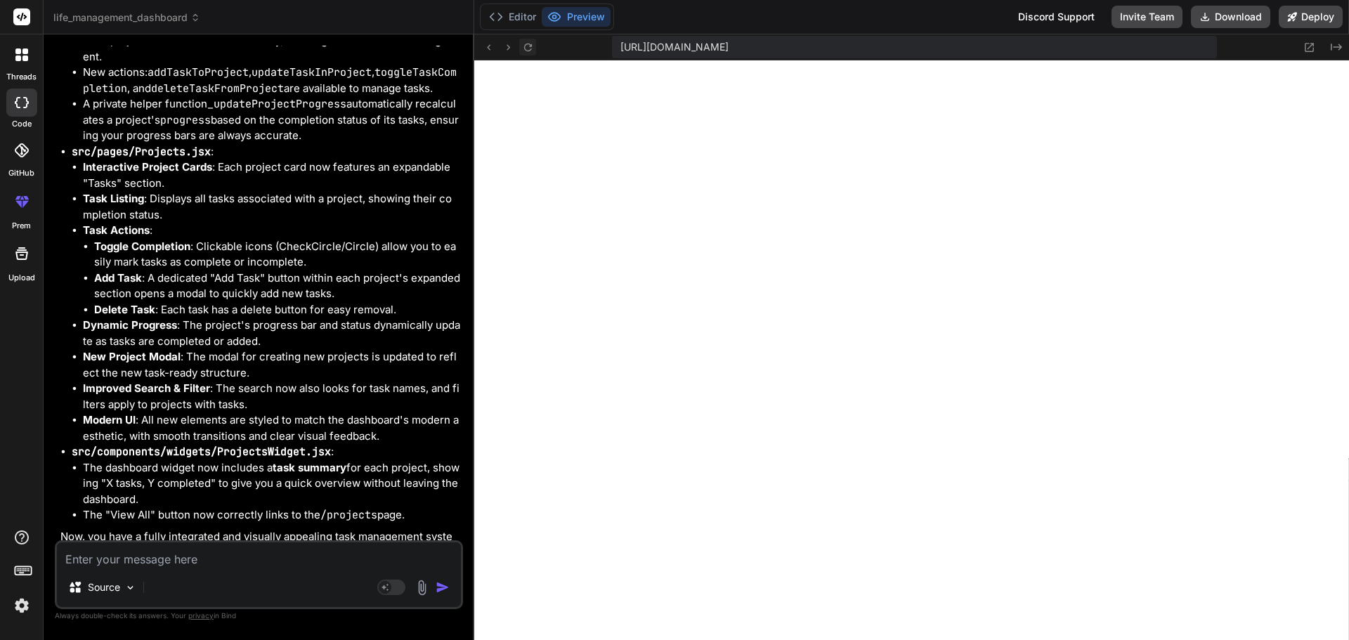
click at [526, 51] on icon at bounding box center [528, 47] width 12 height 12
click at [529, 49] on icon at bounding box center [528, 47] width 12 height 12
click at [259, 544] on textarea at bounding box center [259, 554] width 404 height 25
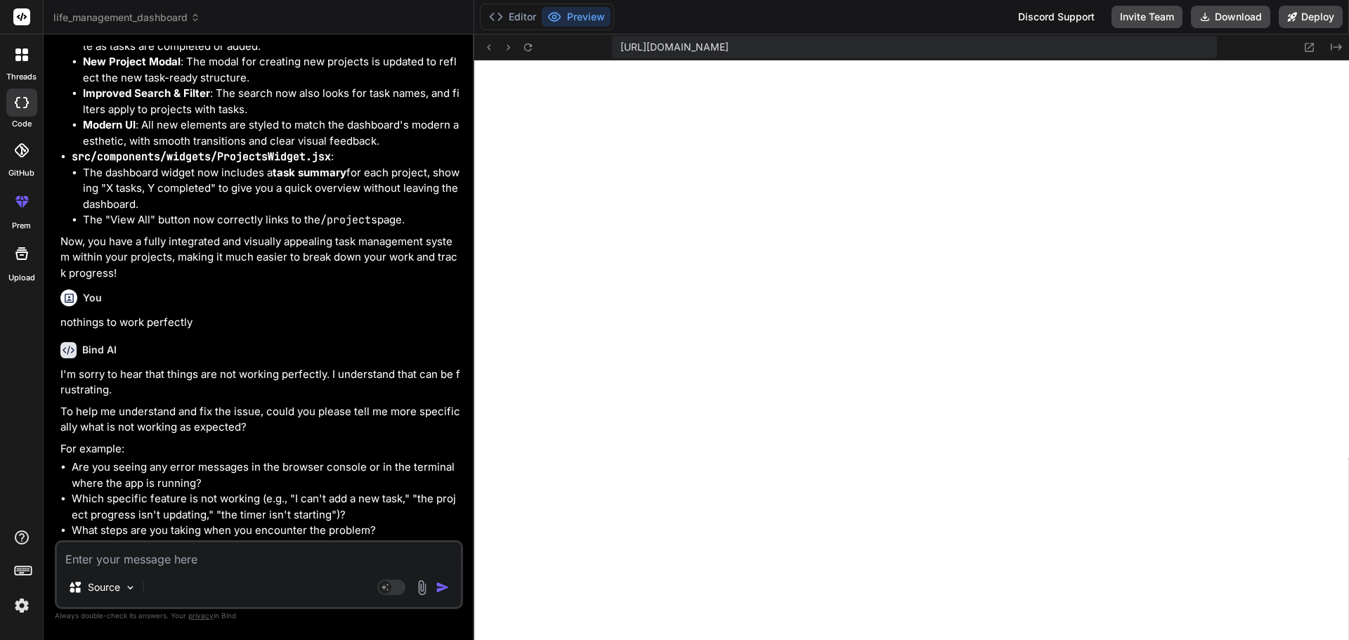
scroll to position [5936, 0]
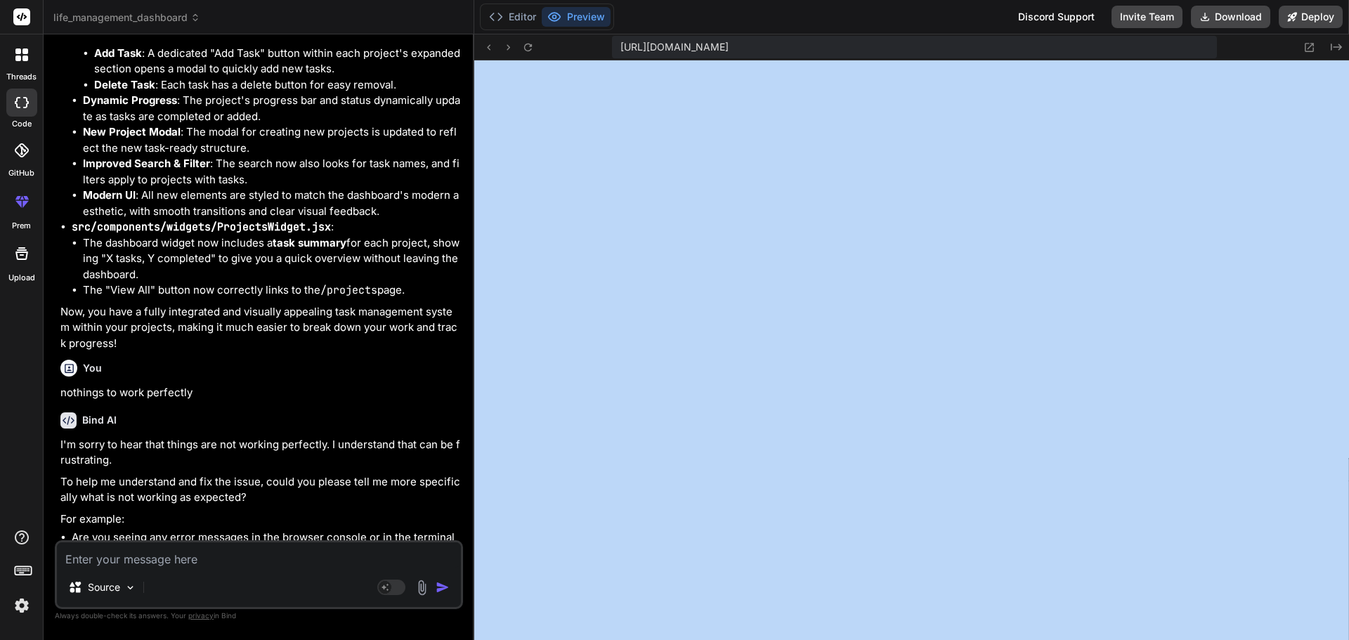
drag, startPoint x: 1348, startPoint y: 363, endPoint x: 1339, endPoint y: 451, distance: 88.3
click at [527, 52] on icon at bounding box center [528, 47] width 12 height 12
click at [527, 48] on icon at bounding box center [528, 47] width 12 height 12
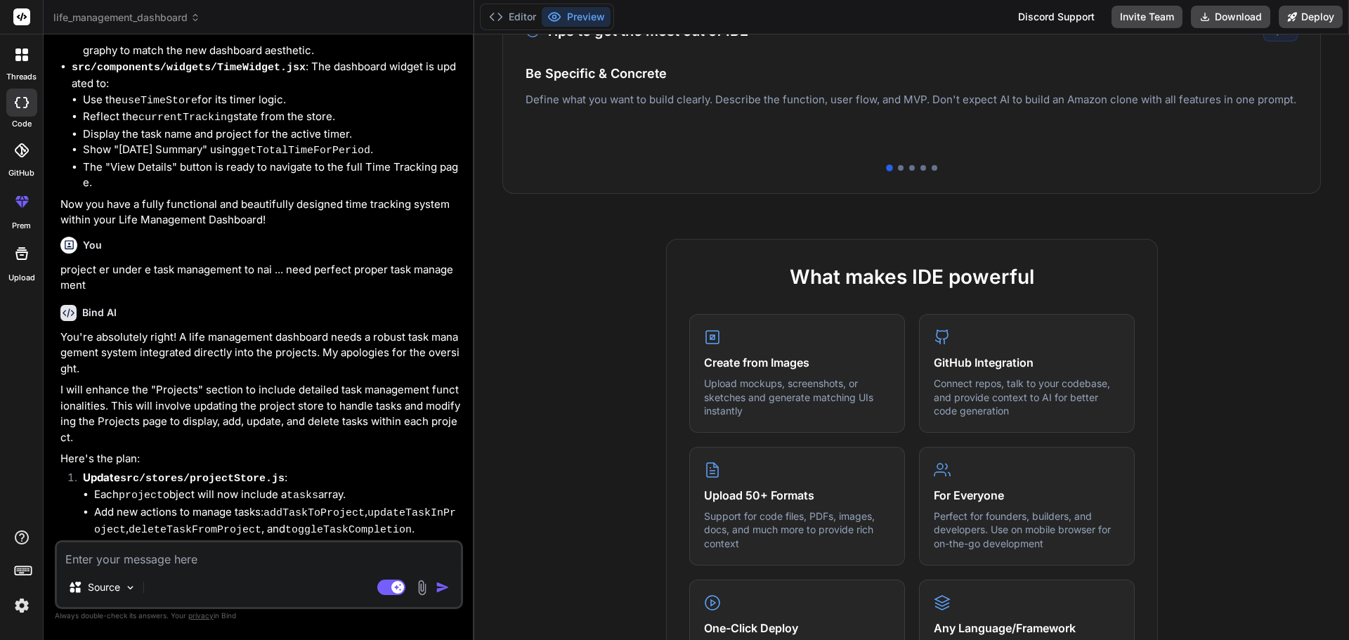
scroll to position [377, 0]
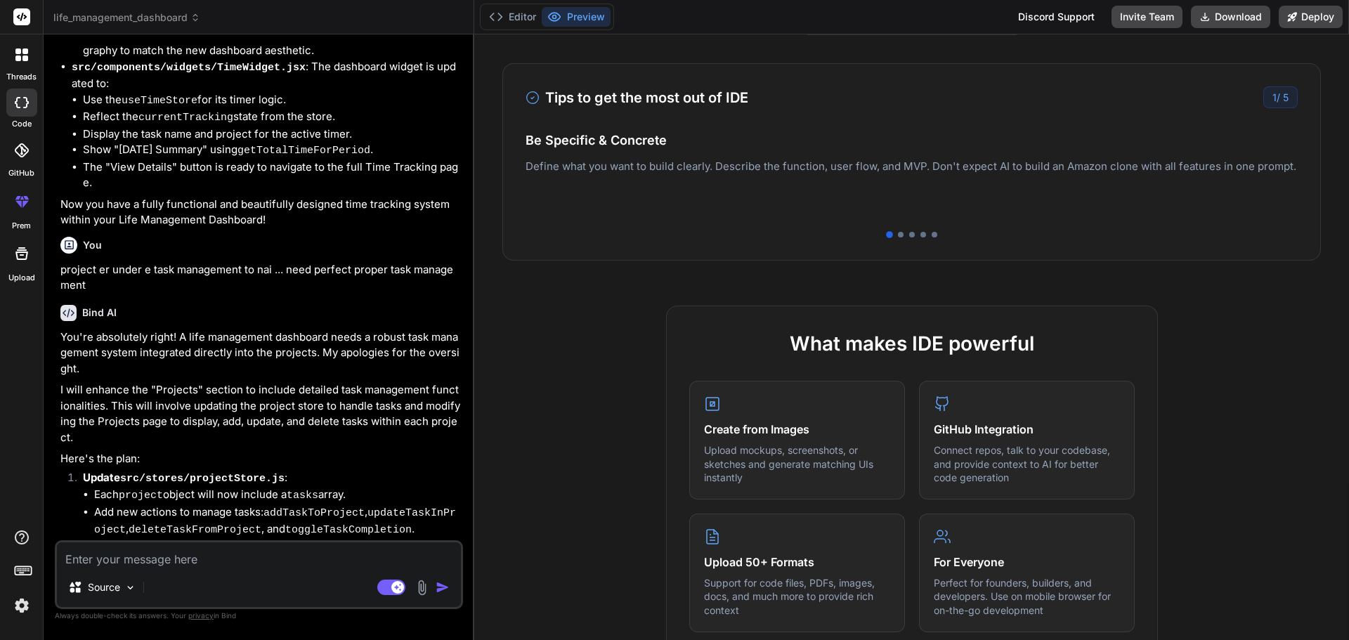
type textarea "x"
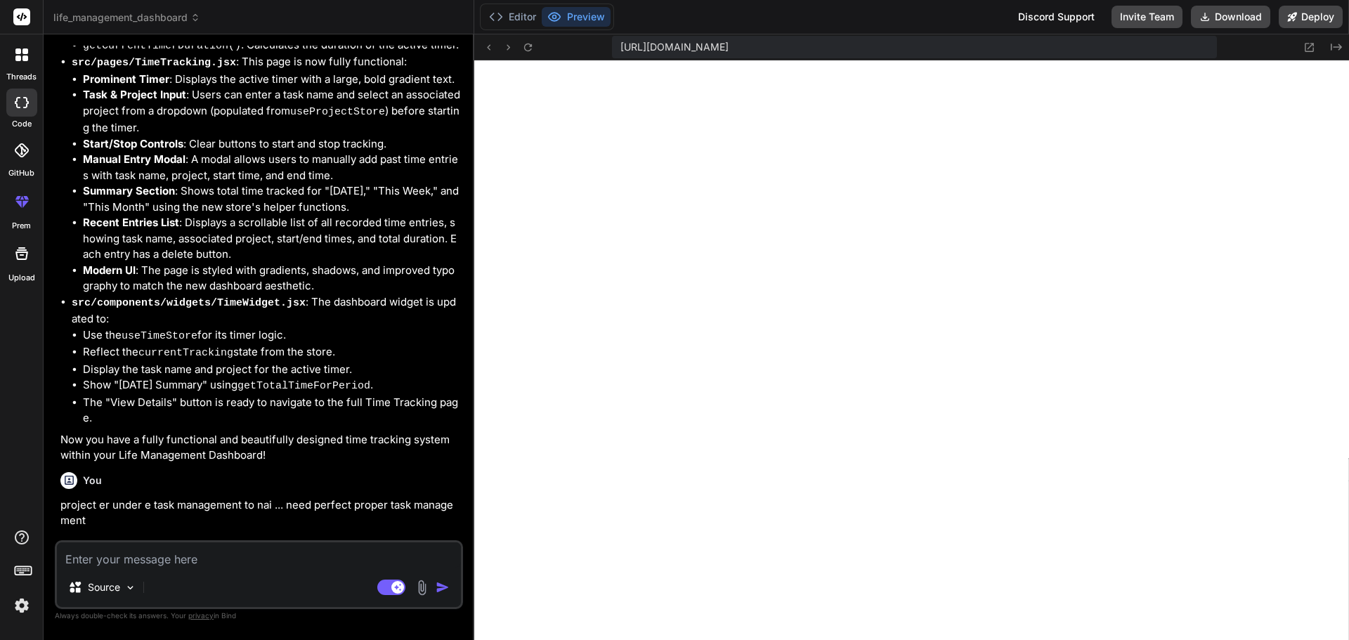
scroll to position [3365, 0]
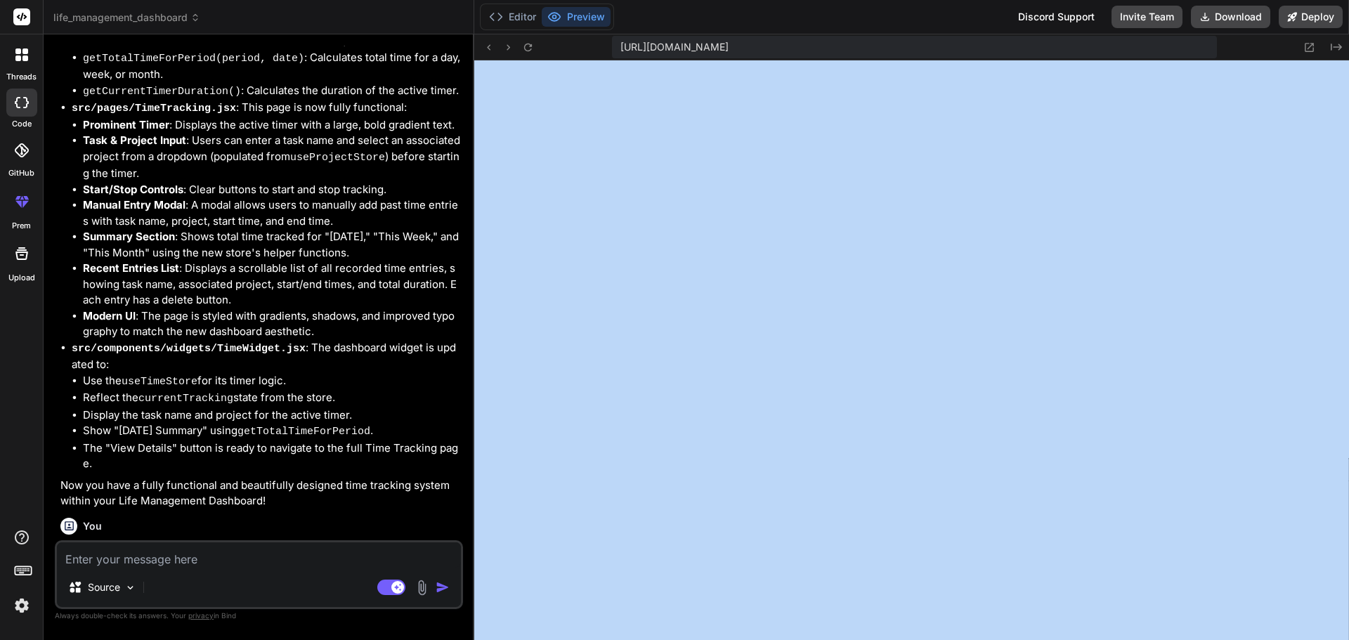
drag, startPoint x: 1348, startPoint y: 163, endPoint x: 1348, endPoint y: 342, distance: 179.2
click at [525, 52] on icon at bounding box center [528, 47] width 12 height 12
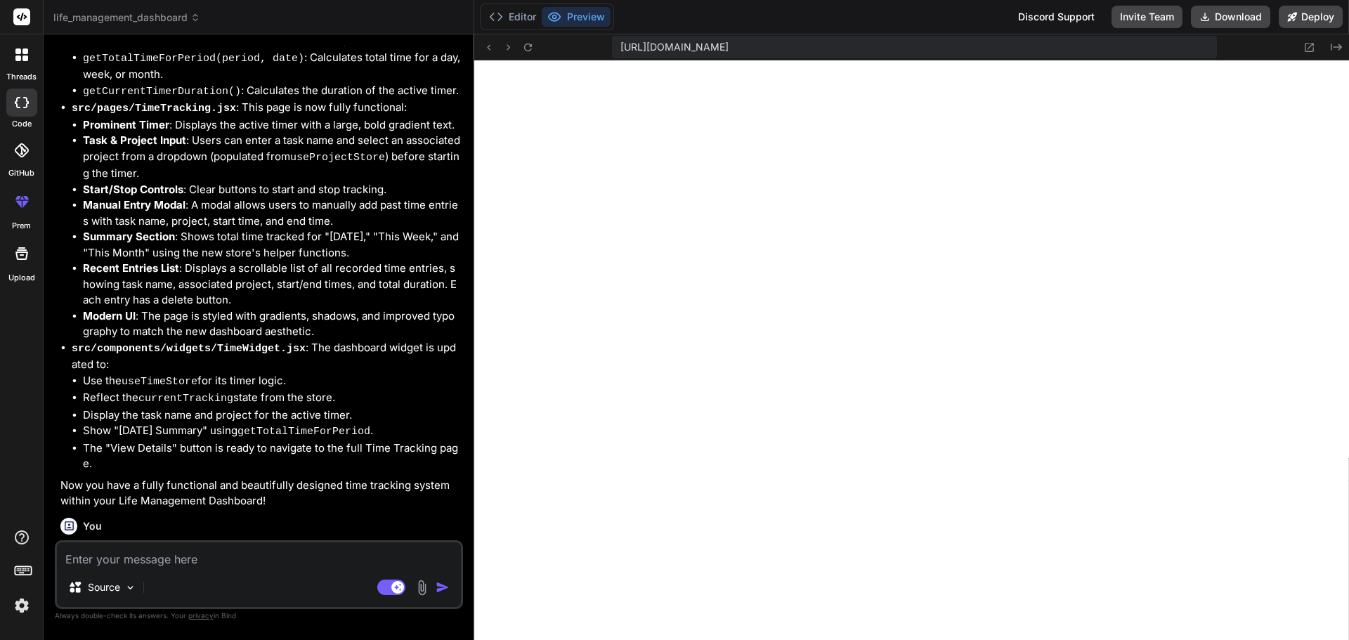
click at [139, 553] on textarea at bounding box center [259, 554] width 404 height 25
type textarea "p"
type textarea "x"
type textarea "pr"
type textarea "x"
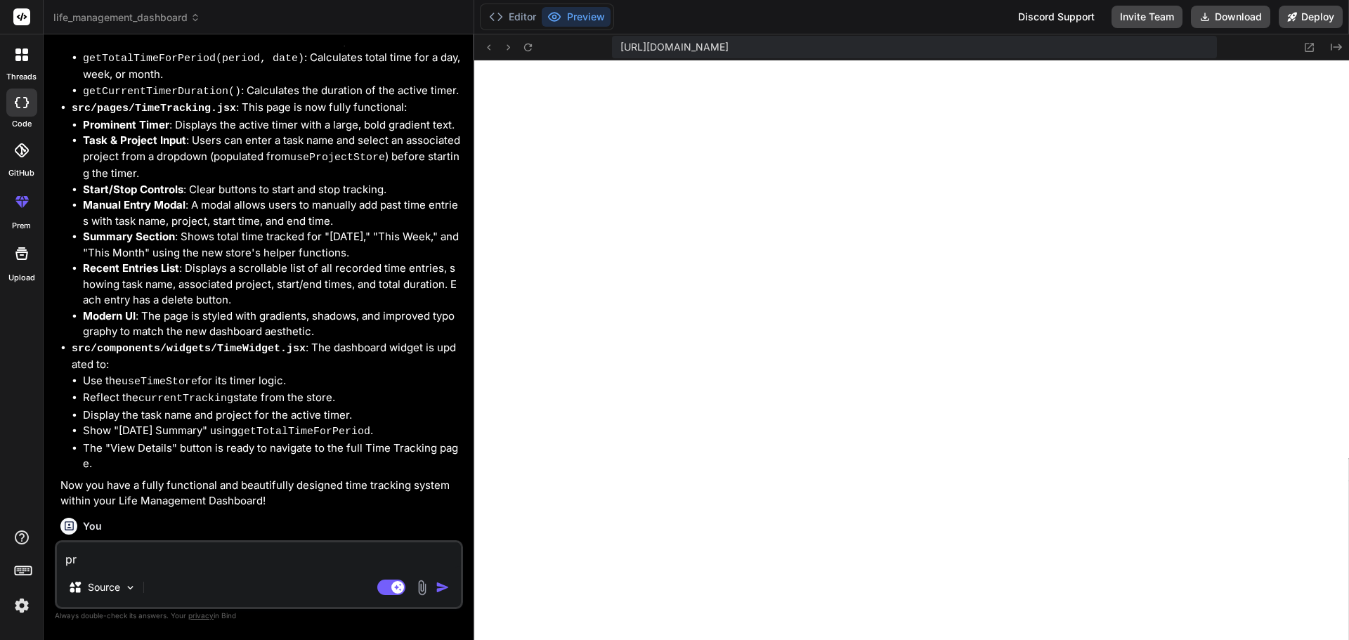
type textarea "pro"
type textarea "x"
type textarea "proj"
type textarea "x"
type textarea "proje"
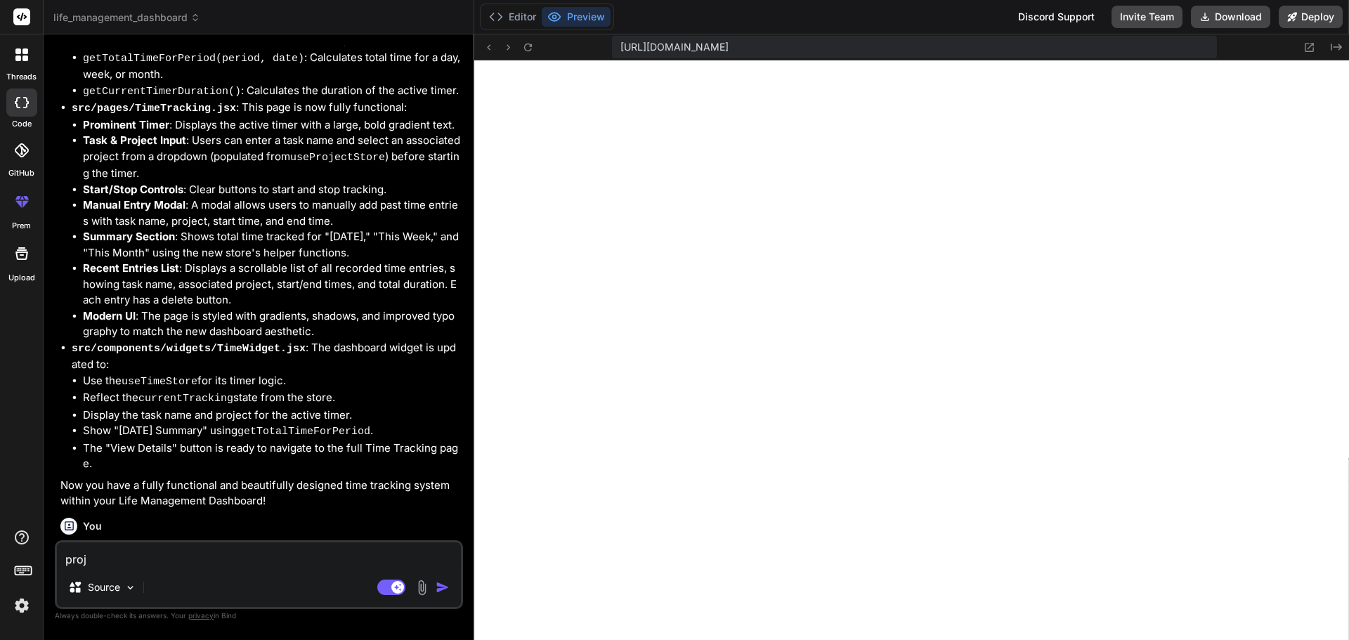
type textarea "x"
type textarea "projec"
type textarea "x"
type textarea "project"
type textarea "x"
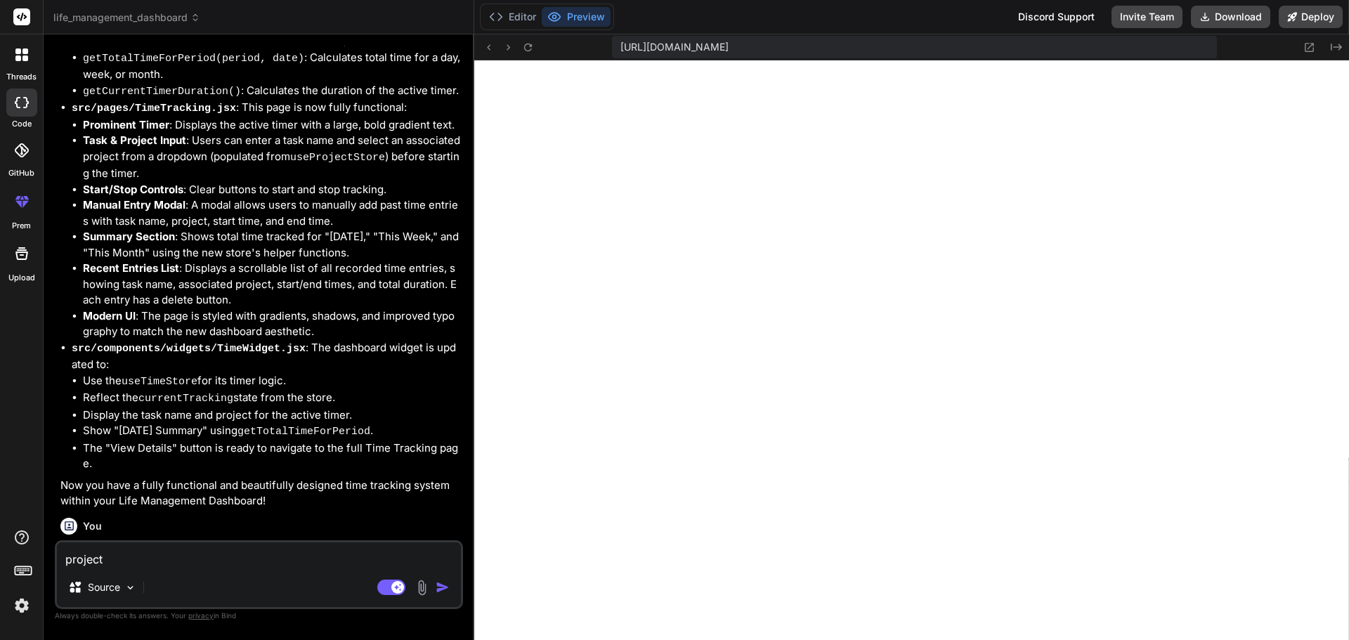
type textarea "project"
type textarea "x"
type textarea "project p"
type textarea "x"
type textarea "project pa"
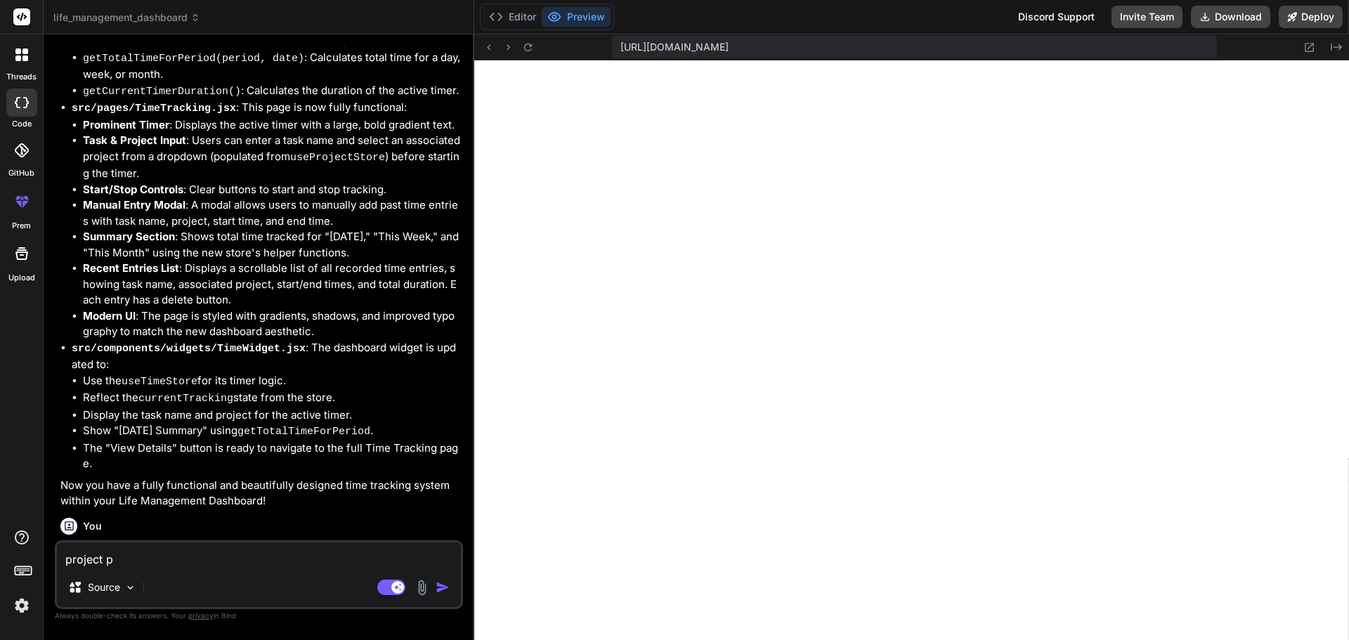
type textarea "x"
type textarea "project pag"
type textarea "x"
type textarea "project page"
type textarea "x"
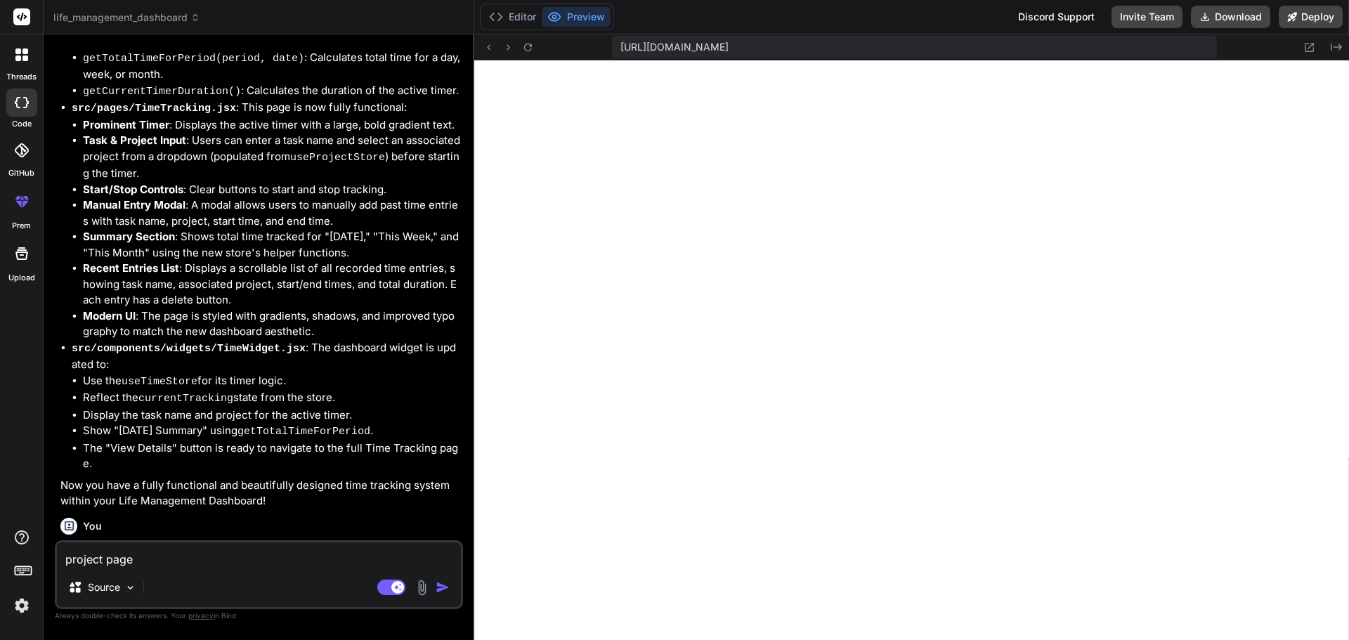
type textarea "project page"
type textarea "x"
type textarea "project page n"
type textarea "x"
type textarea "project page no"
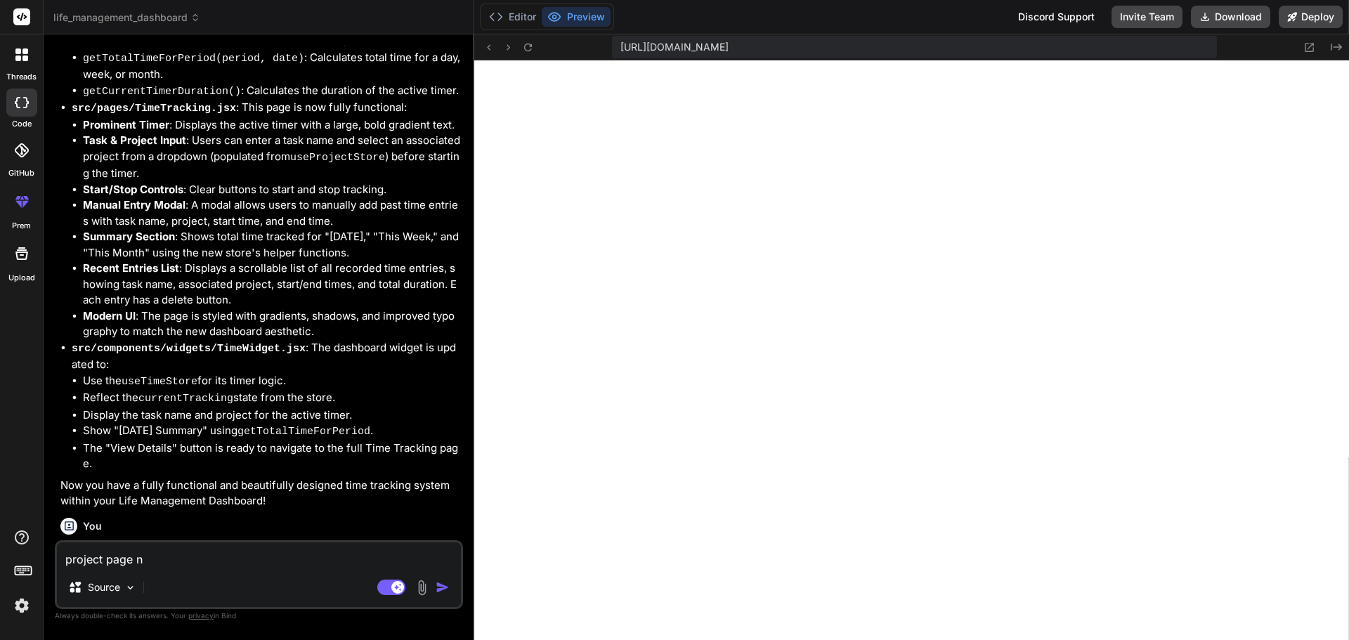
type textarea "x"
type textarea "project page not"
type textarea "x"
type textarea "project page not"
type textarea "x"
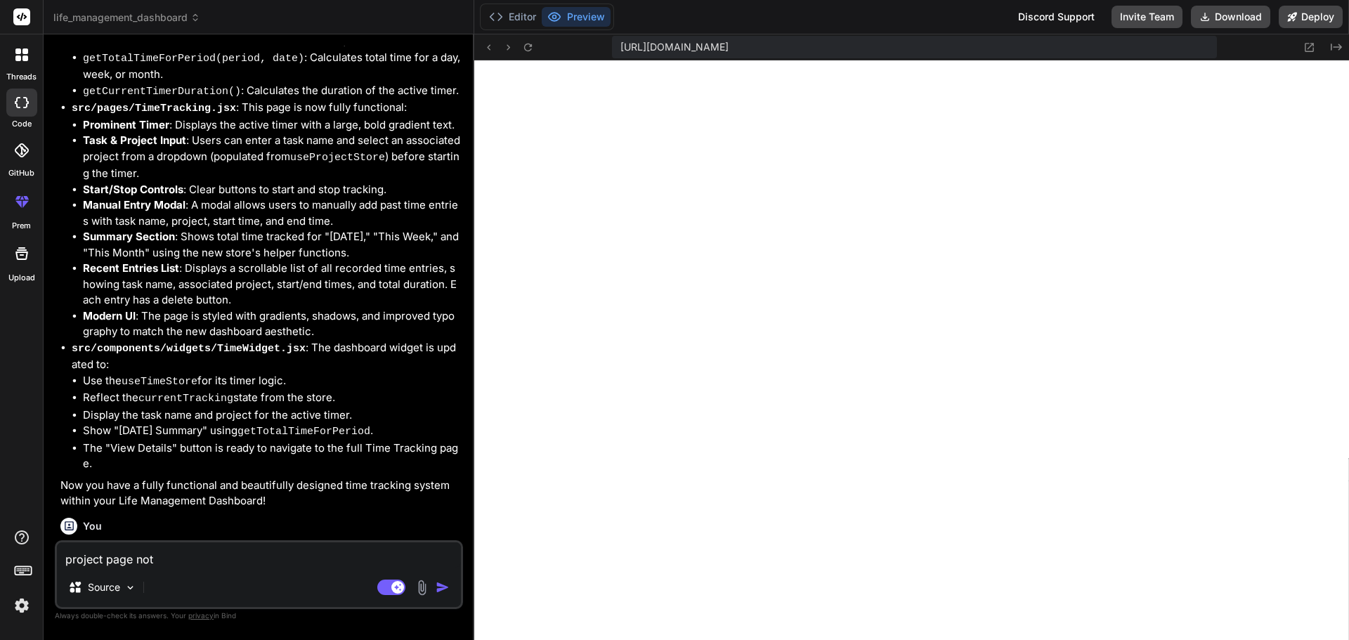
type textarea "project page not w"
type textarea "x"
type textarea "project page not wo"
type textarea "x"
type textarea "project page not wor"
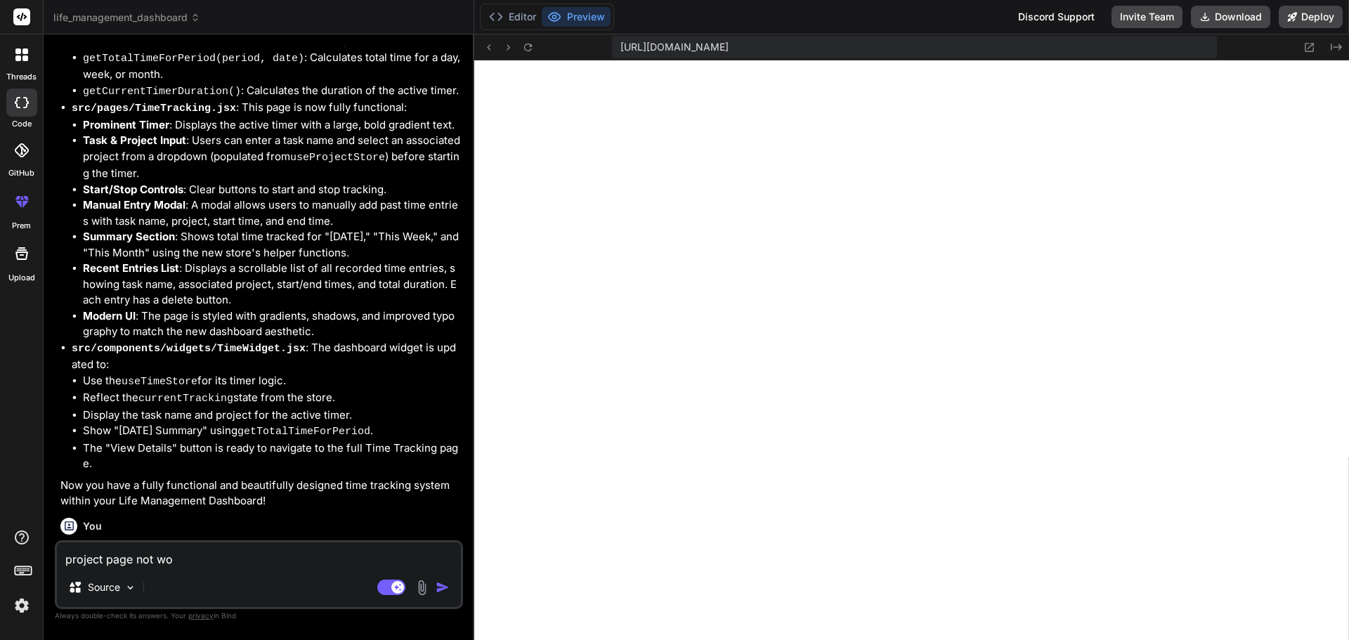
type textarea "x"
type textarea "project page not work"
type textarea "x"
type textarea "project page not worki"
type textarea "x"
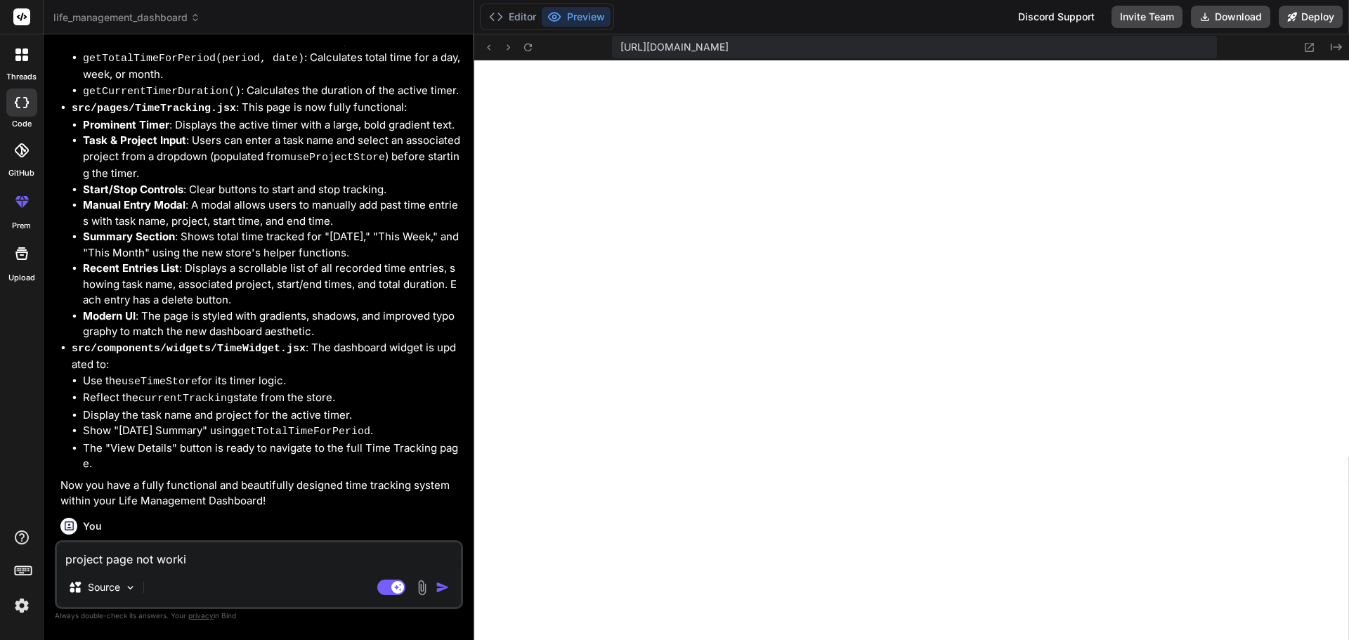
type textarea "project page not workin"
type textarea "x"
type textarea "project page not working"
type textarea "x"
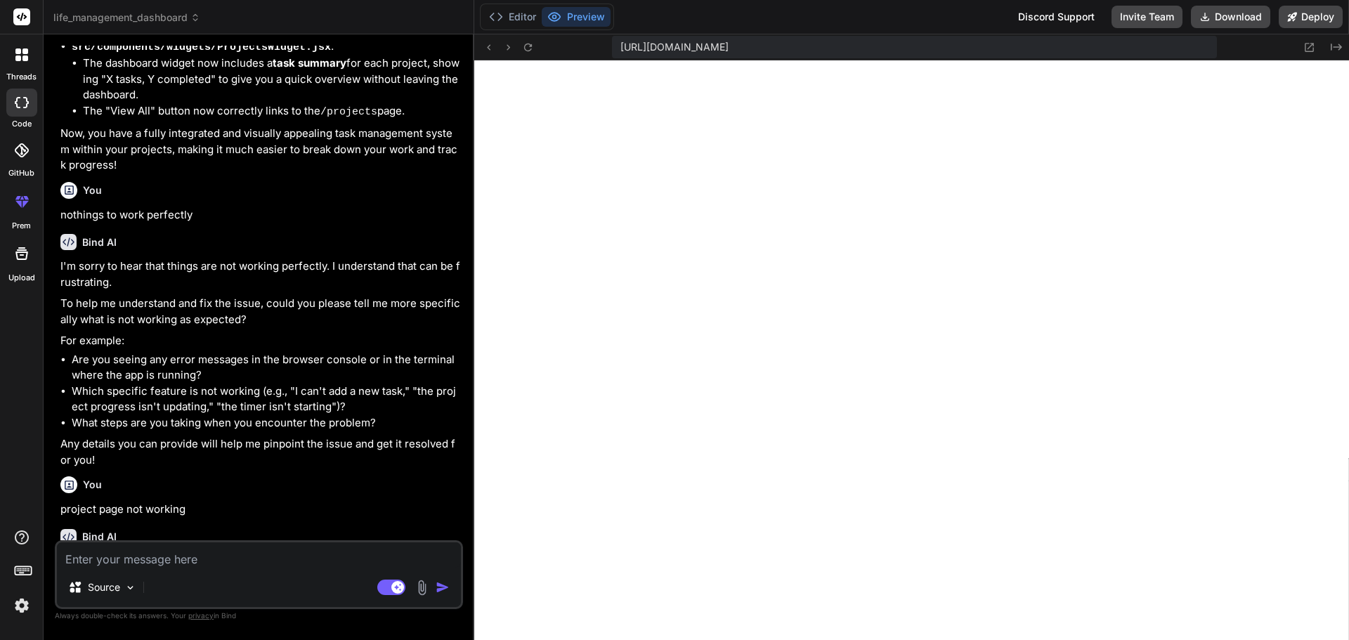
scroll to position [5105, 0]
type textarea "x"
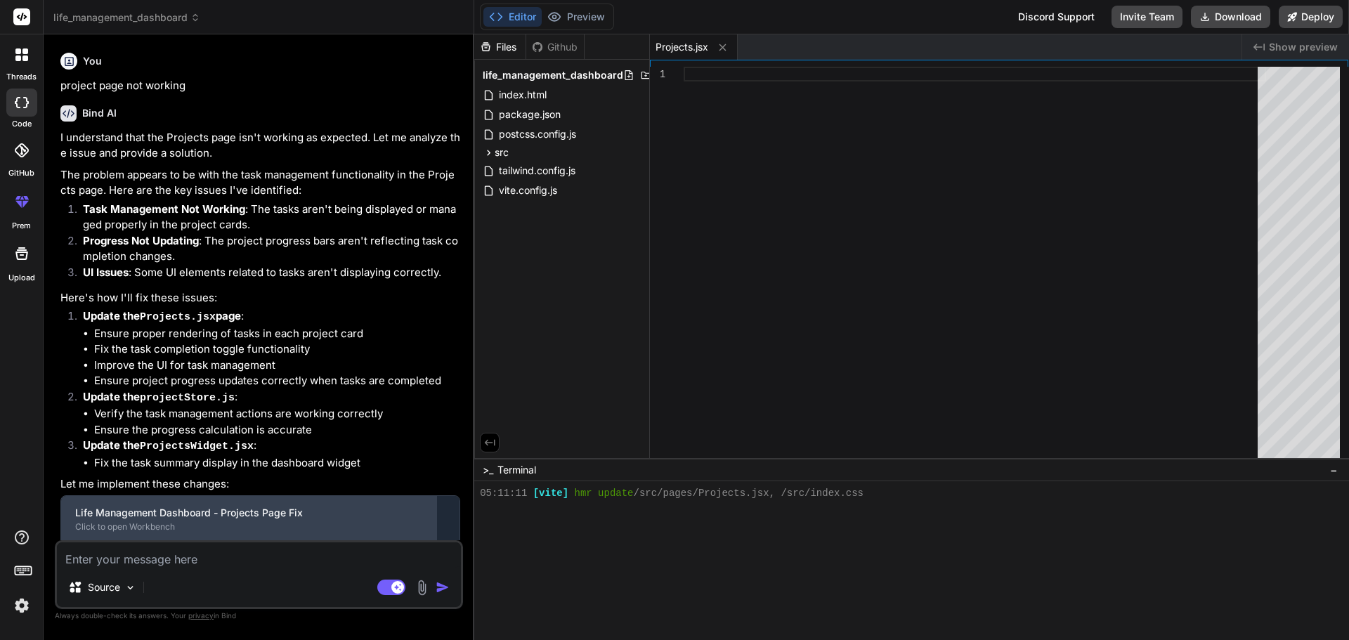
scroll to position [5531, 0]
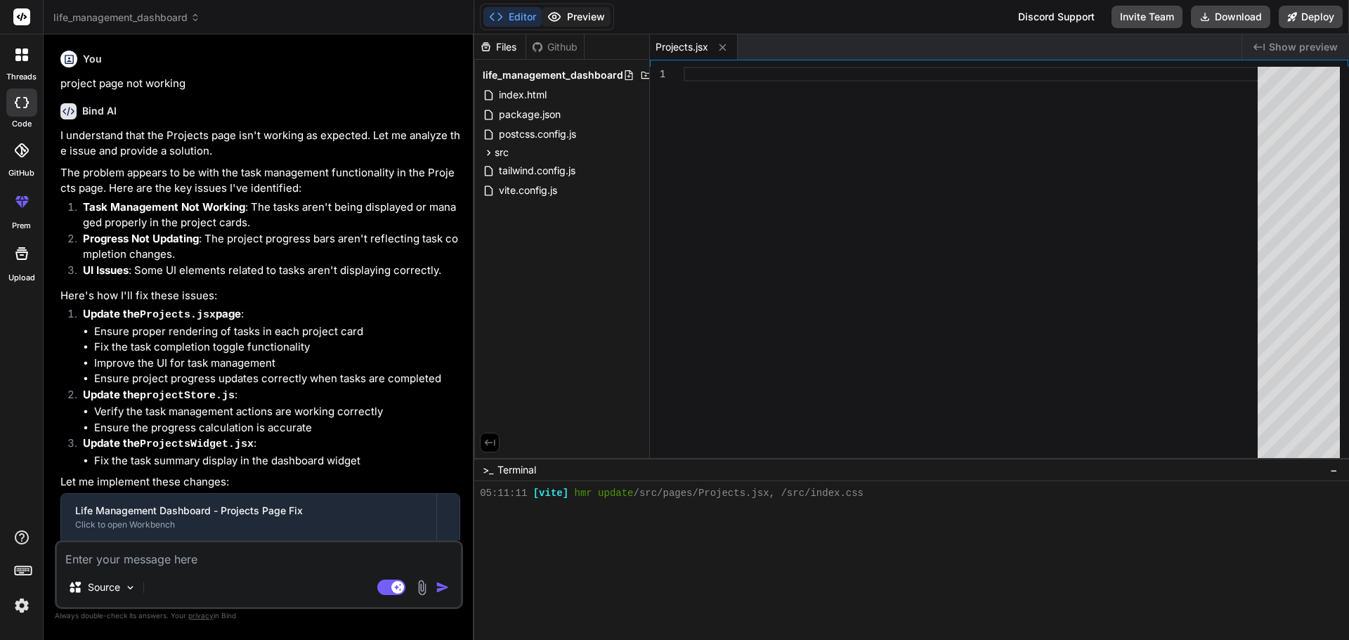
click at [591, 21] on button "Preview" at bounding box center [576, 17] width 69 height 20
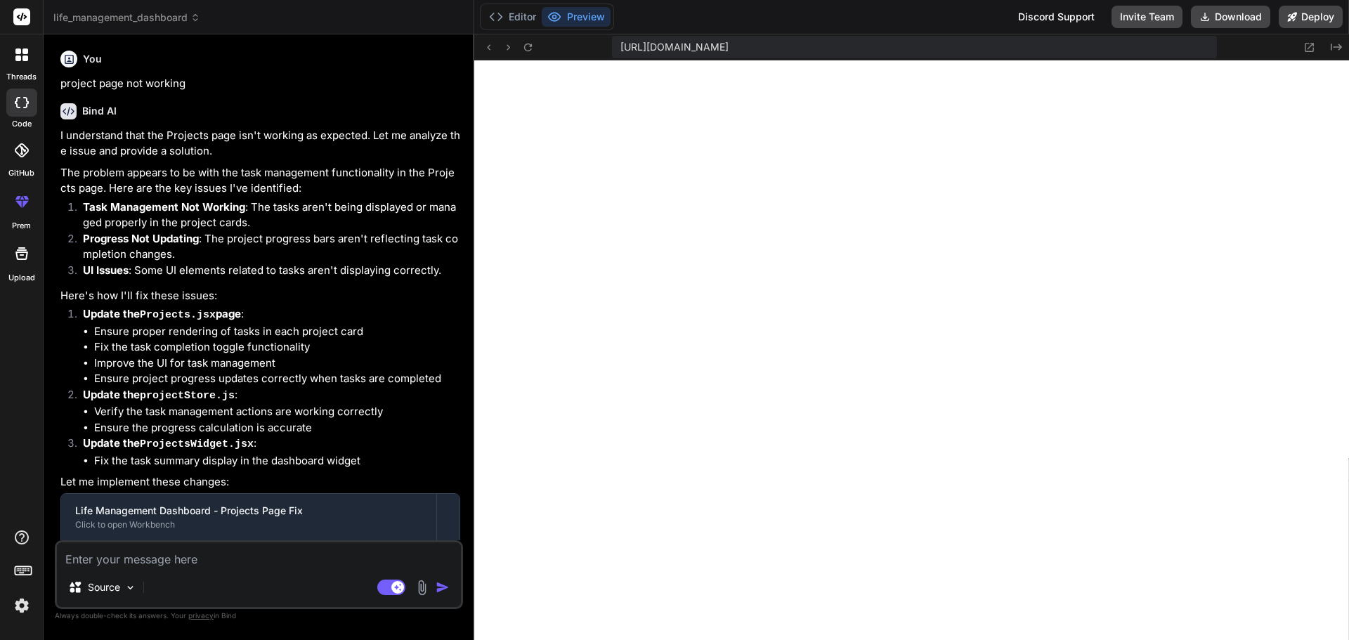
drag, startPoint x: 422, startPoint y: 524, endPoint x: 65, endPoint y: 535, distance: 357.1
click at [65, 584] on div "This message appears to be truncated. The response may be incomplete." at bounding box center [260, 602] width 398 height 37
copy span "This message appears to be truncated. The response may be incomplete."
click at [212, 558] on textarea at bounding box center [259, 554] width 404 height 25
paste textarea "This message appears to be truncated. The response may be incomplete."
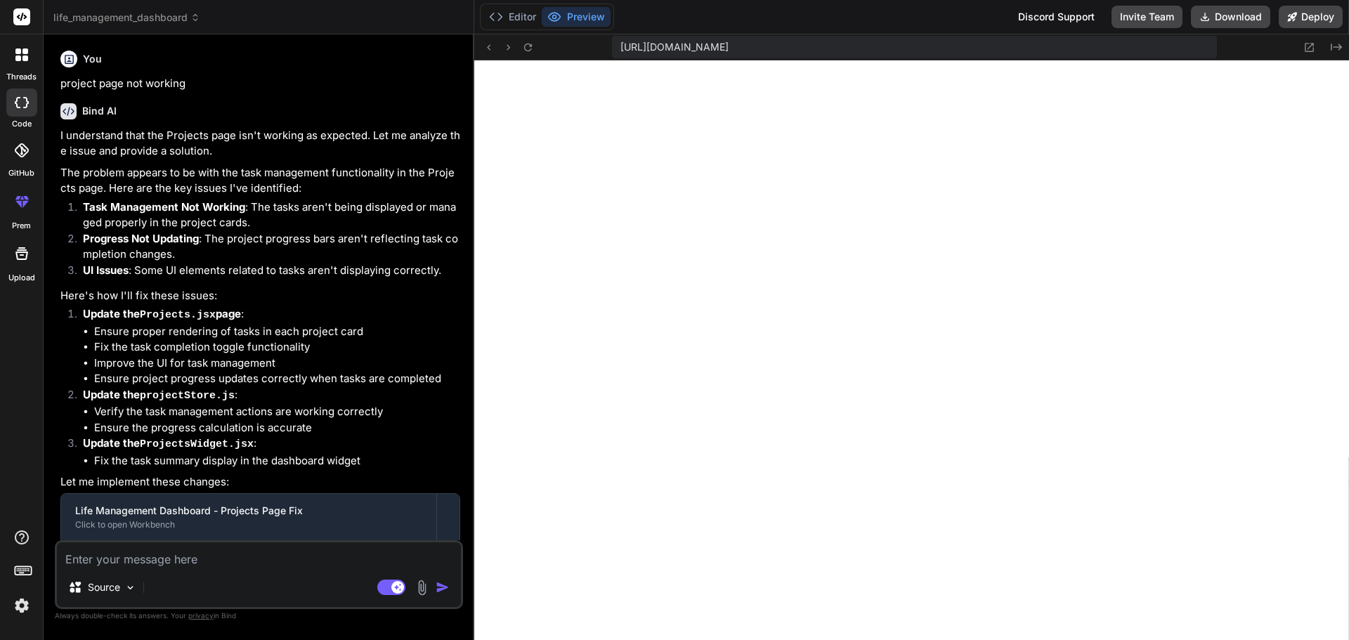
type textarea "This message appears to be truncated. The response may be incomplete."
type textarea "x"
type textarea "This message appears to be truncated. The response may be incomplete."
click at [437, 592] on img "button" at bounding box center [443, 587] width 14 height 14
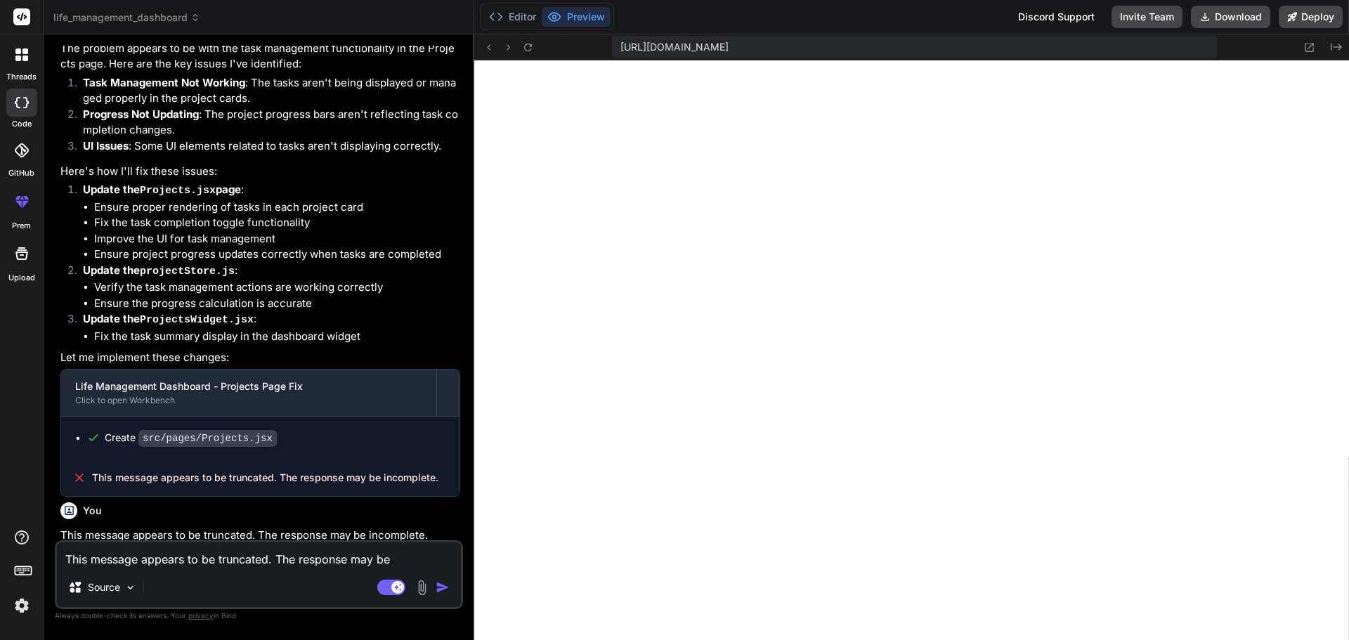
scroll to position [5677, 0]
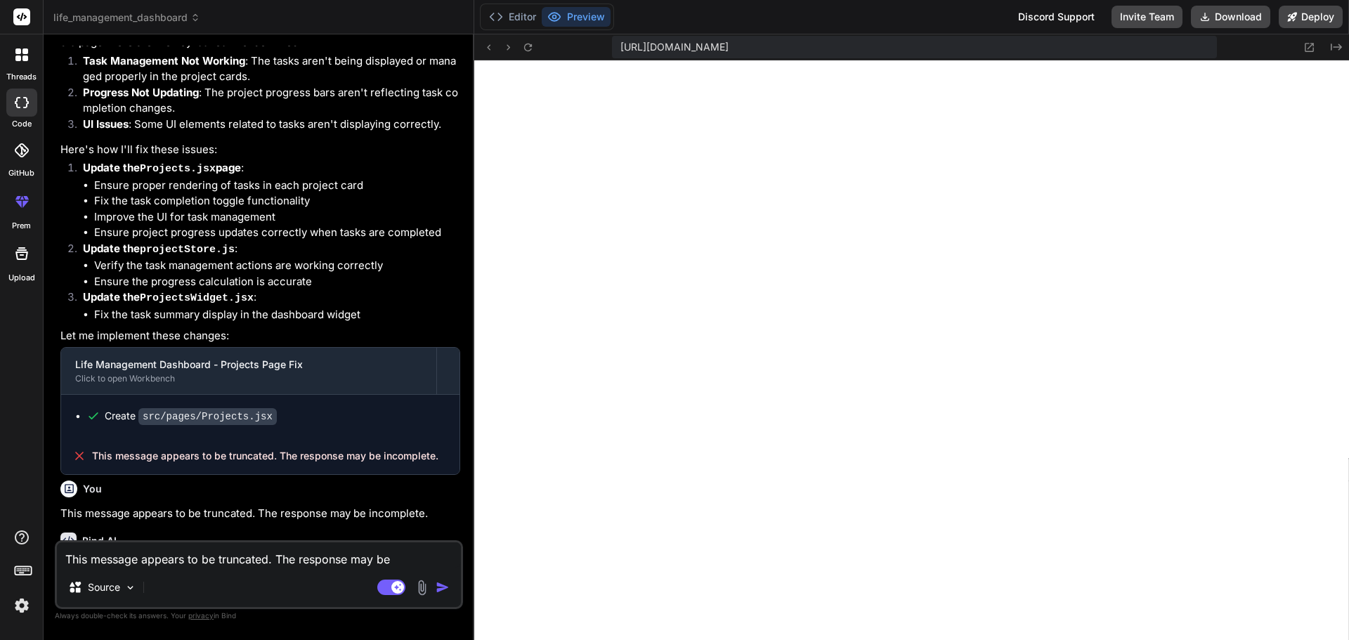
type textarea "x"
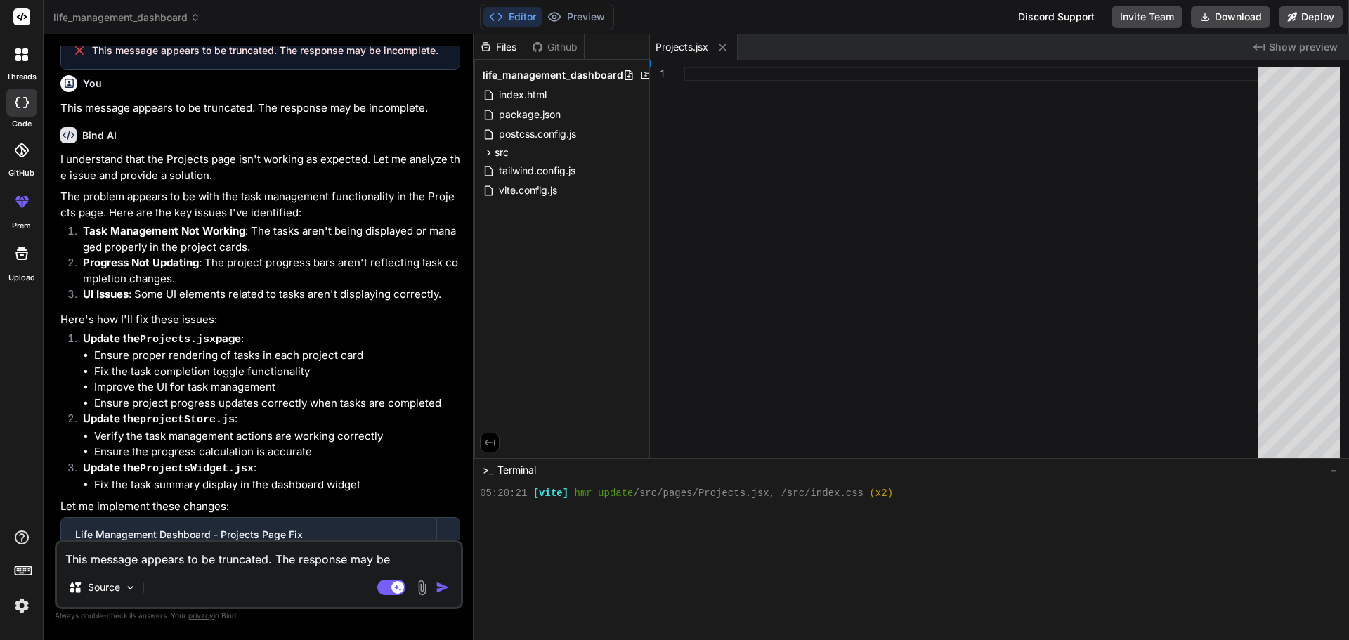
scroll to position [6103, 0]
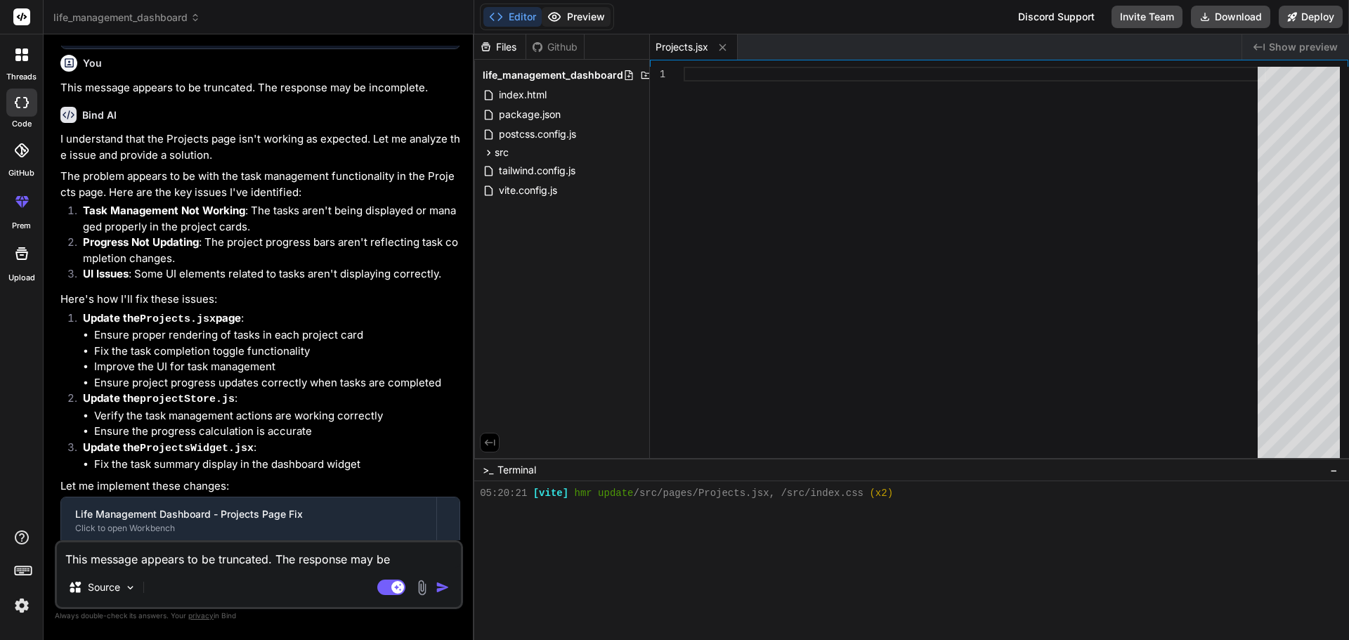
click at [589, 11] on button "Preview" at bounding box center [576, 17] width 69 height 20
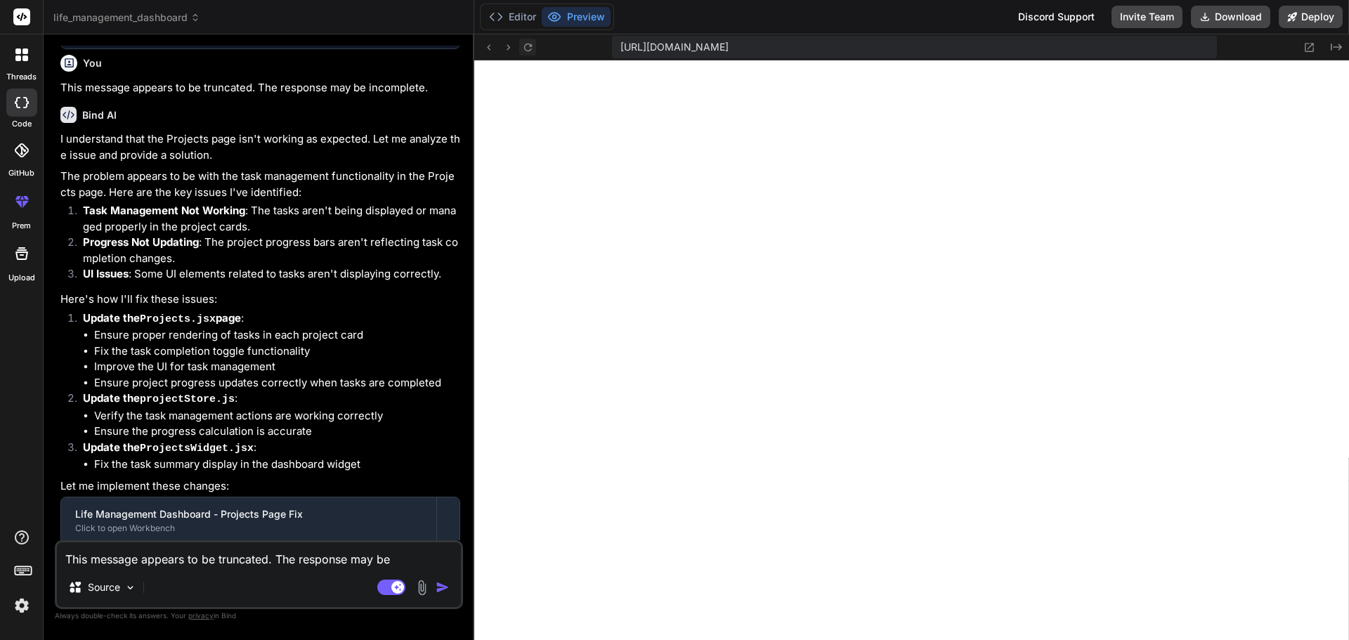
click at [525, 44] on icon at bounding box center [528, 47] width 12 height 12
click at [204, 560] on textarea "This message appears to be truncated. The response may be incomplete." at bounding box center [259, 554] width 404 height 25
type textarea "p"
type textarea "x"
type textarea "pr"
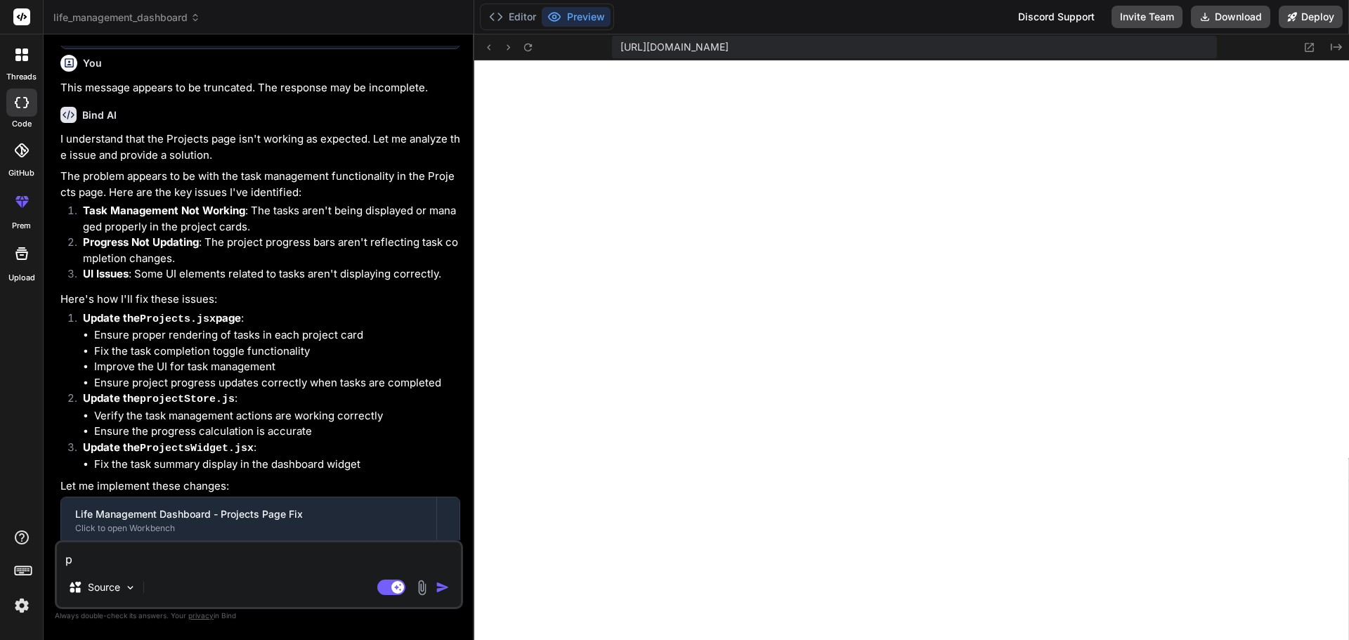
type textarea "x"
type textarea "pro"
type textarea "x"
type textarea "proj"
type textarea "x"
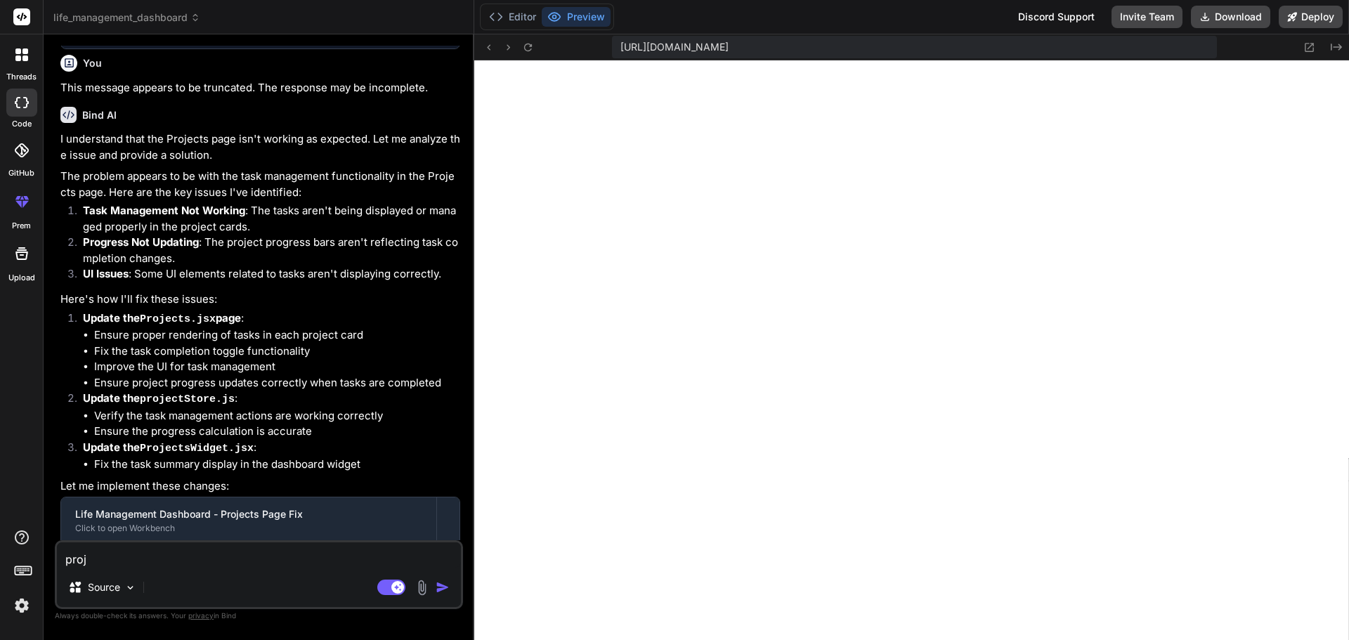
type textarea "proje"
type textarea "x"
type textarea "projec"
type textarea "x"
type textarea "project"
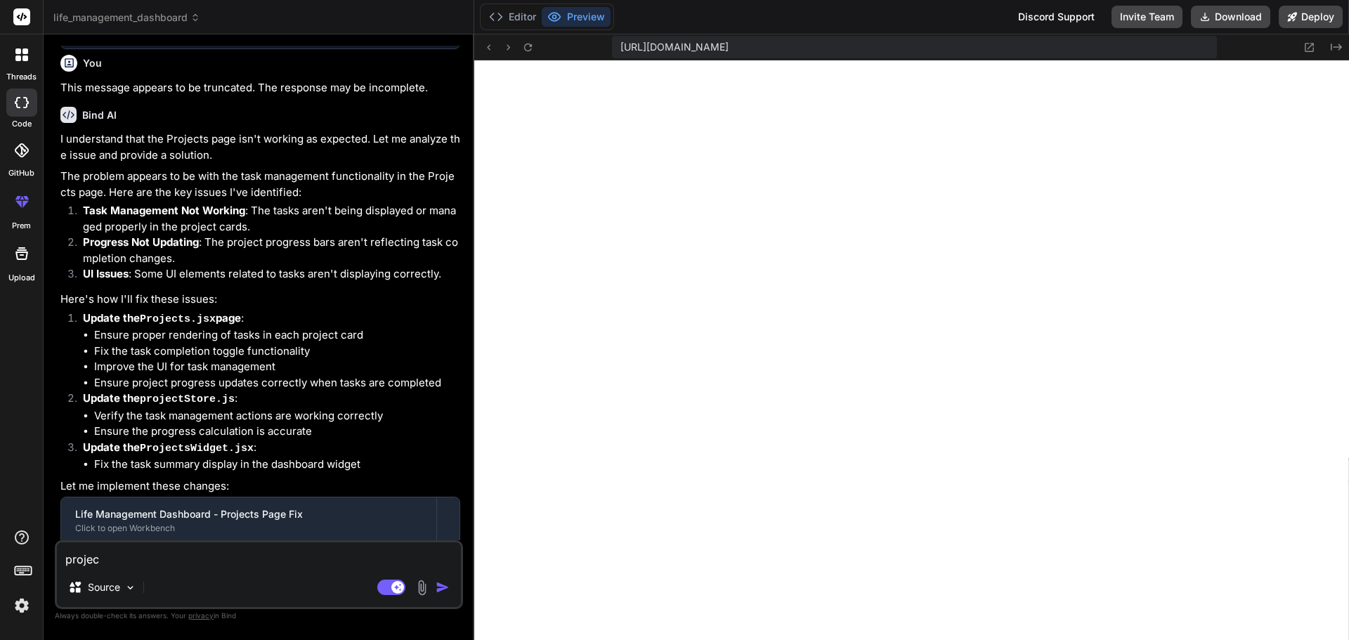
type textarea "x"
type textarea "project"
type textarea "x"
type textarea "project a"
type textarea "x"
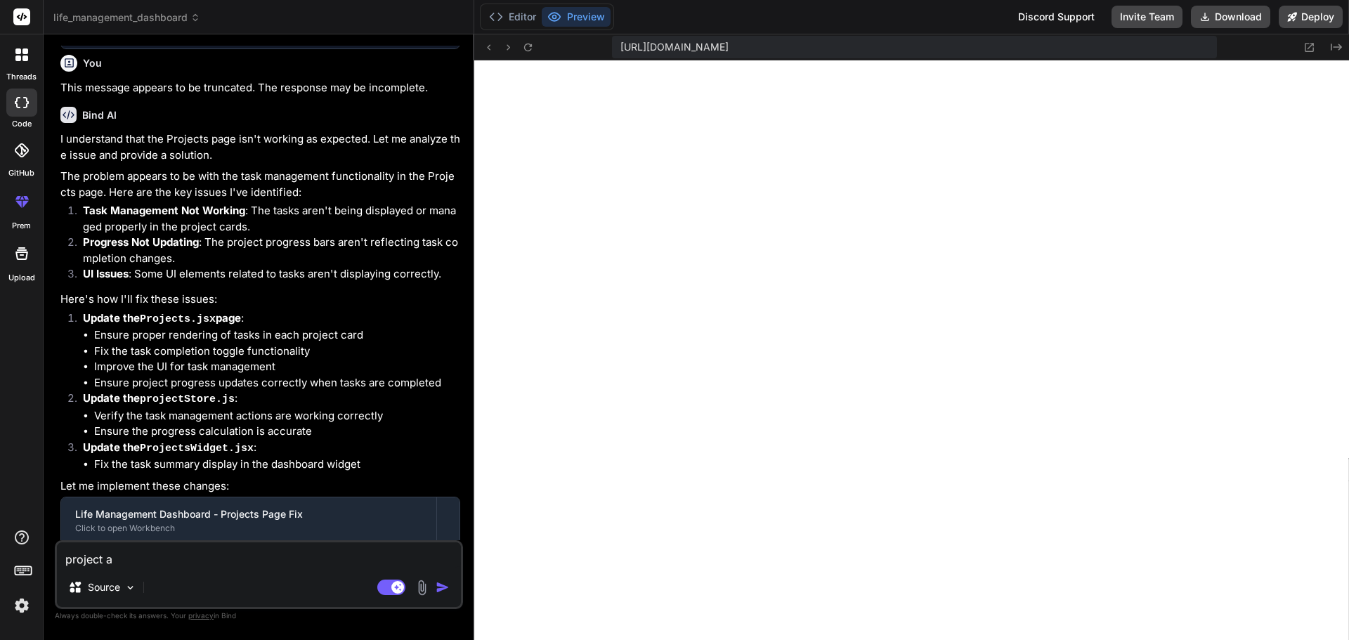
type textarea "project ar"
type textarea "x"
type textarea "project are"
type textarea "x"
type textarea "project are"
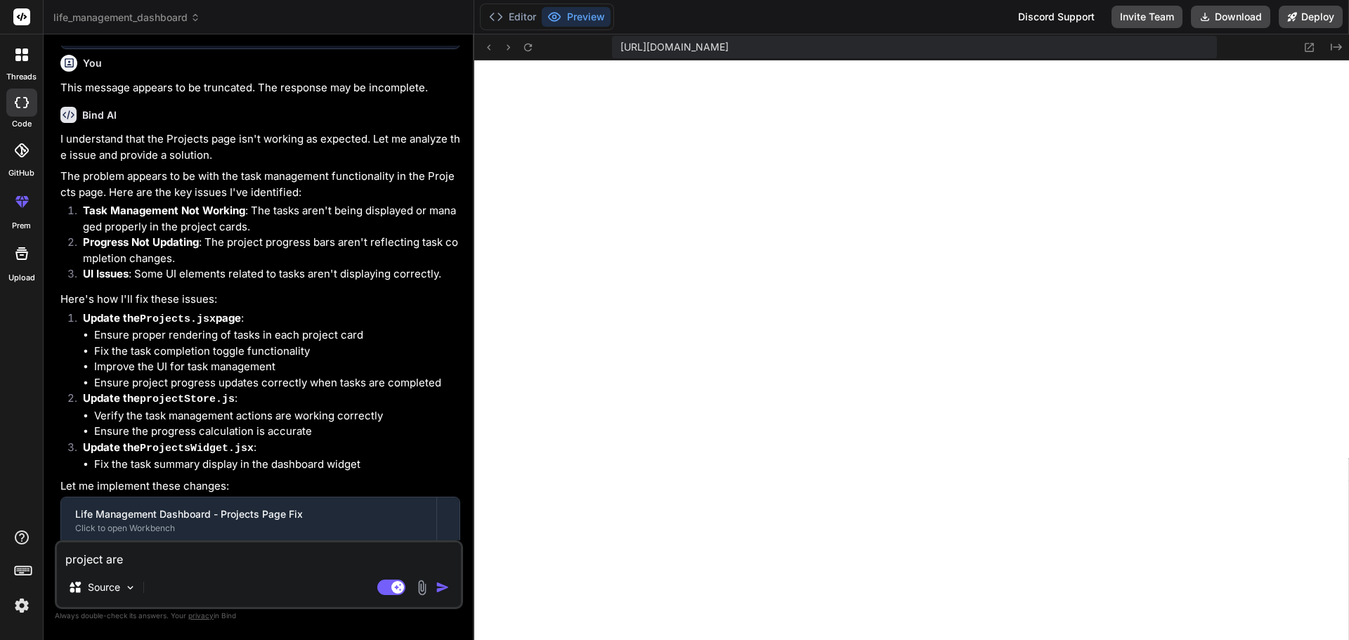
type textarea "x"
type textarea "project are n"
type textarea "x"
type textarea "project are no"
type textarea "x"
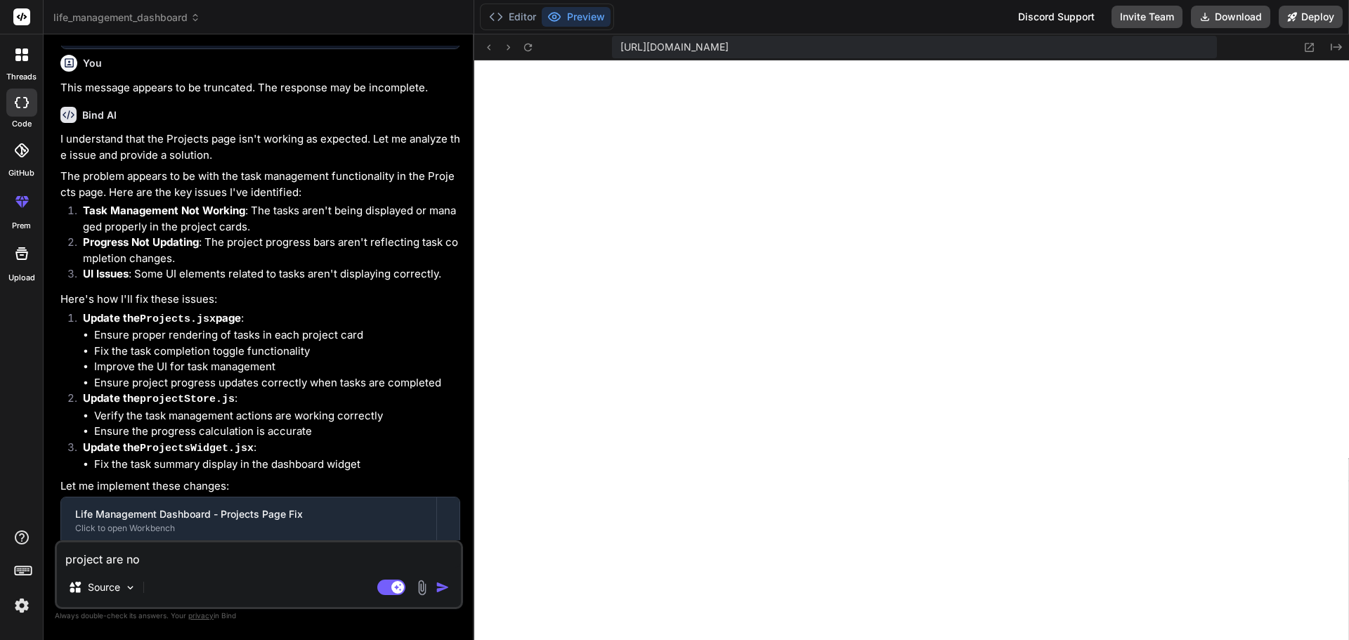
type textarea "project are not"
type textarea "x"
type textarea "project are not"
type textarea "x"
type textarea "project are not w"
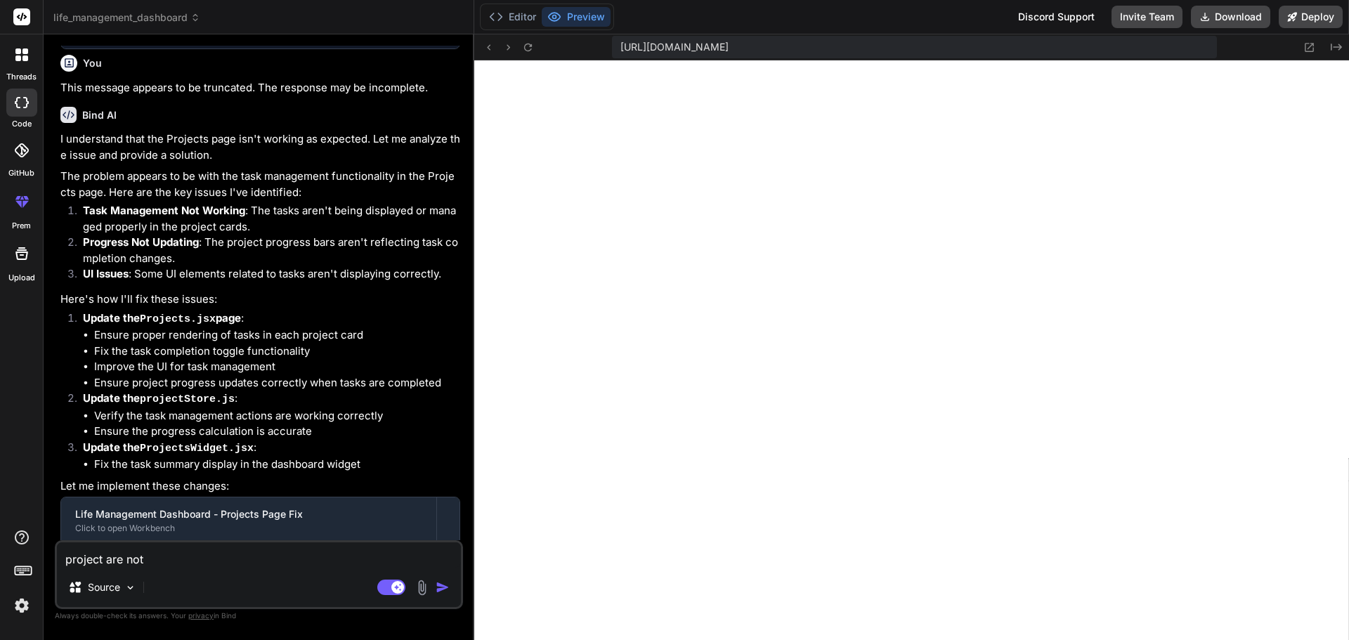
type textarea "x"
type textarea "project are not wo"
type textarea "x"
type textarea "project are not wor"
type textarea "x"
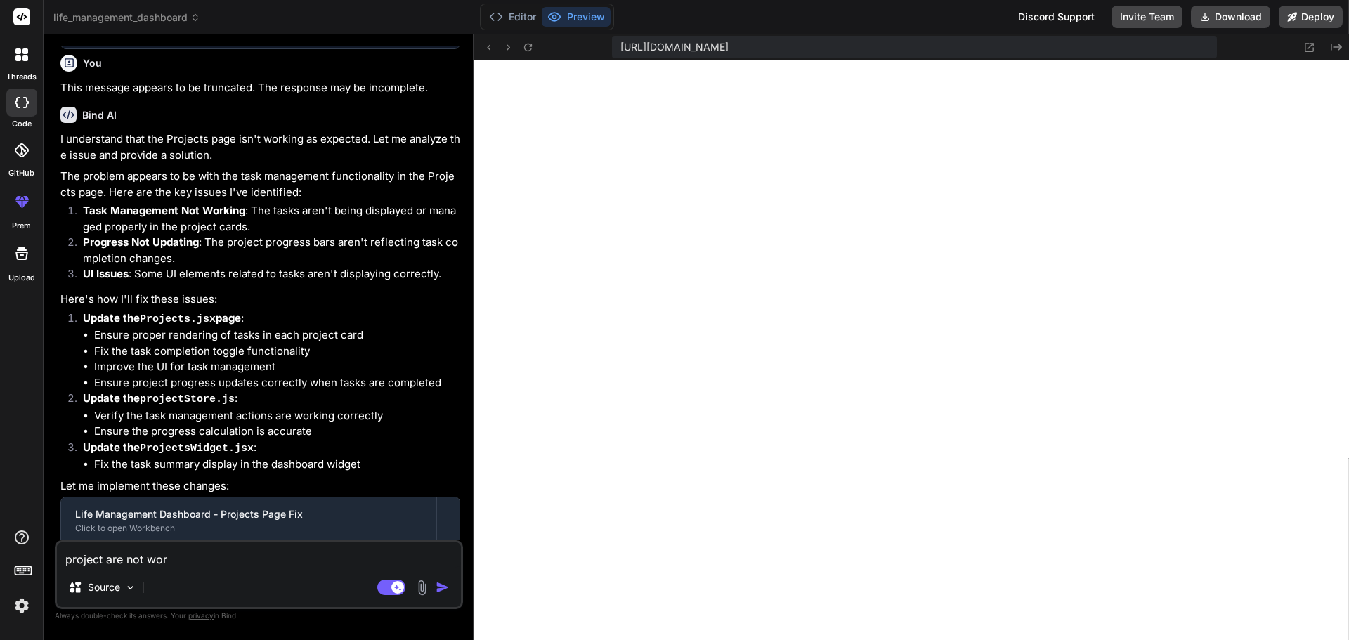
type textarea "project are not work"
type textarea "x"
type textarea "project are not worki"
type textarea "x"
type textarea "project are not workin"
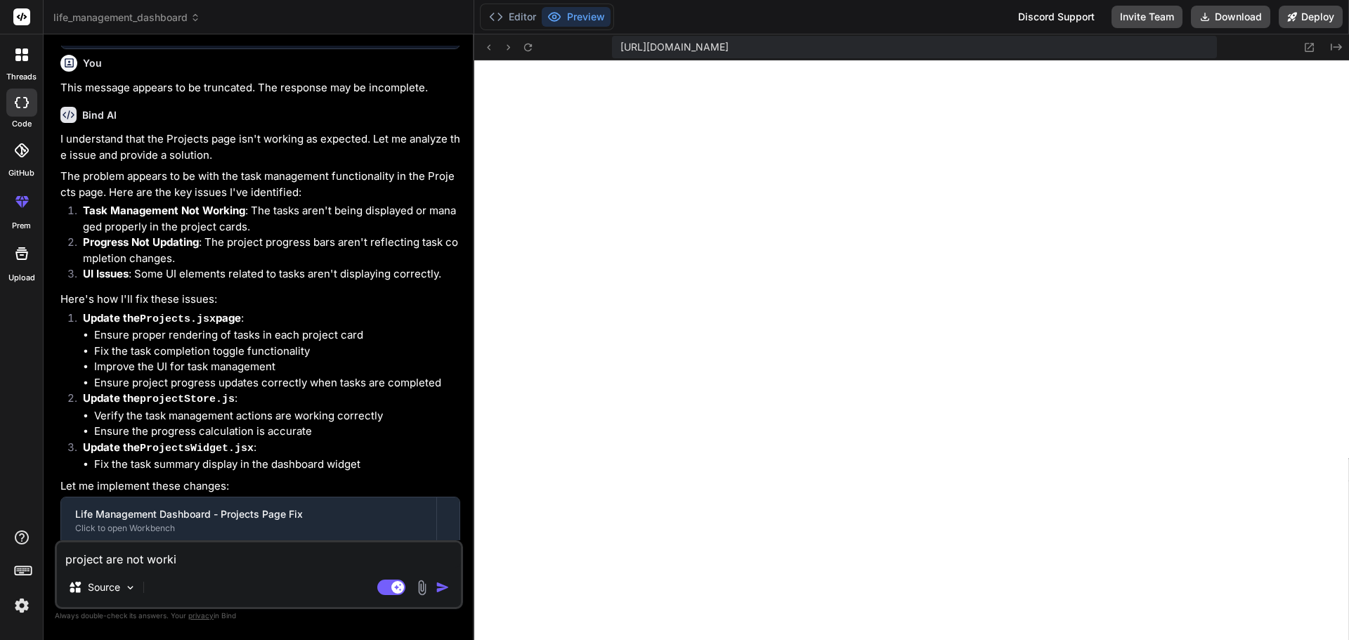
type textarea "x"
type textarea "project are not working"
type textarea "x"
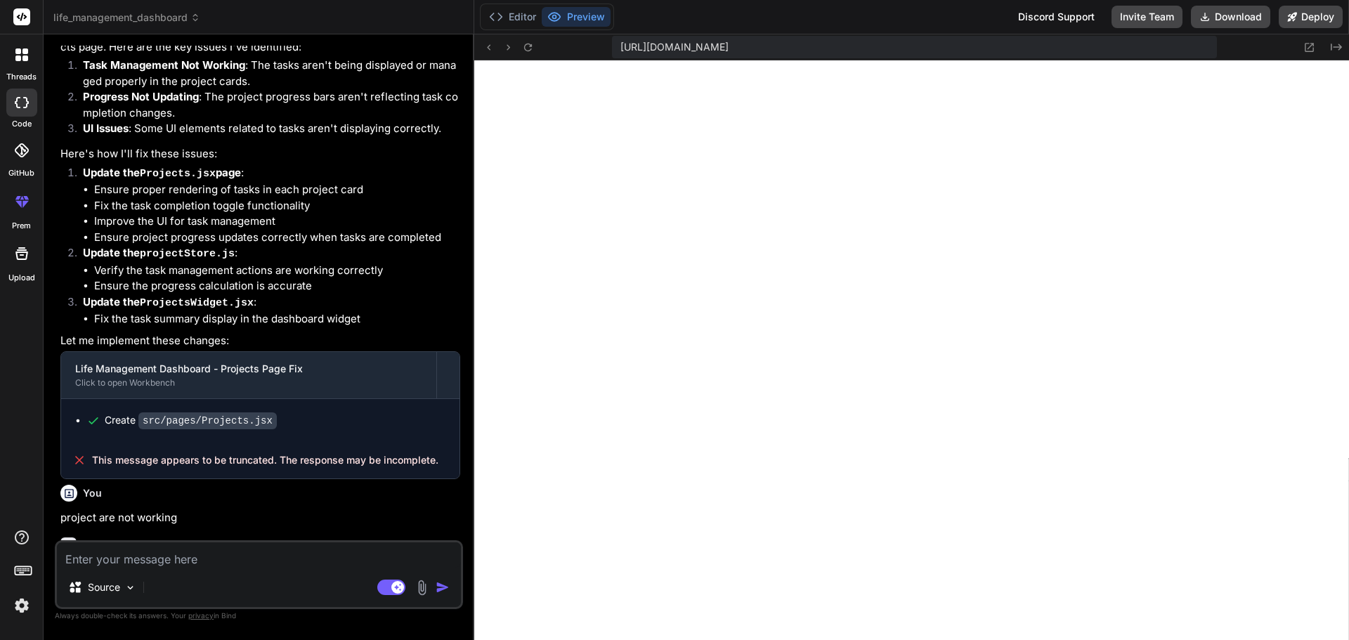
scroll to position [6248, 0]
type textarea "x"
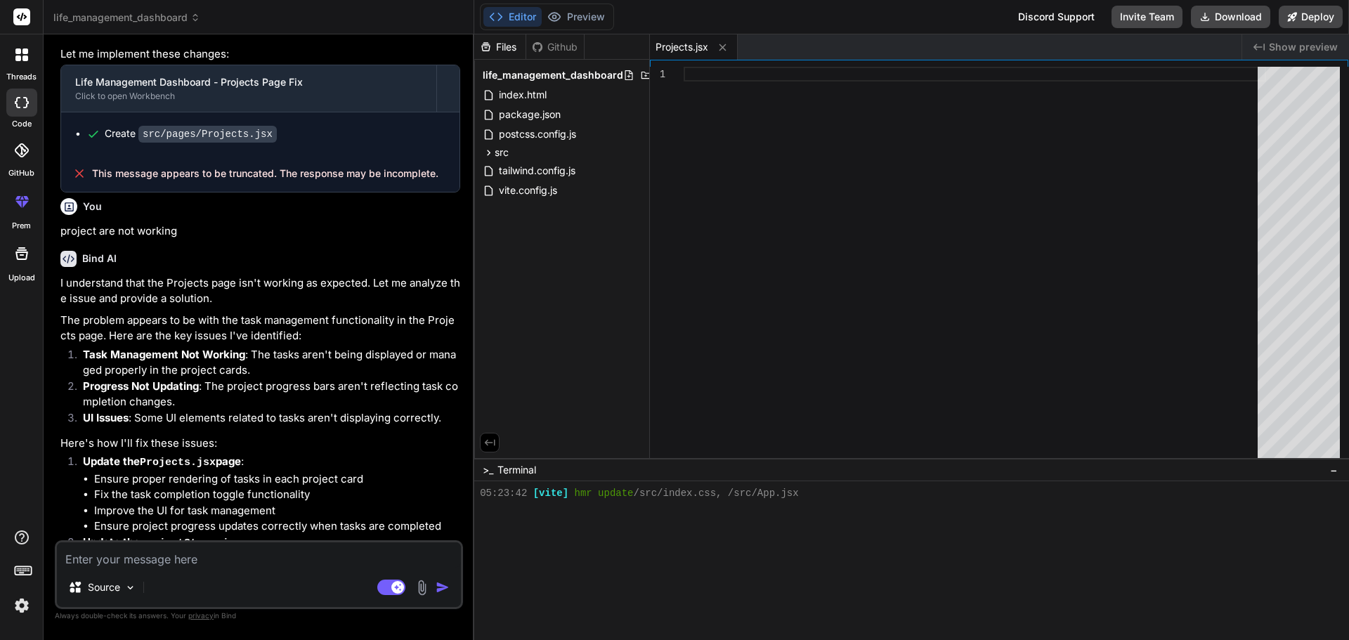
scroll to position [6534, 0]
